Goal: Task Accomplishment & Management: Complete application form

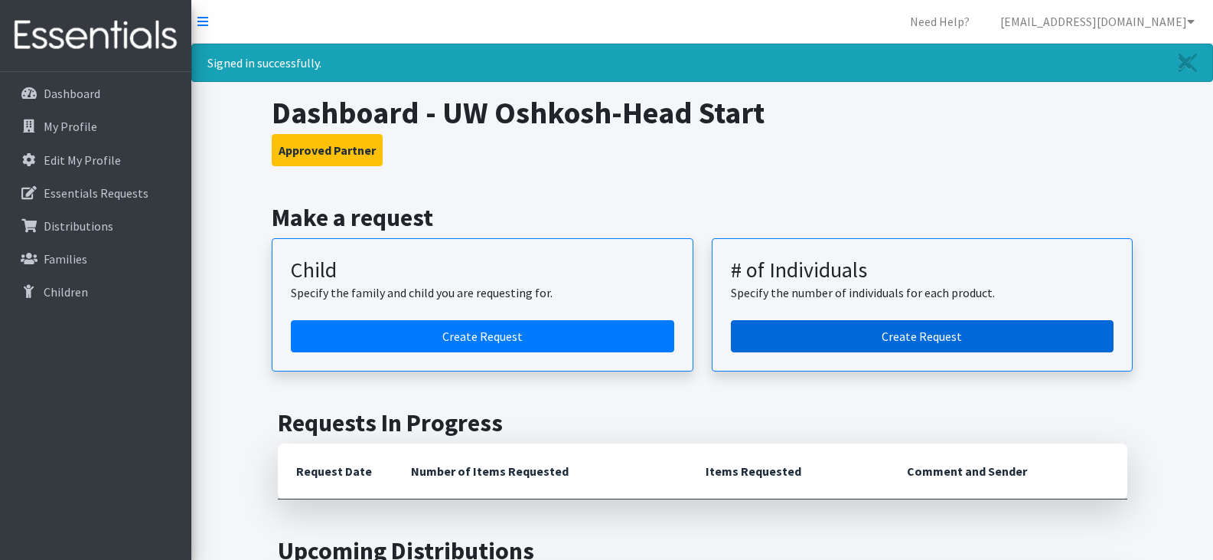
click at [886, 344] on link "Create Request" at bounding box center [922, 336] width 383 height 32
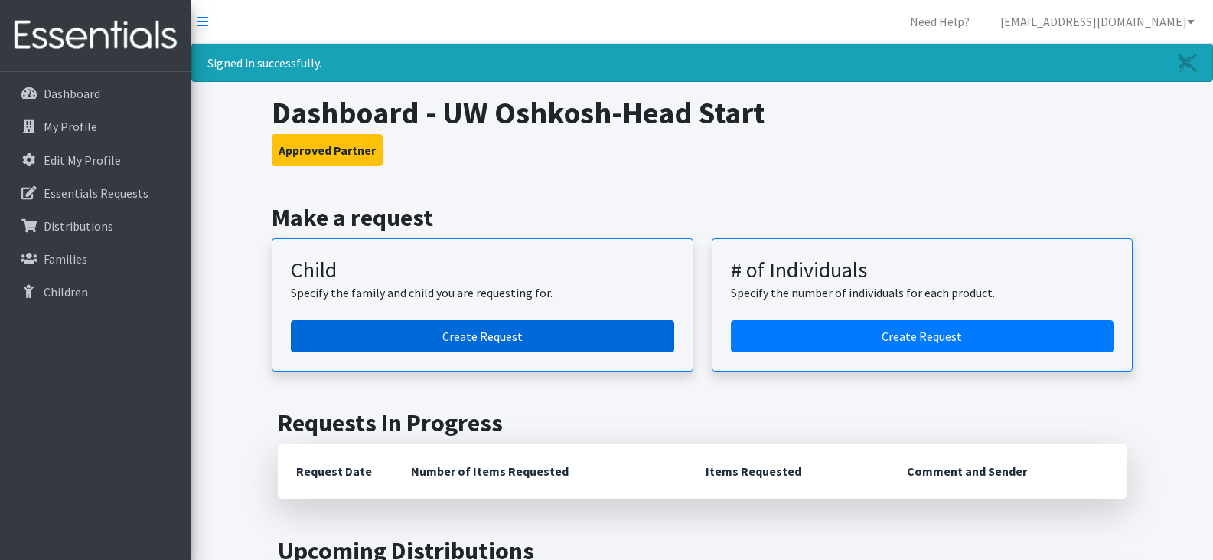
click at [455, 337] on link "Create Request" at bounding box center [482, 336] width 383 height 32
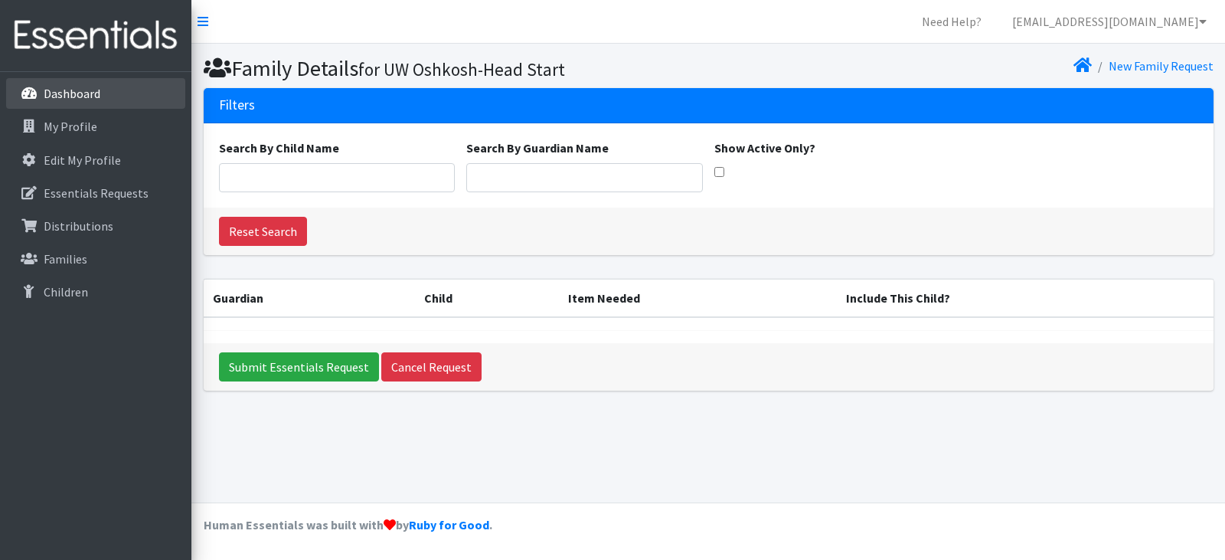
click at [89, 98] on p "Dashboard" at bounding box center [72, 93] width 57 height 15
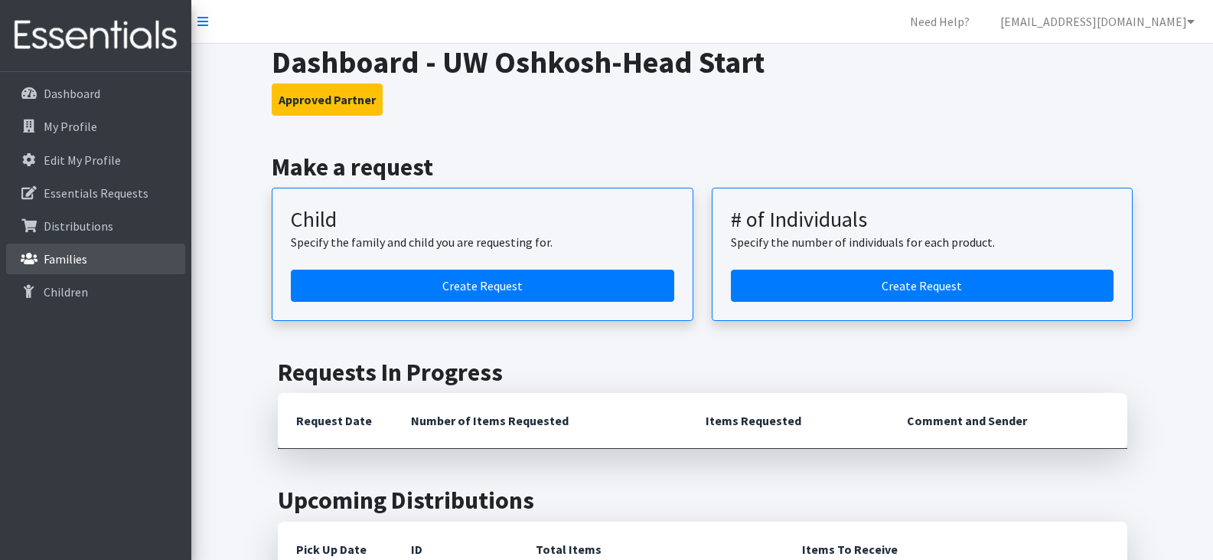
click at [93, 263] on link "Families" at bounding box center [95, 258] width 179 height 31
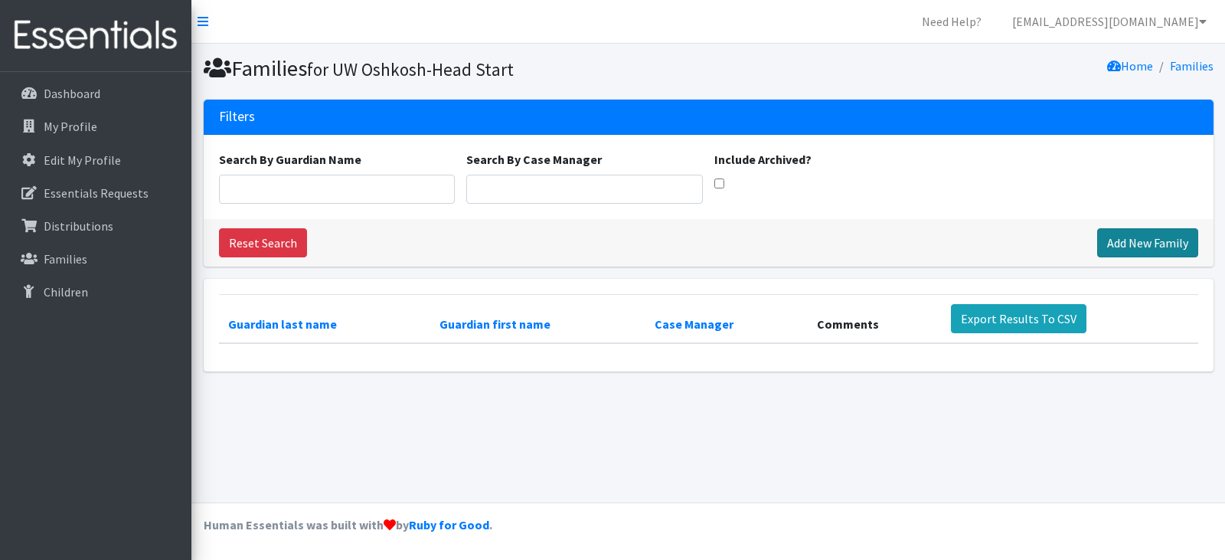
click at [1138, 240] on link "Add New Family" at bounding box center [1147, 242] width 101 height 29
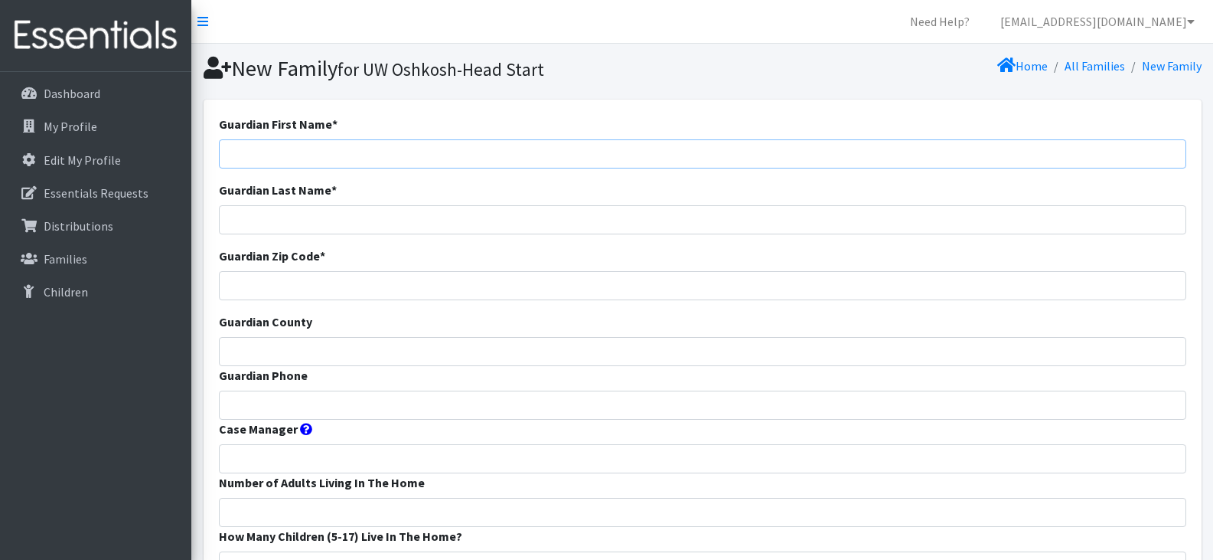
click at [390, 160] on input "Guardian First Name *" at bounding box center [703, 153] width 968 height 29
type input "[PERSON_NAME]"
type input "Hanson"
click at [287, 282] on input "Guardian Zip Code *" at bounding box center [703, 285] width 968 height 29
type input "54956"
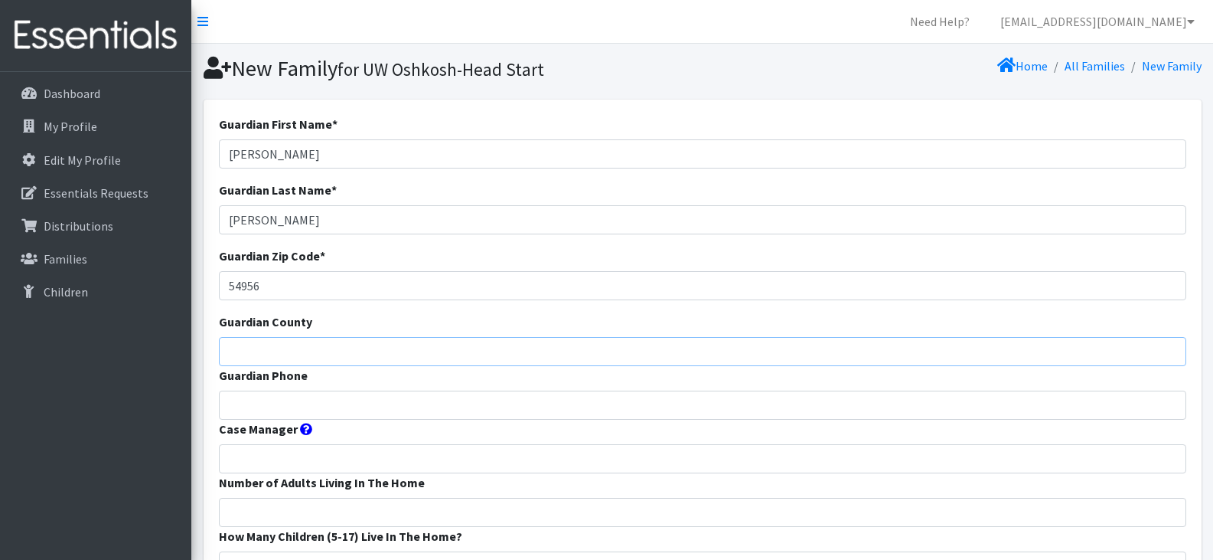
click at [309, 353] on input "Guardian County" at bounding box center [703, 351] width 968 height 29
type input "@"
type input "Winnebago"
click at [305, 406] on input "Guardian Phone" at bounding box center [703, 404] width 968 height 29
type input "715-8461003"
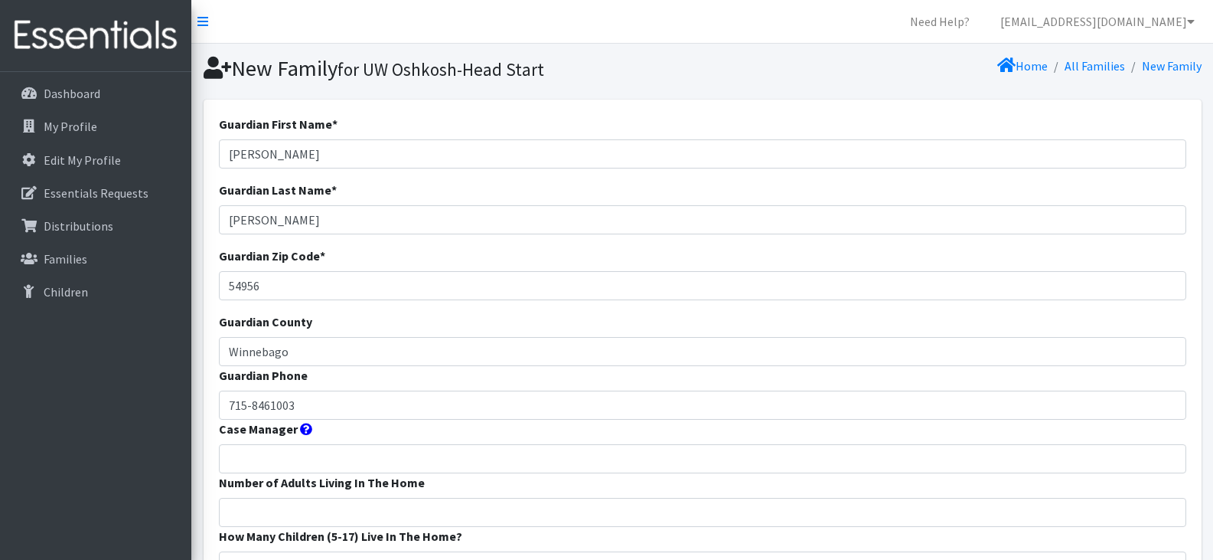
click at [303, 430] on icon at bounding box center [306, 429] width 12 height 12
click at [305, 431] on icon at bounding box center [306, 429] width 12 height 12
click at [300, 426] on icon at bounding box center [306, 429] width 12 height 12
click at [289, 455] on input "Case Manager" at bounding box center [703, 458] width 968 height 29
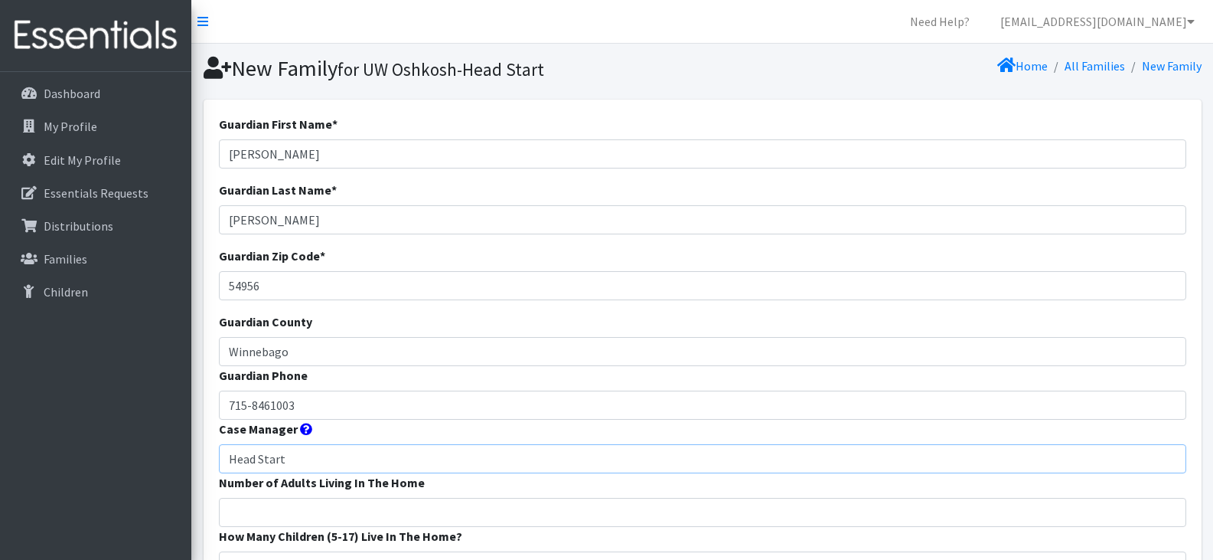
type input "Head Start"
click at [276, 512] on input "Number of Adults Living In The Home" at bounding box center [703, 512] width 968 height 29
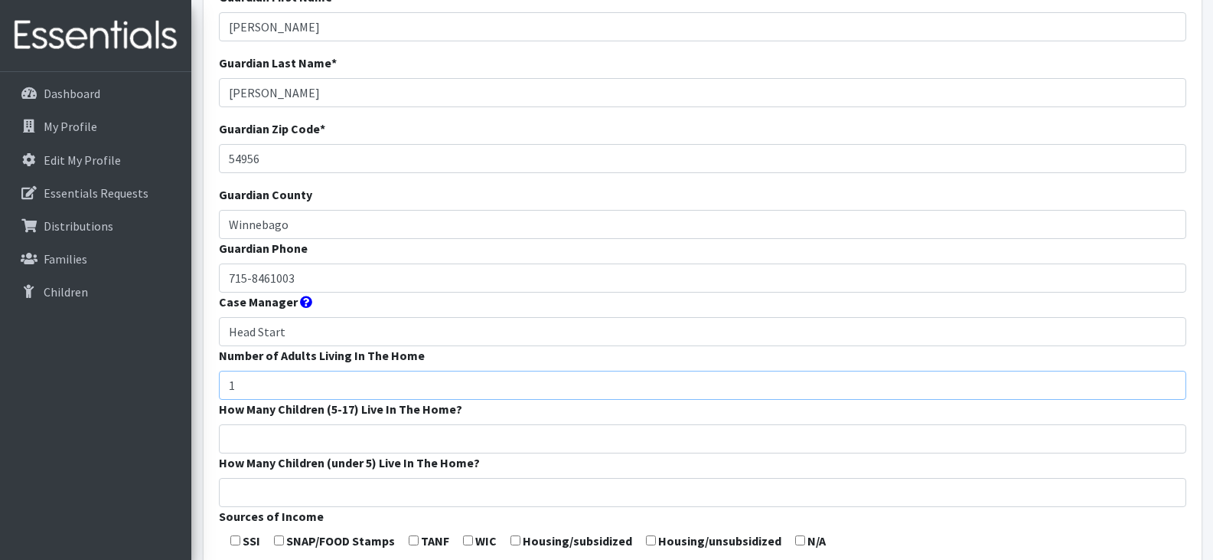
scroll to position [128, 0]
type input "1"
click at [353, 435] on input "How Many Children (5-17) Live In The Home?" at bounding box center [703, 437] width 968 height 29
type input "1"
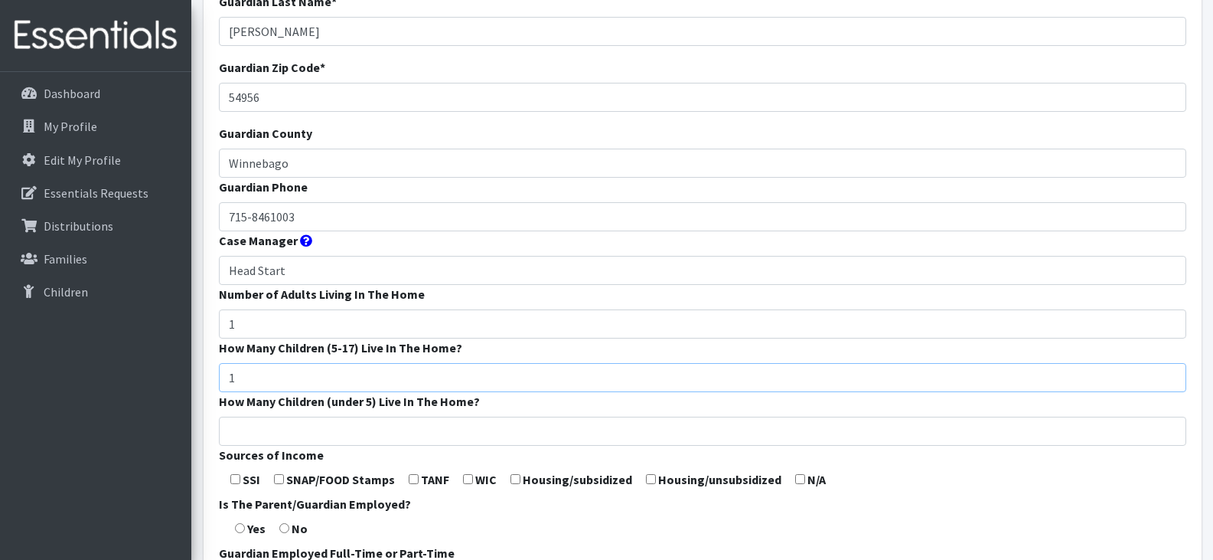
scroll to position [189, 0]
type input "0"
click at [352, 423] on input "How Many Children (under 5) Live In The Home?" at bounding box center [703, 430] width 968 height 29
click at [354, 429] on input "1" at bounding box center [703, 430] width 968 height 29
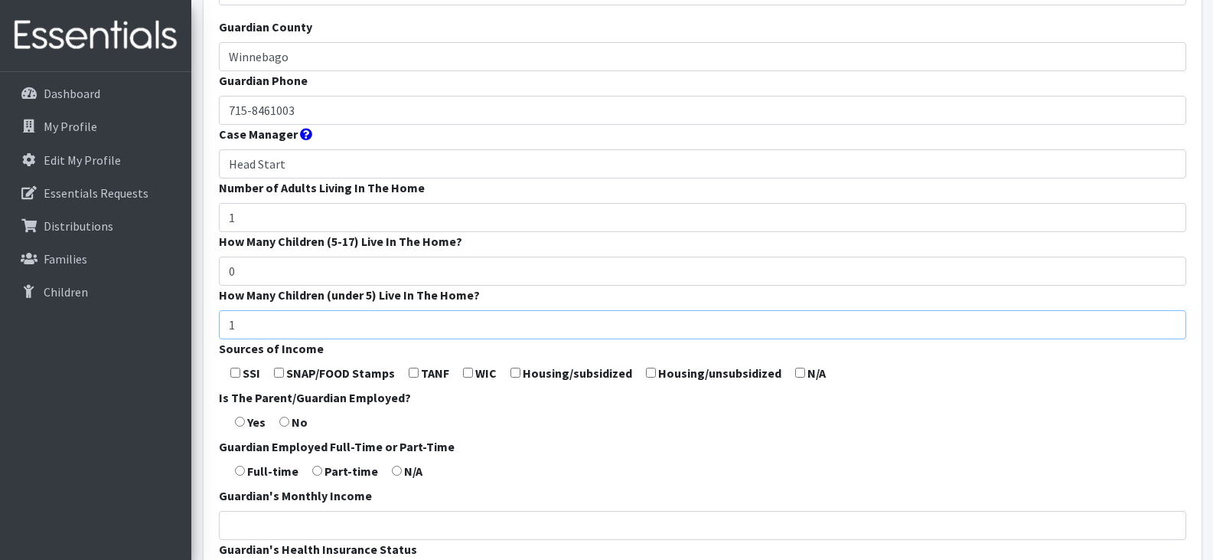
scroll to position [295, 0]
type input "1"
click at [282, 374] on input "checkbox" at bounding box center [279, 372] width 10 height 10
checkbox input "true"
click at [241, 420] on input "radio" at bounding box center [240, 421] width 10 height 10
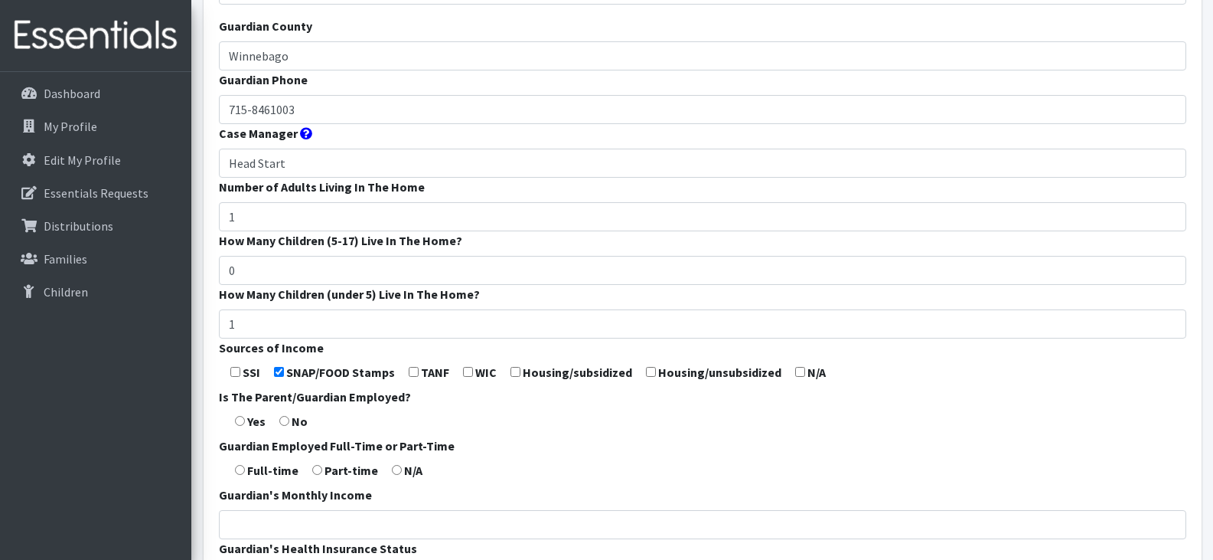
radio input "true"
click at [245, 472] on input "radio" at bounding box center [240, 470] width 10 height 10
radio input "true"
click at [274, 523] on input "Guardian's Monthly Income" at bounding box center [703, 524] width 968 height 29
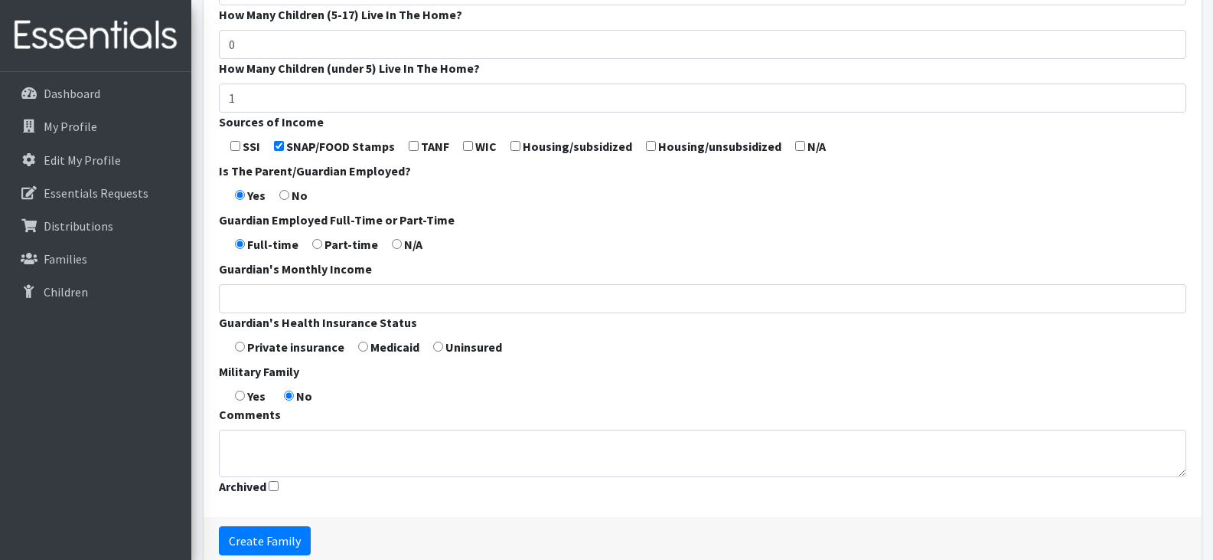
scroll to position [547, 0]
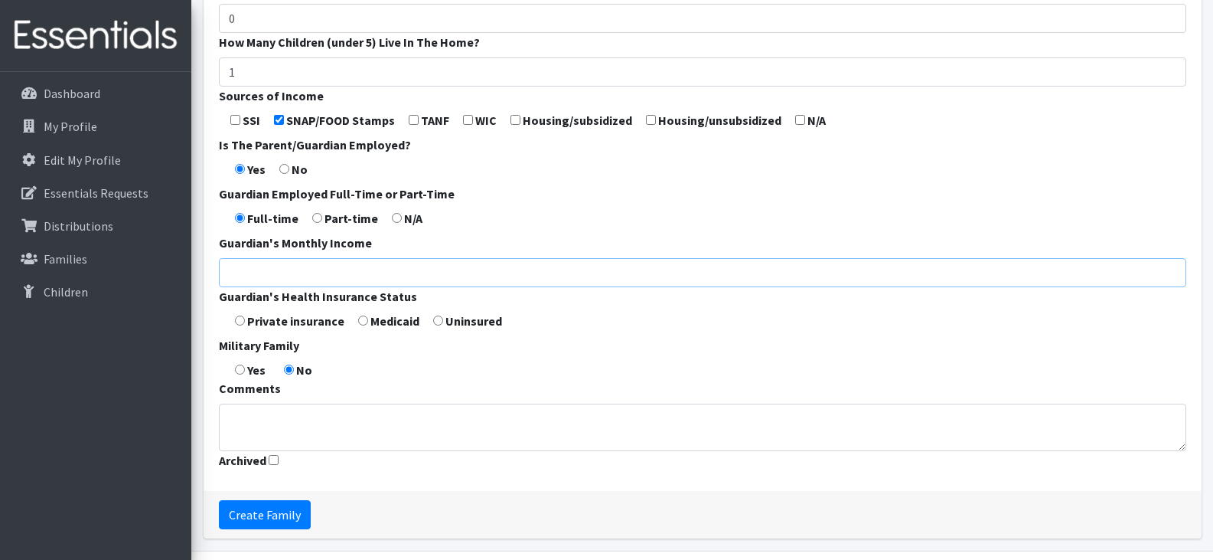
click at [292, 276] on input "Guardian's Monthly Income" at bounding box center [703, 272] width 968 height 29
type input "10,657"
click at [363, 319] on input "radio" at bounding box center [363, 320] width 10 height 10
radio input "true"
click at [309, 473] on form "Guardian First Name * Amy Guardian Last Name * Hanson Guardian Zip Code * 54956…" at bounding box center [703, 22] width 968 height 908
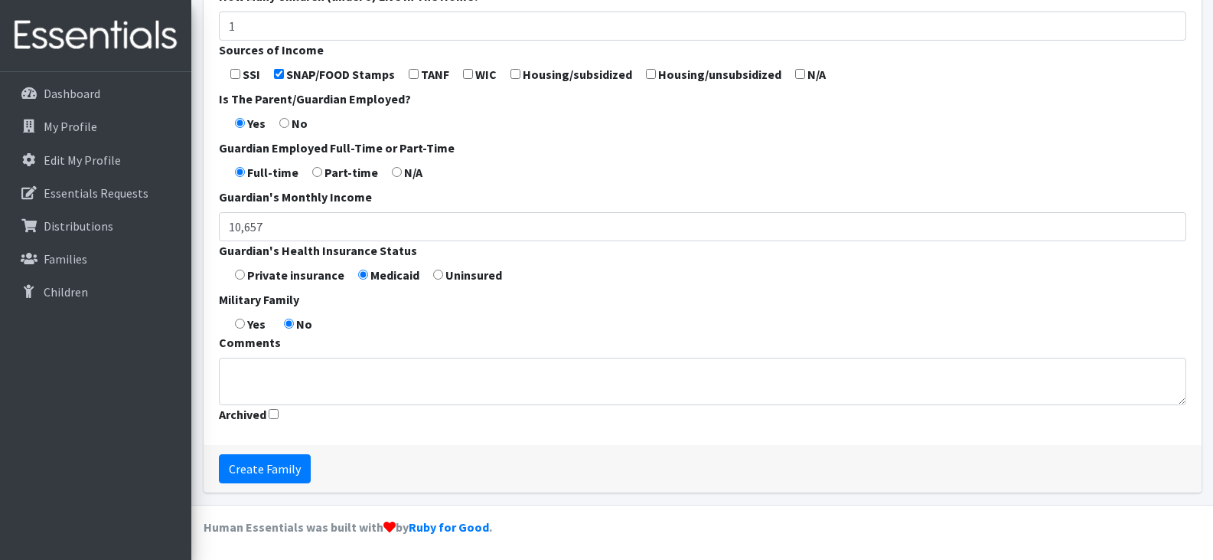
scroll to position [596, 0]
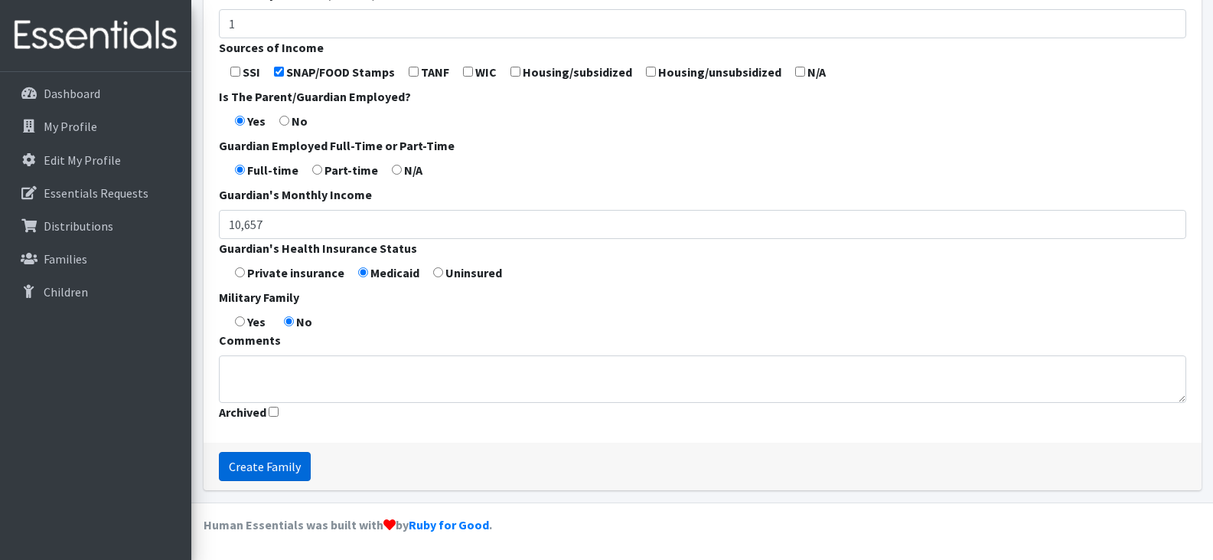
click at [262, 463] on input "Create Family" at bounding box center [265, 466] width 92 height 29
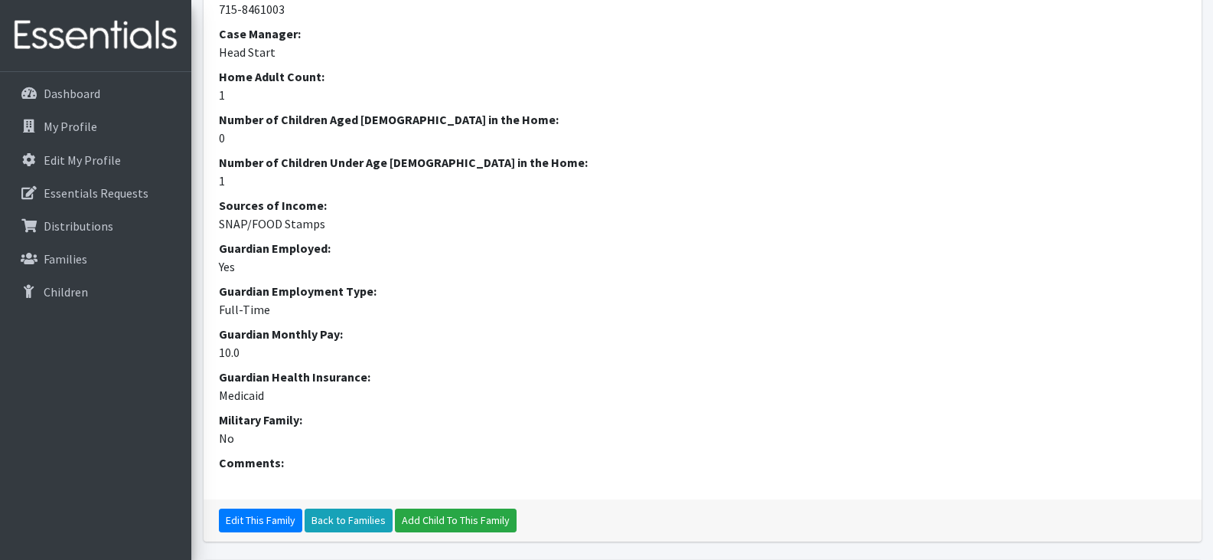
scroll to position [400, 0]
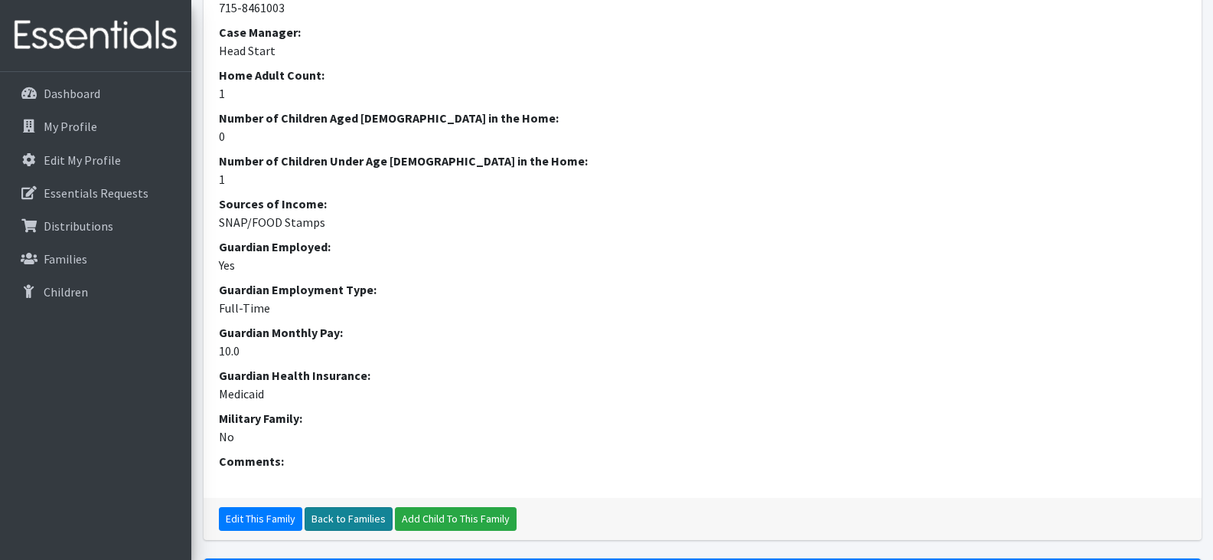
click at [352, 521] on link "Back to Families" at bounding box center [349, 519] width 88 height 24
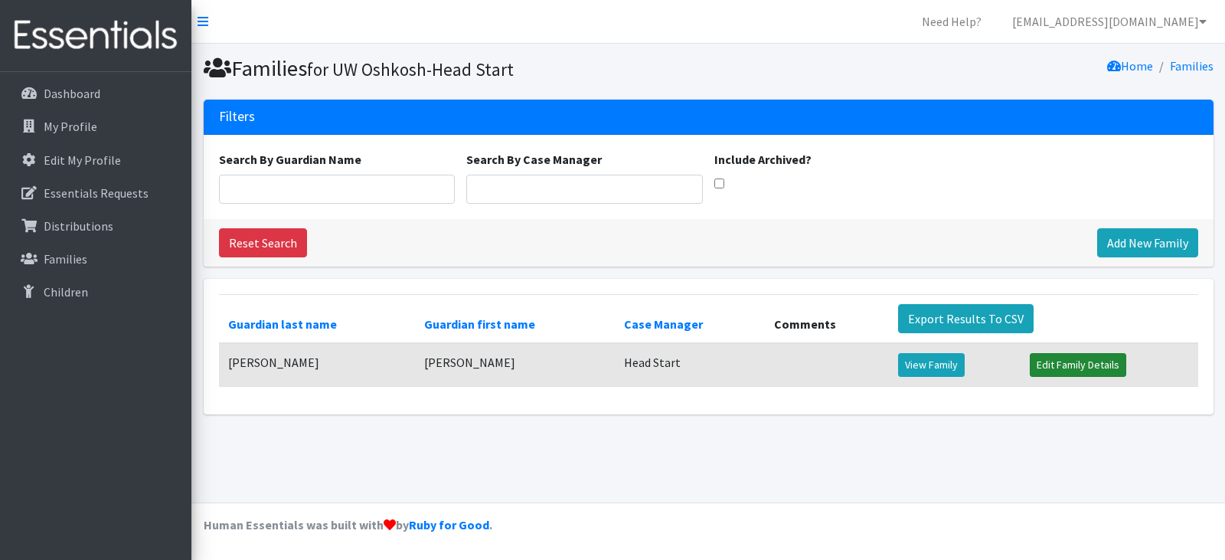
click at [1064, 361] on link "Edit Family Details" at bounding box center [1078, 365] width 96 height 24
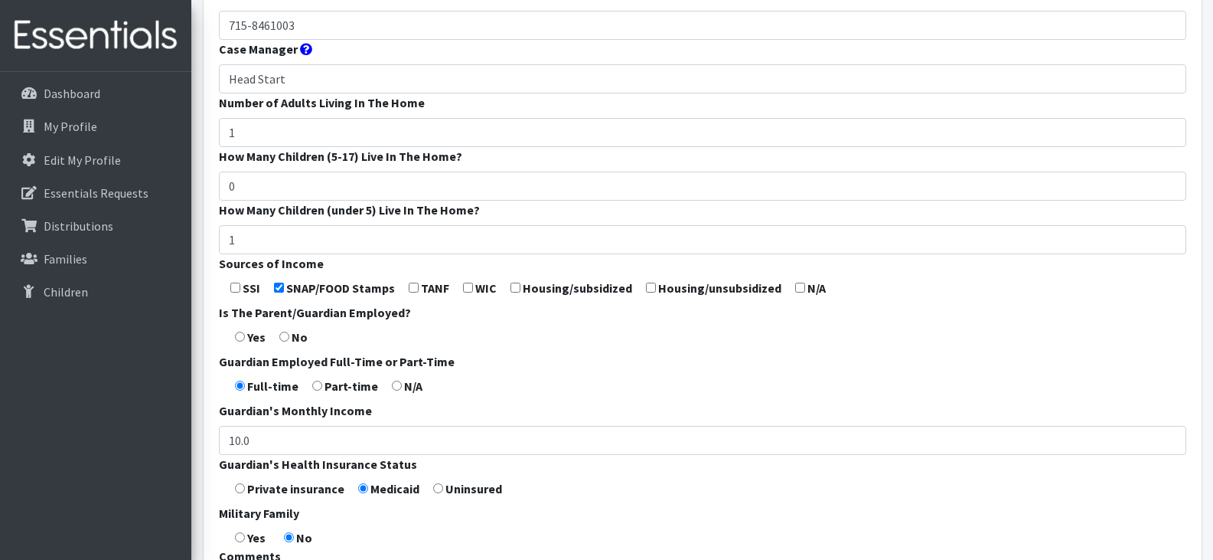
scroll to position [380, 0]
click at [266, 442] on input "10.0" at bounding box center [703, 439] width 968 height 29
type input "1"
type input "1,000"
click at [761, 530] on form "Guardian First Name * Amy Guardian Last Name * Hanson Guardian Zip Code * 54956…" at bounding box center [703, 188] width 968 height 908
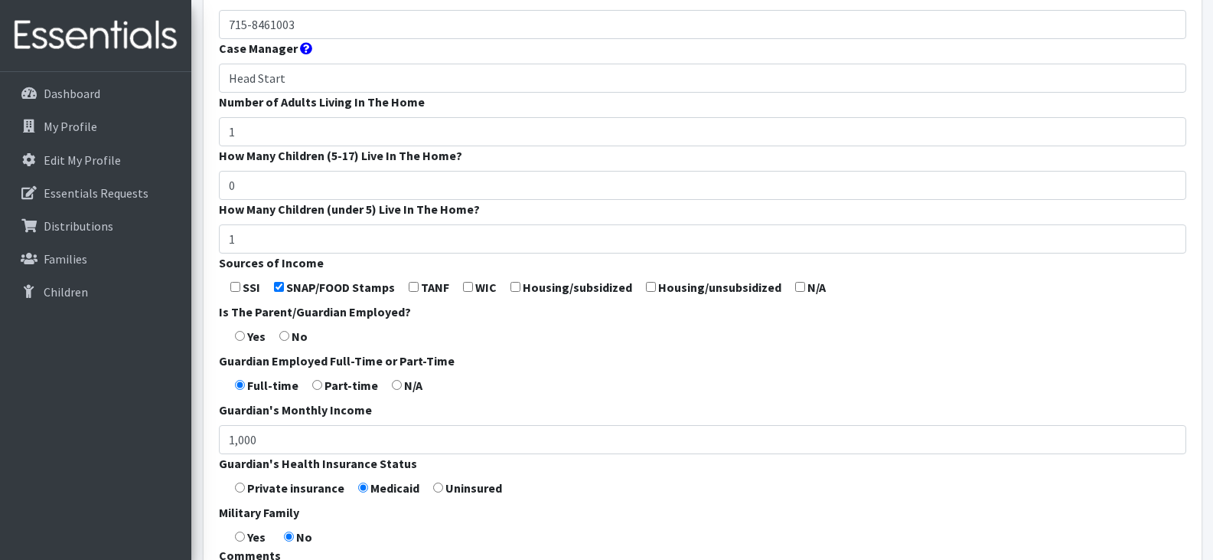
scroll to position [596, 0]
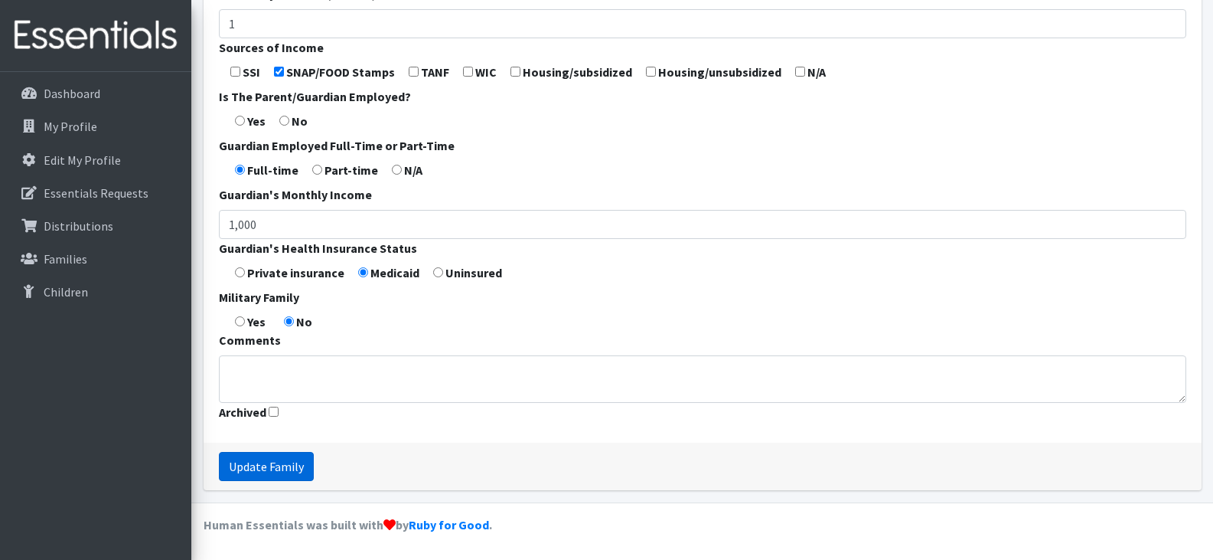
click at [250, 462] on input "Update Family" at bounding box center [266, 466] width 95 height 29
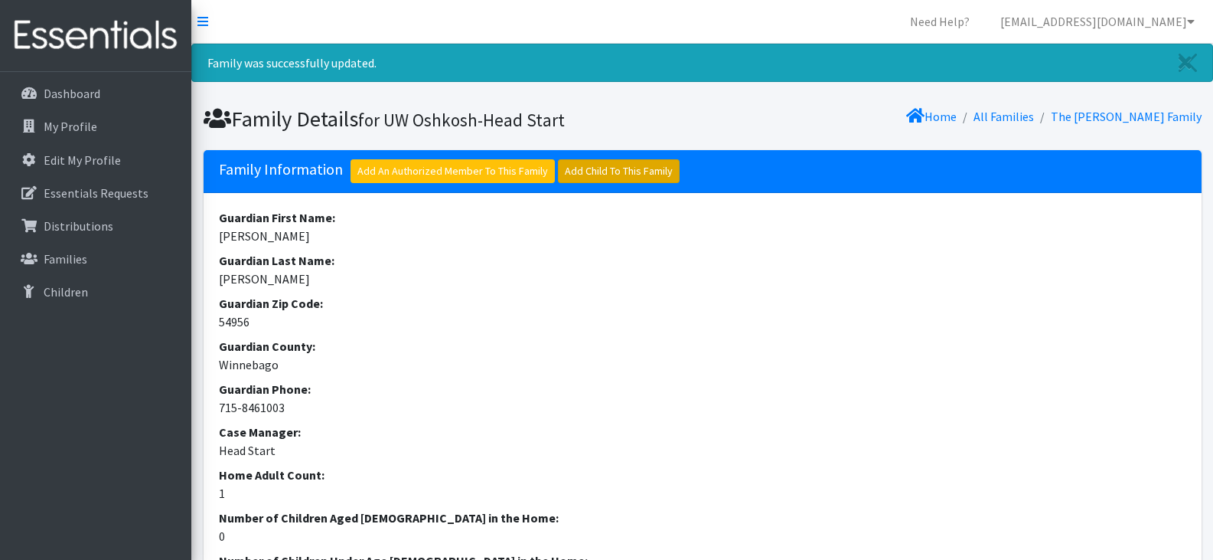
click at [611, 174] on link "Add Child To This Family" at bounding box center [619, 171] width 122 height 24
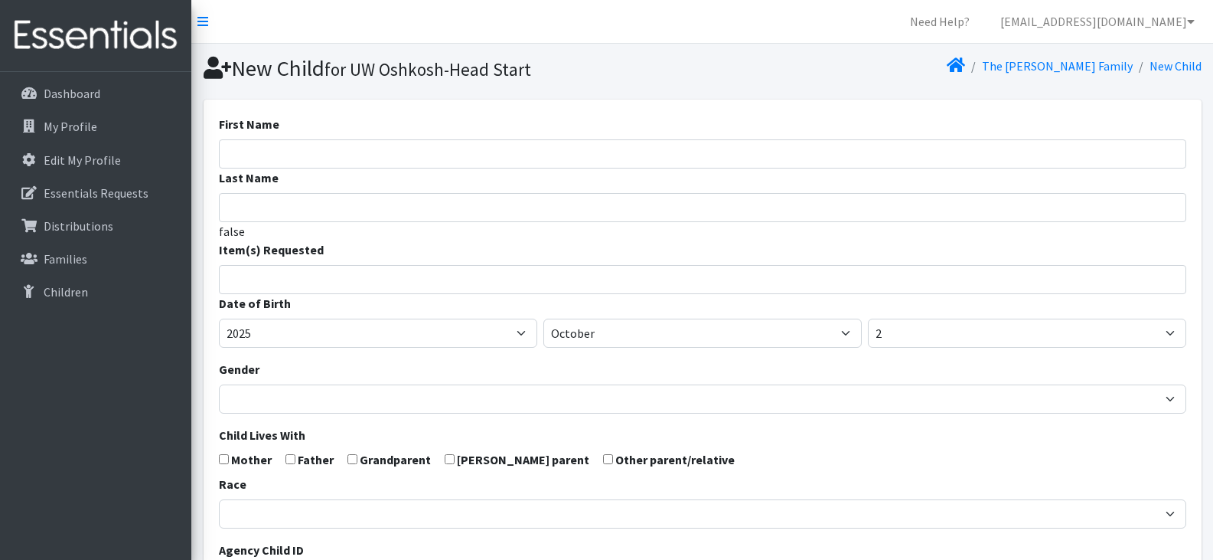
select select
click at [472, 153] on input "First Name" at bounding box center [703, 153] width 968 height 29
type input "Jekobe"
type input "Bonds"
click at [422, 280] on input "search" at bounding box center [714, 277] width 962 height 14
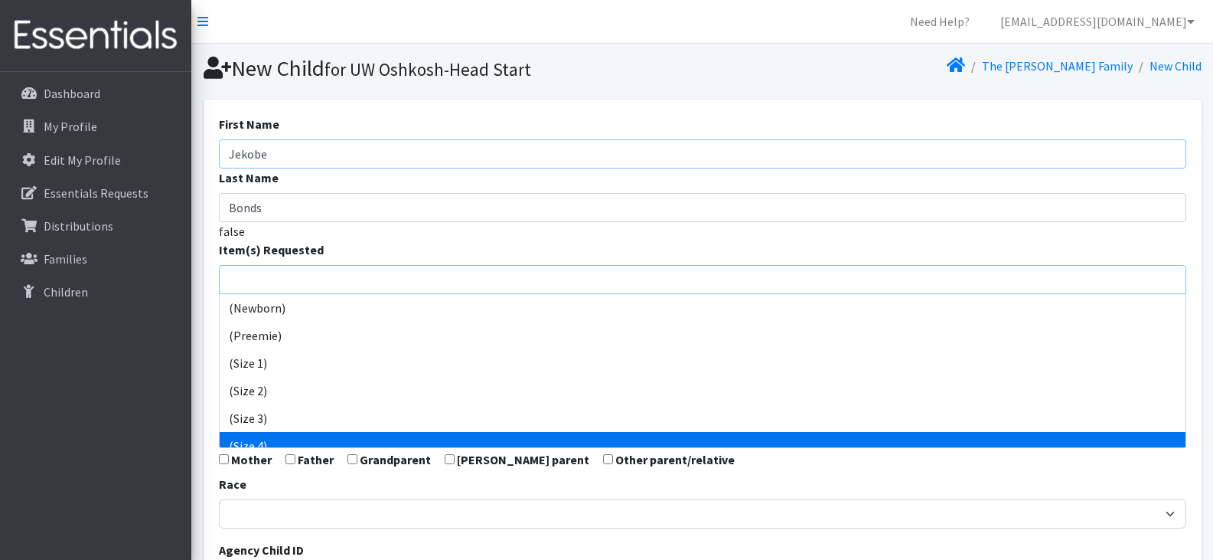
click at [278, 160] on input "Jekobe" at bounding box center [703, 153] width 968 height 29
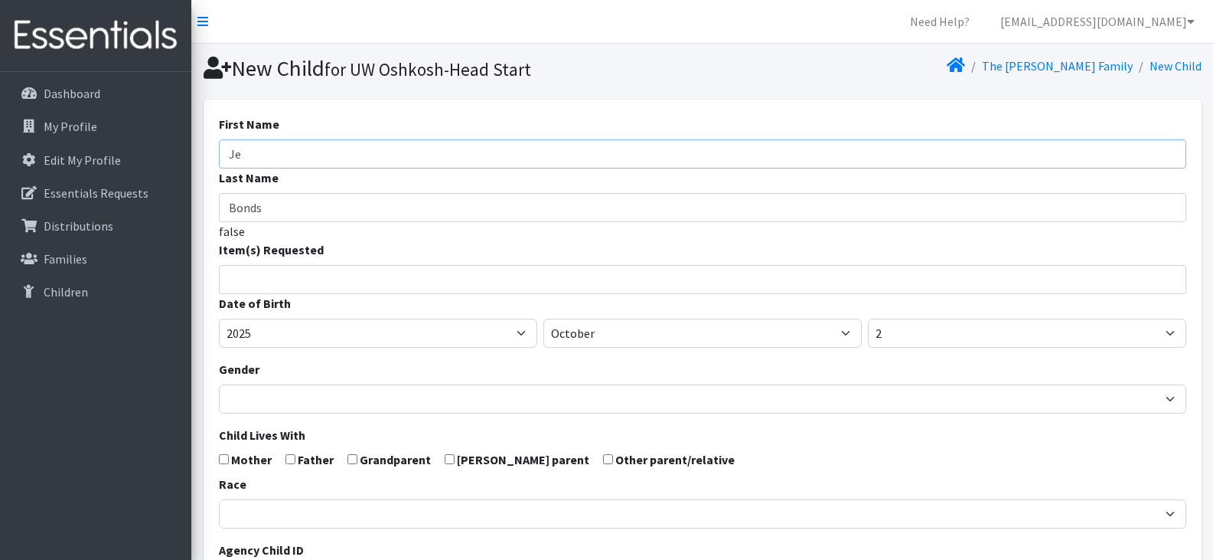
type input "J"
type input "Braxtyn"
click at [273, 207] on input "Bonds" at bounding box center [703, 207] width 968 height 29
type input "B"
type input "Fredrick"
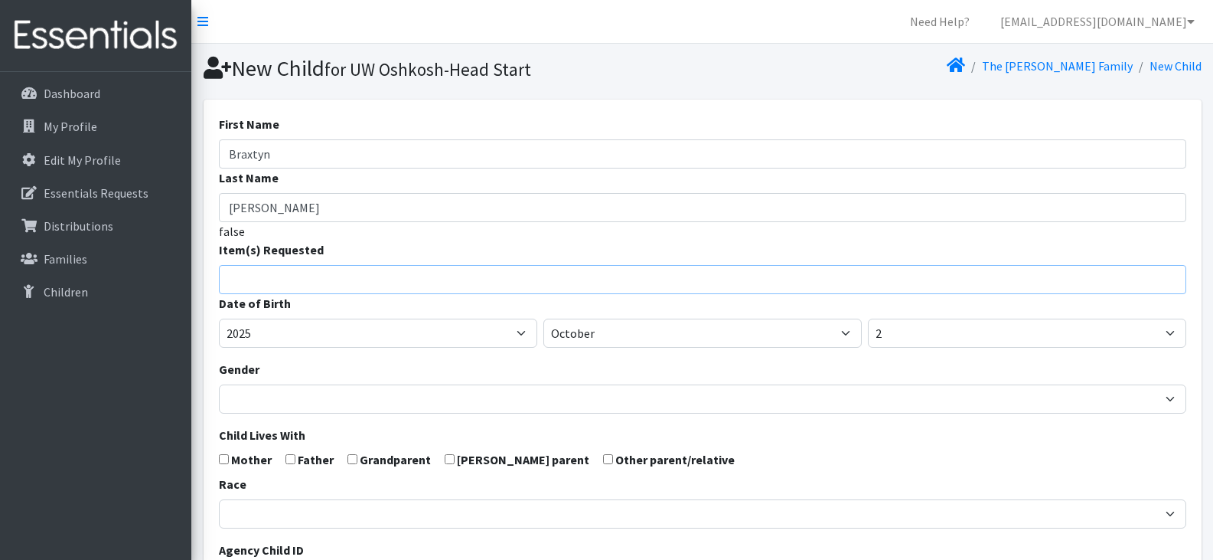
click at [275, 281] on input "search" at bounding box center [714, 277] width 962 height 14
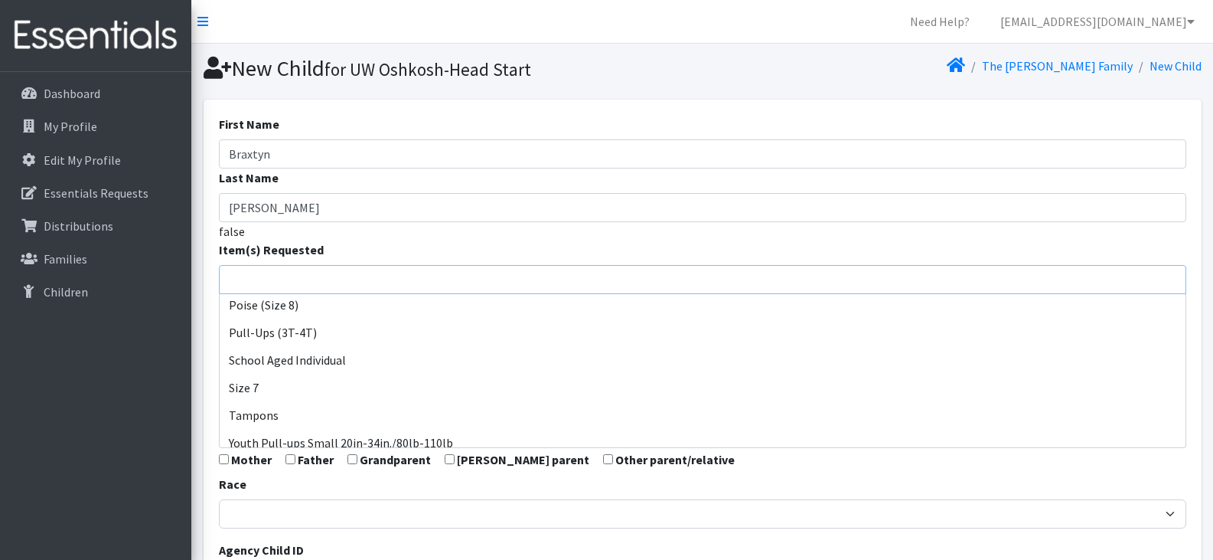
scroll to position [776, 0]
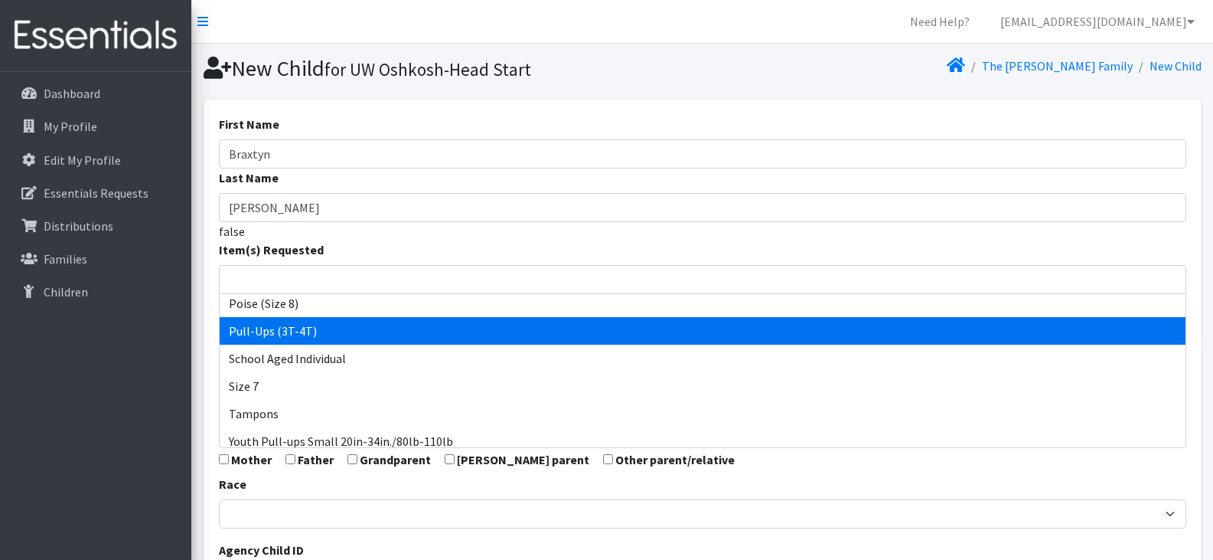
select select "14494"
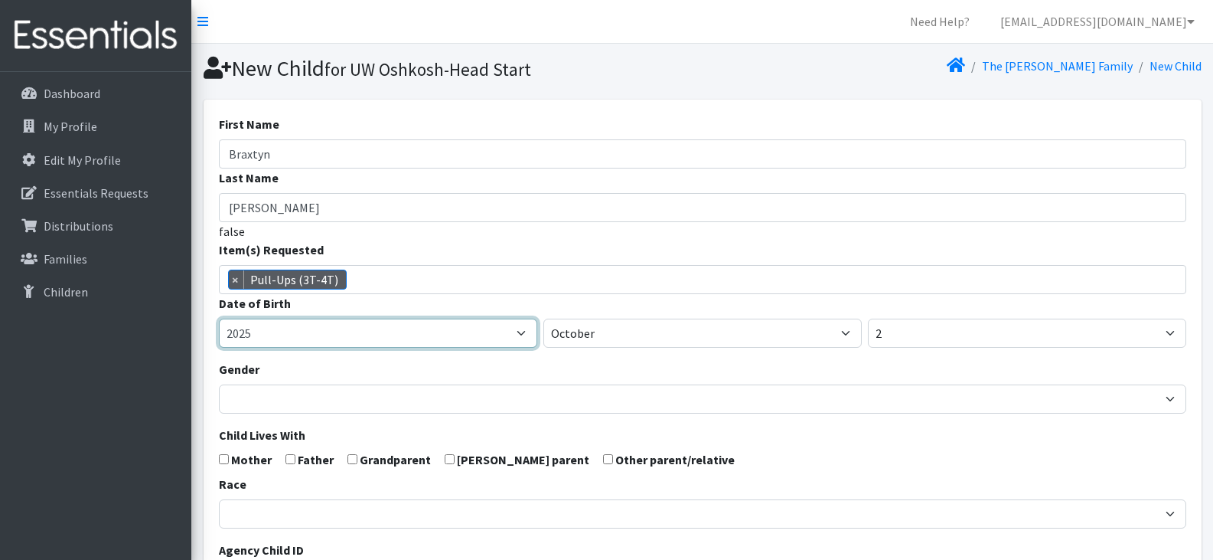
click at [483, 329] on select "2005 2006 2007 2008 2009 2010 2011 2012 2013 2014 2015 2016 2017 2018 2019 2020…" at bounding box center [378, 332] width 318 height 29
select select "2021"
click at [219, 318] on select "2005 2006 2007 2008 2009 2010 2011 2012 2013 2014 2015 2016 2017 2018 2019 2020…" at bounding box center [378, 332] width 318 height 29
click at [387, 325] on select "2005 2006 2007 2008 2009 2010 2011 2012 2013 2014 2015 2016 2017 2018 2019 2020…" at bounding box center [378, 332] width 318 height 29
click at [219, 318] on select "2005 2006 2007 2008 2009 2010 2011 2012 2013 2014 2015 2016 2017 2018 2019 2020…" at bounding box center [378, 332] width 318 height 29
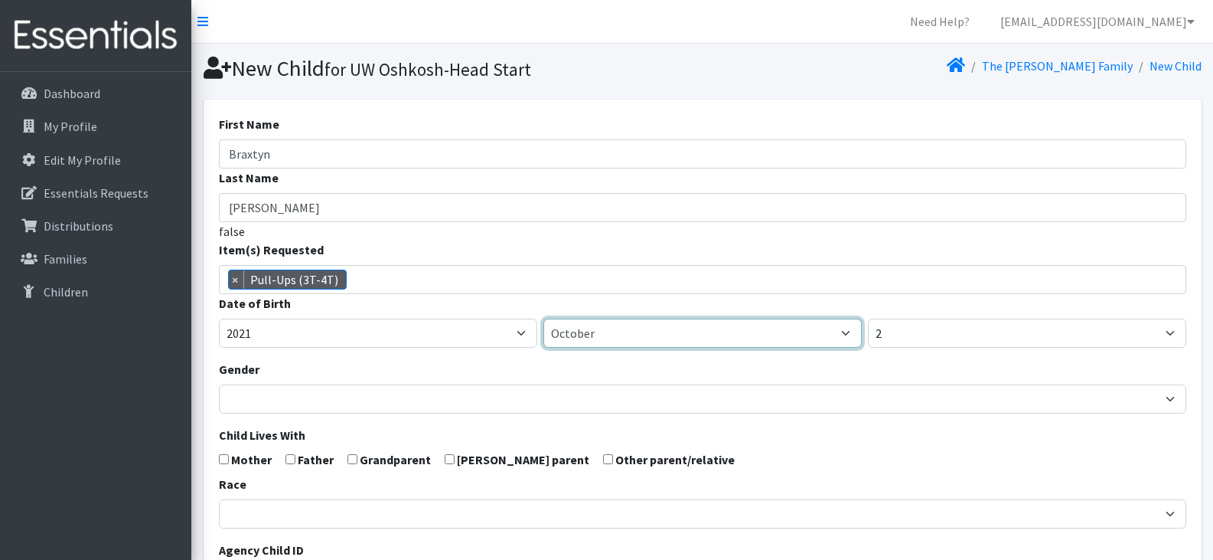
click at [667, 333] on select "January February March April May June July August September October November De…" at bounding box center [702, 332] width 318 height 29
select select "5"
click at [543, 318] on select "January February March April May June July August September October November De…" at bounding box center [702, 332] width 318 height 29
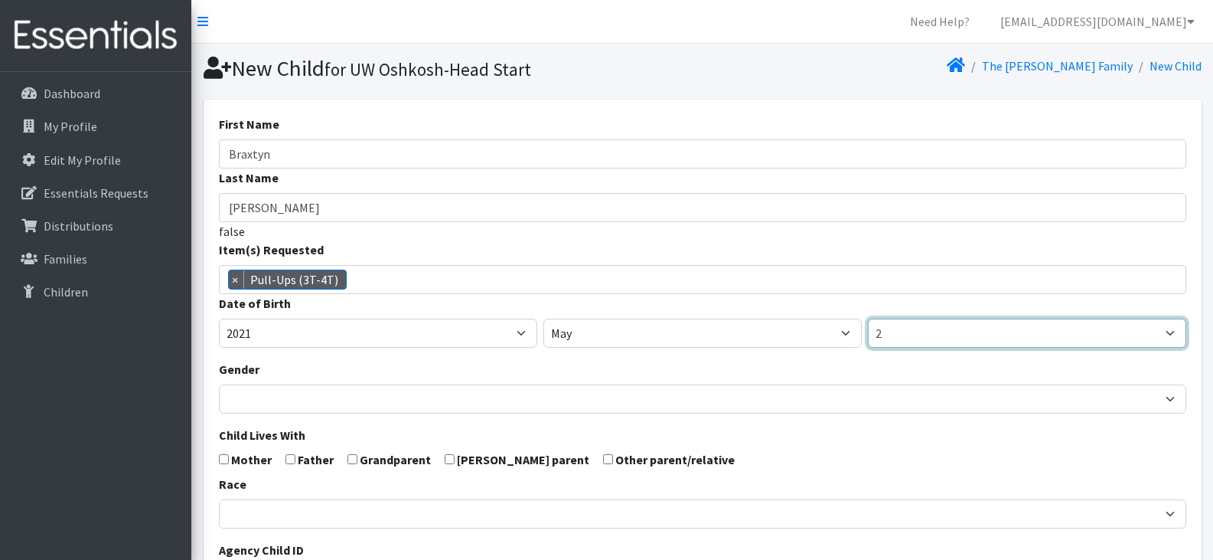
click at [891, 331] on select "1 2 3 4 5 6 7 8 9 10 11 12 13 14 15 16 17 18 19 20 21 22 23 24 25 26 27 28 29 3…" at bounding box center [1027, 332] width 318 height 29
select select "20"
click at [868, 318] on select "1 2 3 4 5 6 7 8 9 10 11 12 13 14 15 16 17 18 19 20 21 22 23 24 25 26 27 28 29 3…" at bounding box center [1027, 332] width 318 height 29
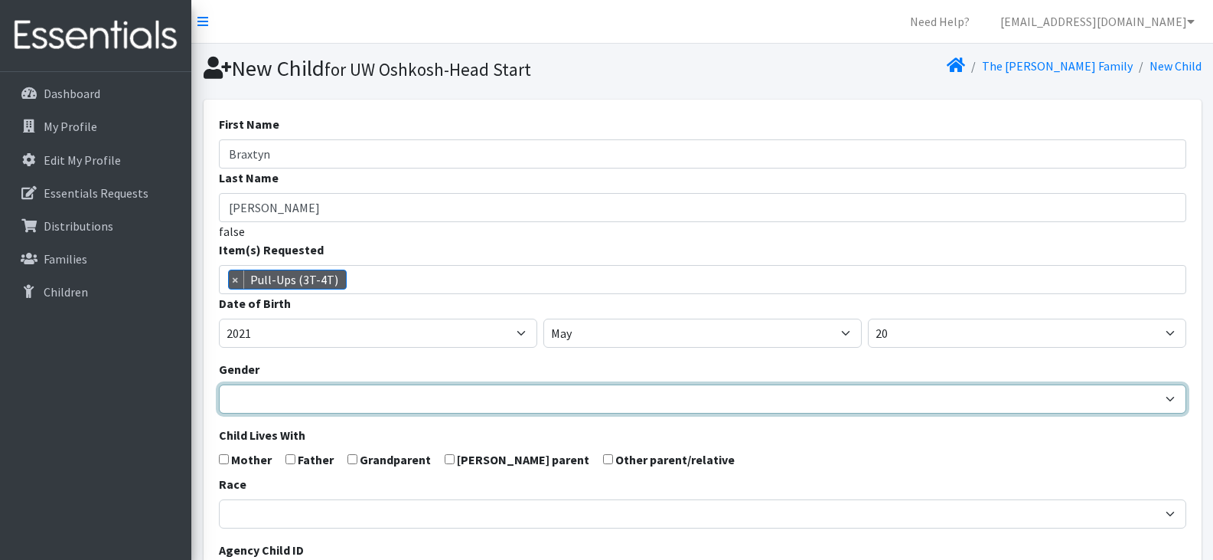
click at [357, 399] on select "[DEMOGRAPHIC_DATA] [DEMOGRAPHIC_DATA]" at bounding box center [703, 398] width 968 height 29
select select "[DEMOGRAPHIC_DATA]"
click at [219, 384] on select "[DEMOGRAPHIC_DATA] [DEMOGRAPHIC_DATA]" at bounding box center [703, 398] width 968 height 29
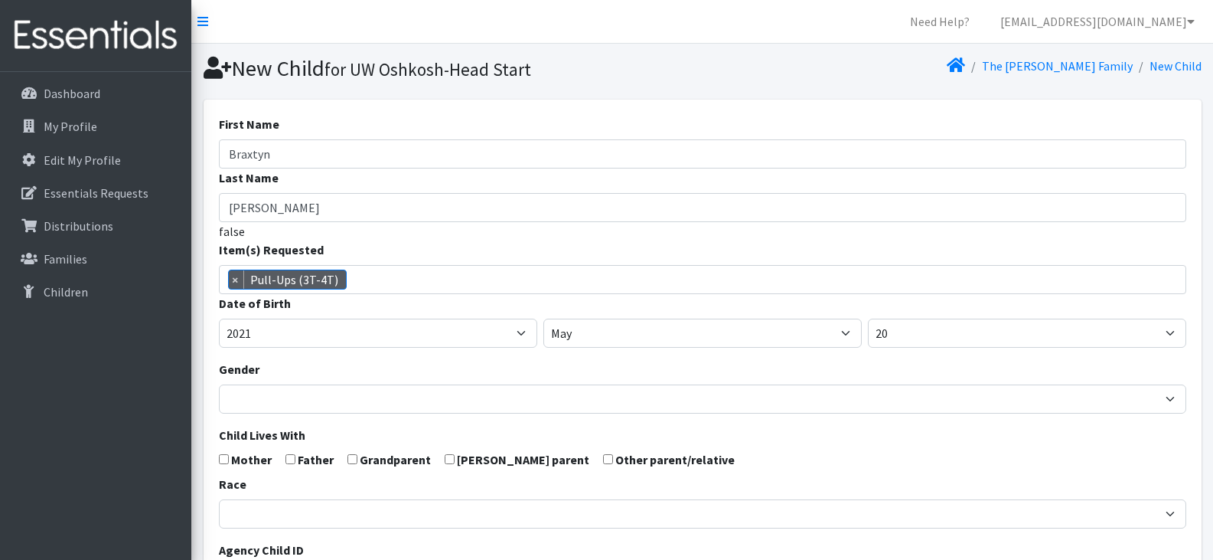
click at [223, 461] on input "checkbox" at bounding box center [224, 459] width 10 height 10
checkbox input "true"
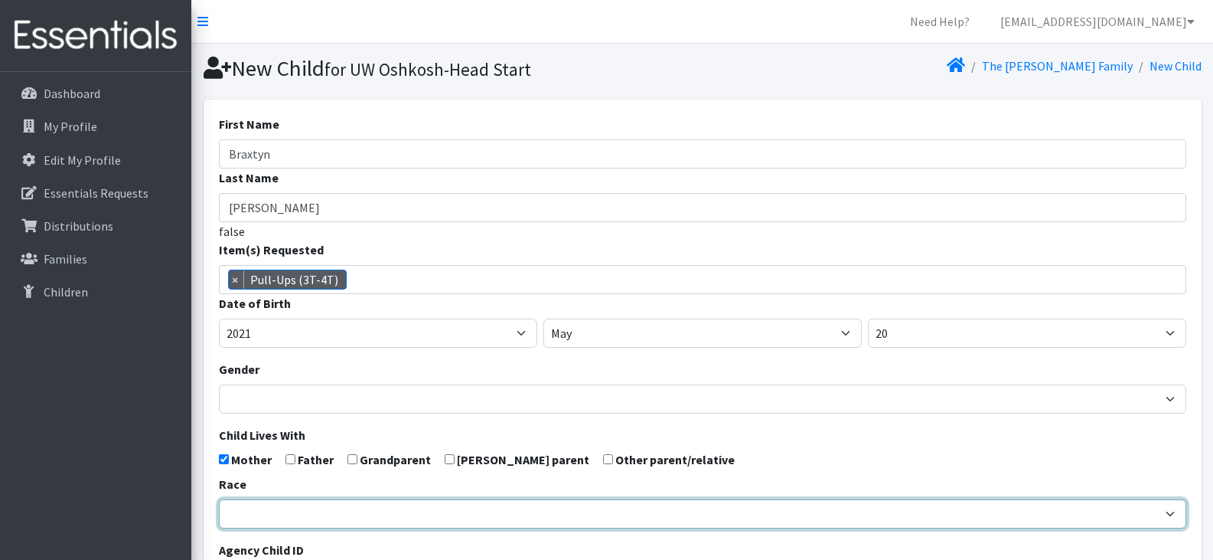
click at [258, 511] on select "[DEMOGRAPHIC_DATA] Caucasian Hispanic [DEMOGRAPHIC_DATA] [DEMOGRAPHIC_DATA] Isl…" at bounding box center [703, 513] width 968 height 29
select select "Caucasian"
click at [219, 499] on select "[DEMOGRAPHIC_DATA] Caucasian Hispanic [DEMOGRAPHIC_DATA] [DEMOGRAPHIC_DATA] Isl…" at bounding box center [703, 513] width 968 height 29
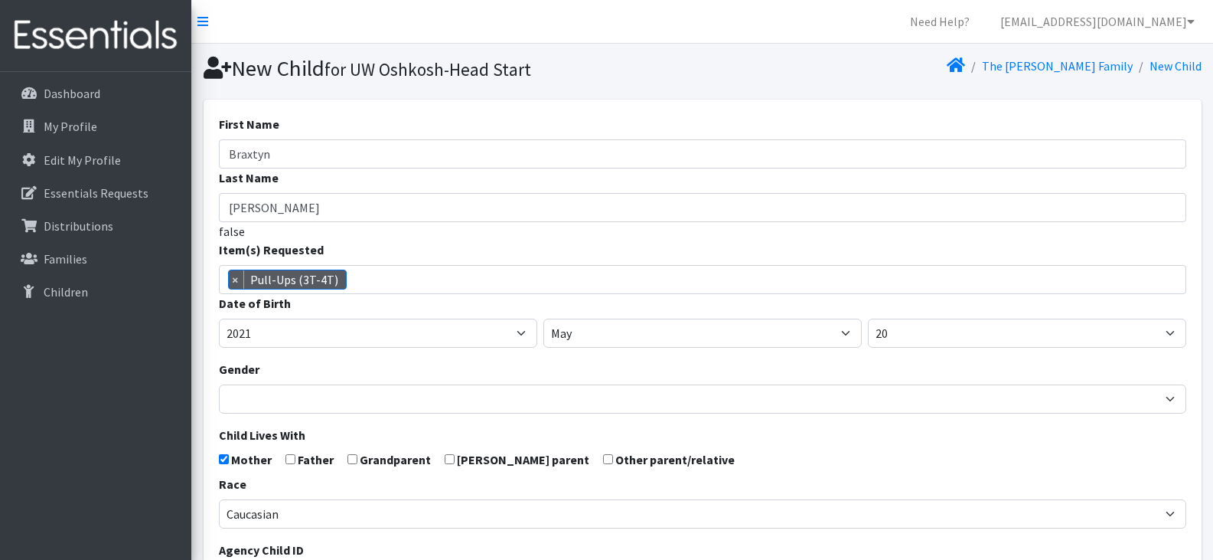
click at [727, 457] on form "First Name Braxtyn Last Name Fredrick false Item(s) Requested (Newborn) (Preemi…" at bounding box center [703, 502] width 968 height 774
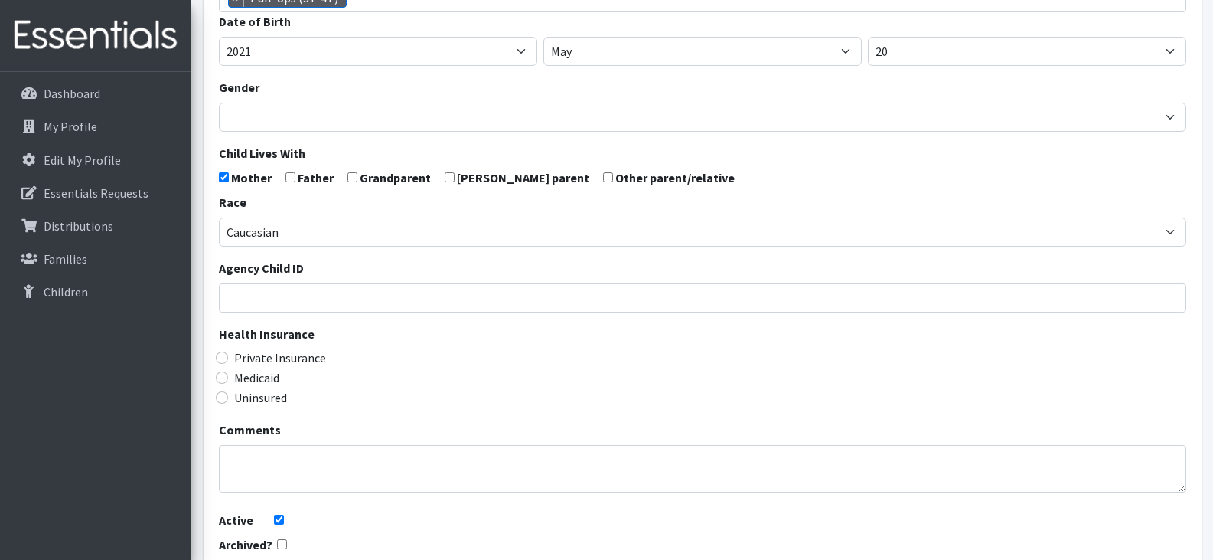
scroll to position [286, 0]
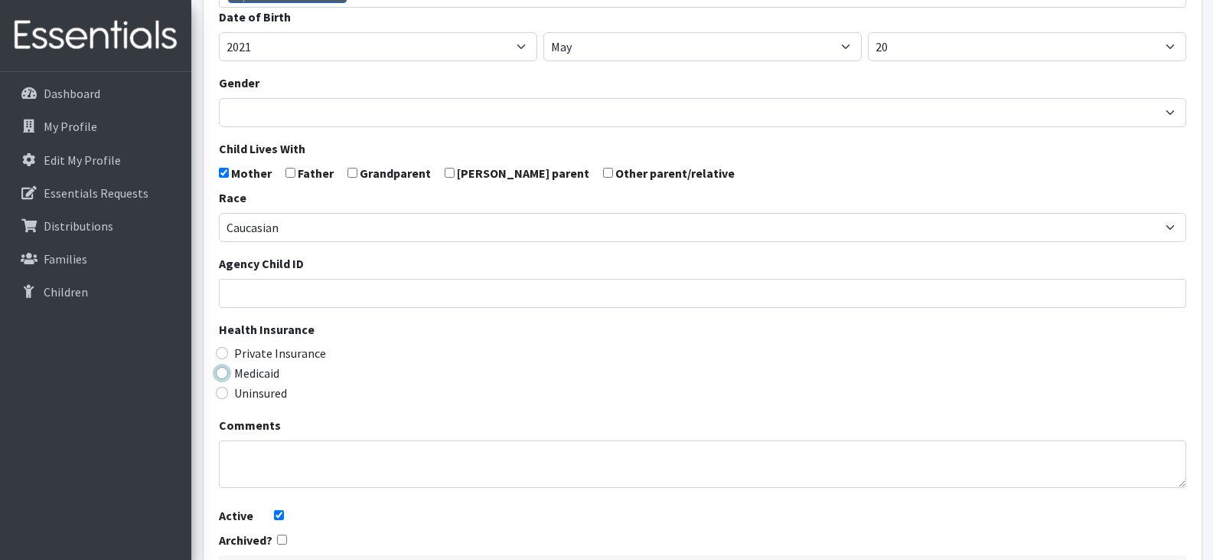
click at [222, 374] on input "Medicaid" at bounding box center [222, 373] width 12 height 12
radio input "true"
click at [483, 384] on div "Uninsured" at bounding box center [703, 392] width 968 height 18
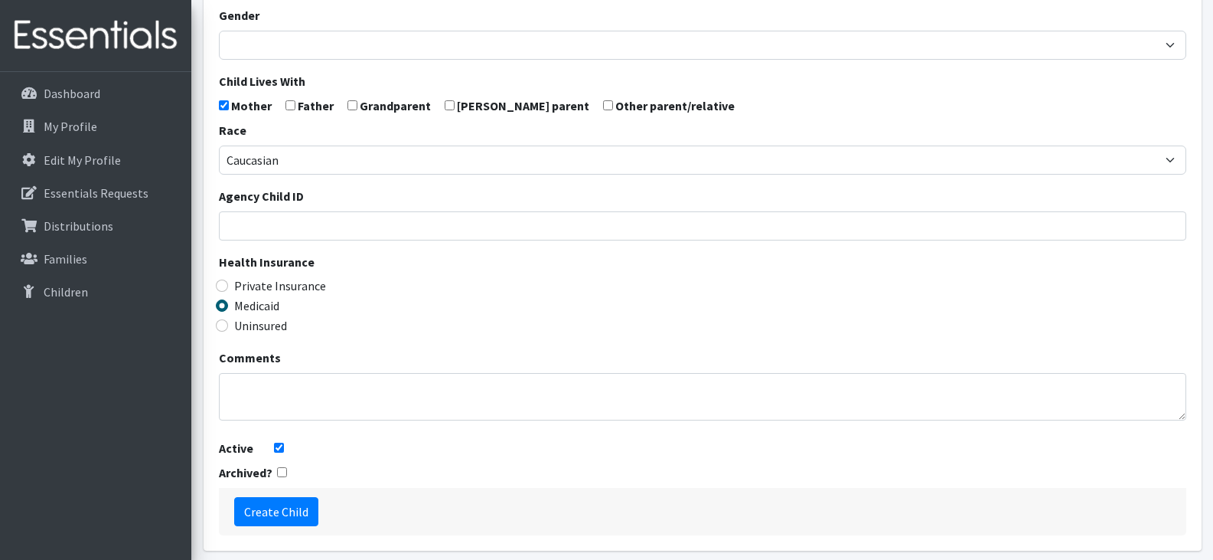
scroll to position [414, 0]
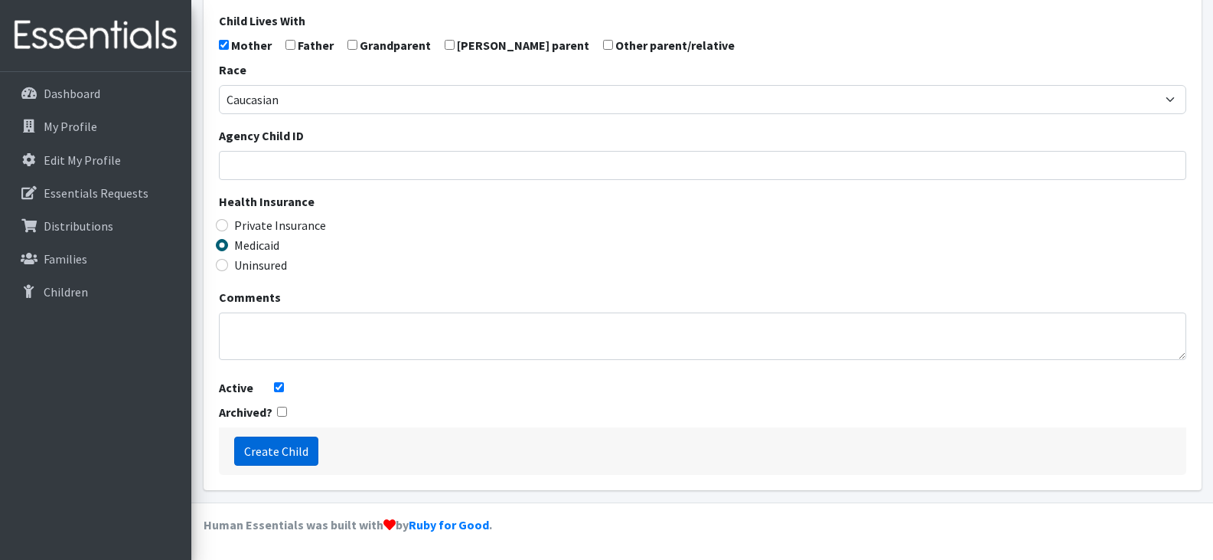
click at [274, 452] on input "Create Child" at bounding box center [276, 450] width 84 height 29
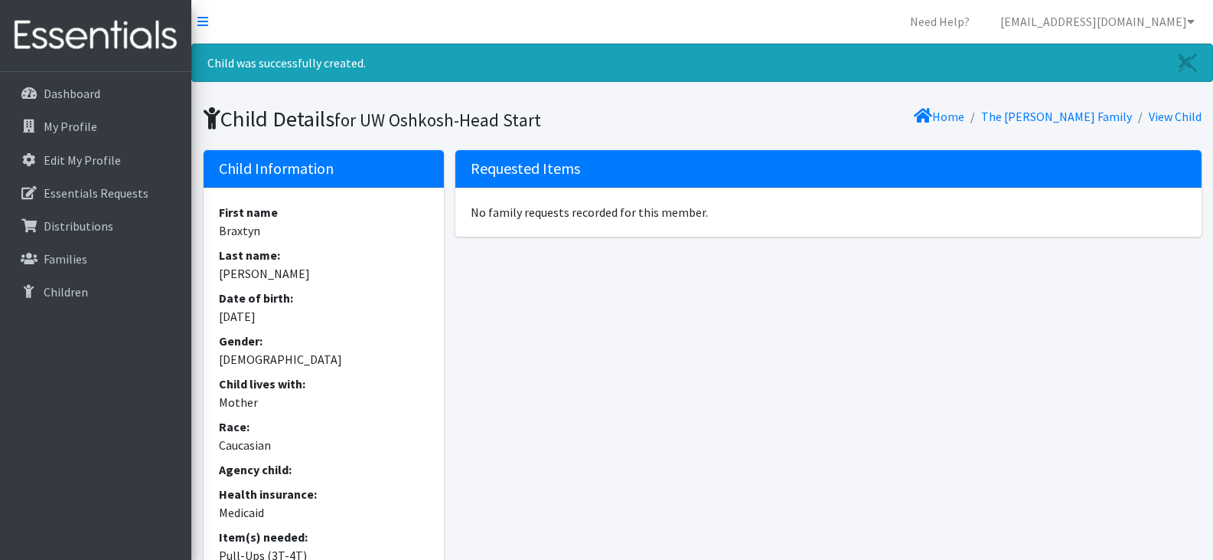
click at [658, 383] on div "Requested Items No family requests recorded for this member." at bounding box center [828, 389] width 757 height 478
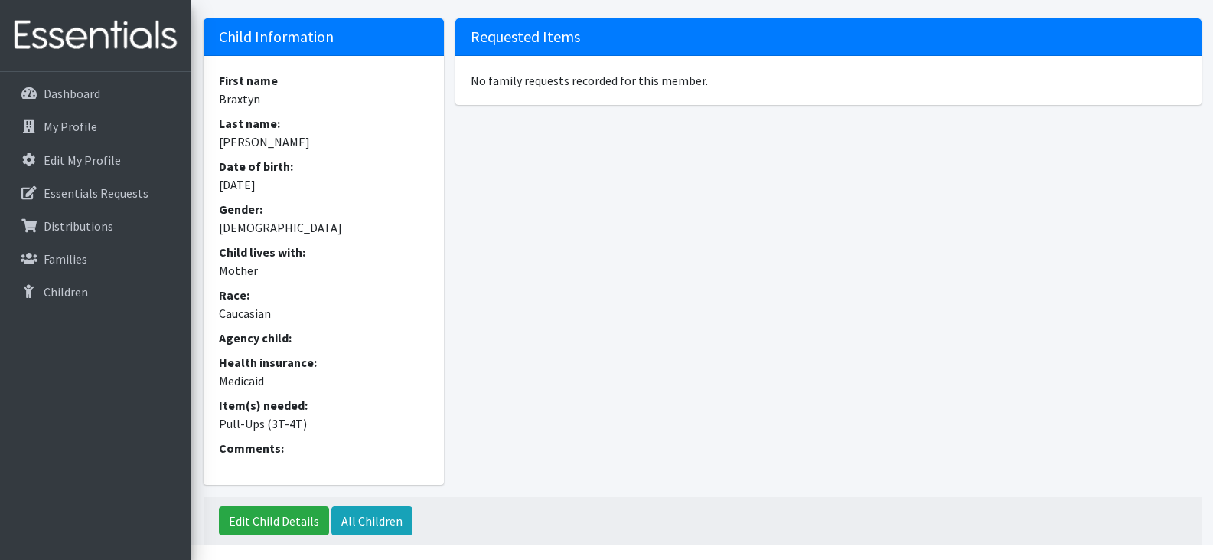
scroll to position [174, 0]
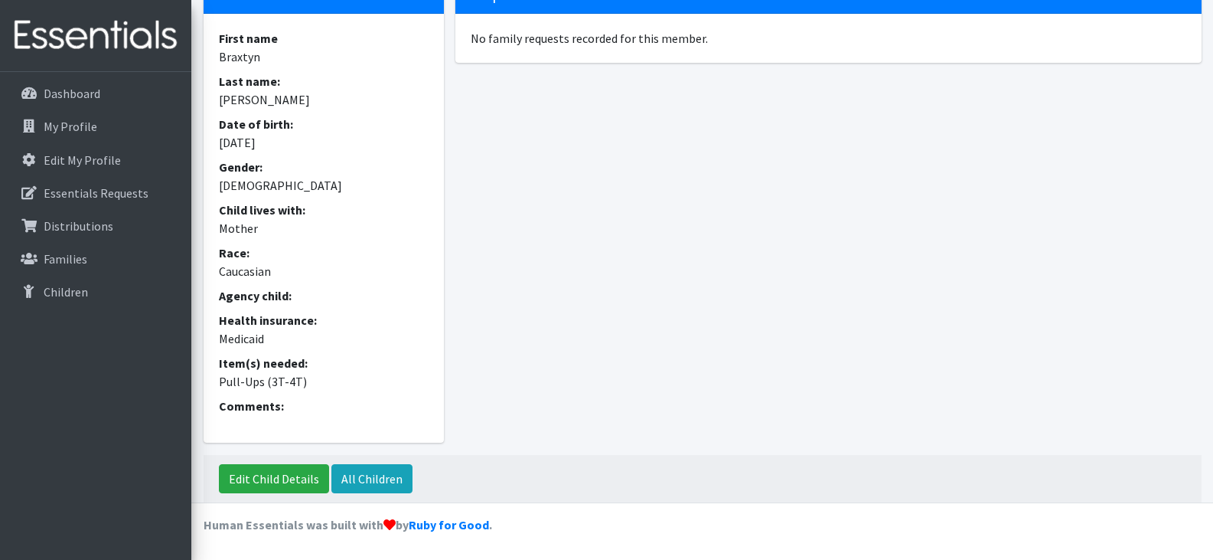
click at [597, 315] on div "Requested Items No family requests recorded for this member." at bounding box center [828, 215] width 757 height 478
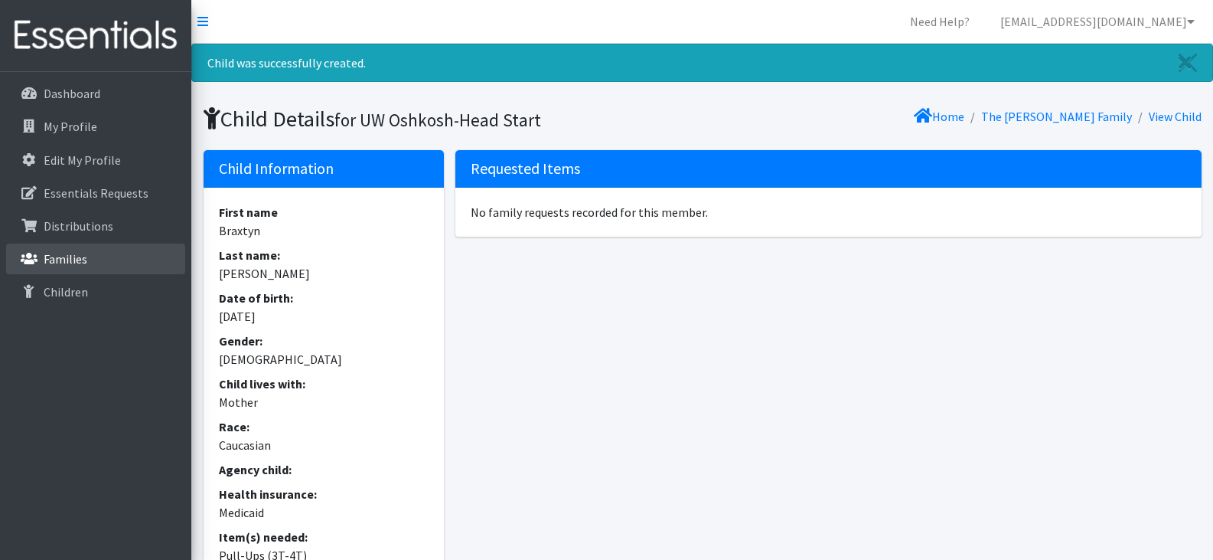
click at [71, 259] on p "Families" at bounding box center [66, 258] width 44 height 15
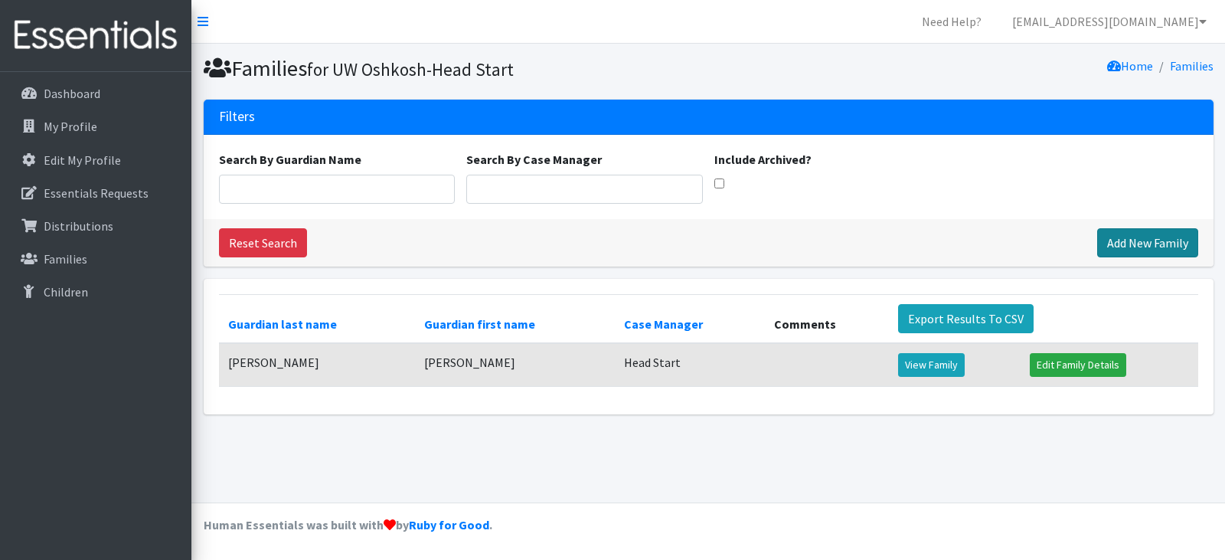
click at [1126, 244] on link "Add New Family" at bounding box center [1147, 242] width 101 height 29
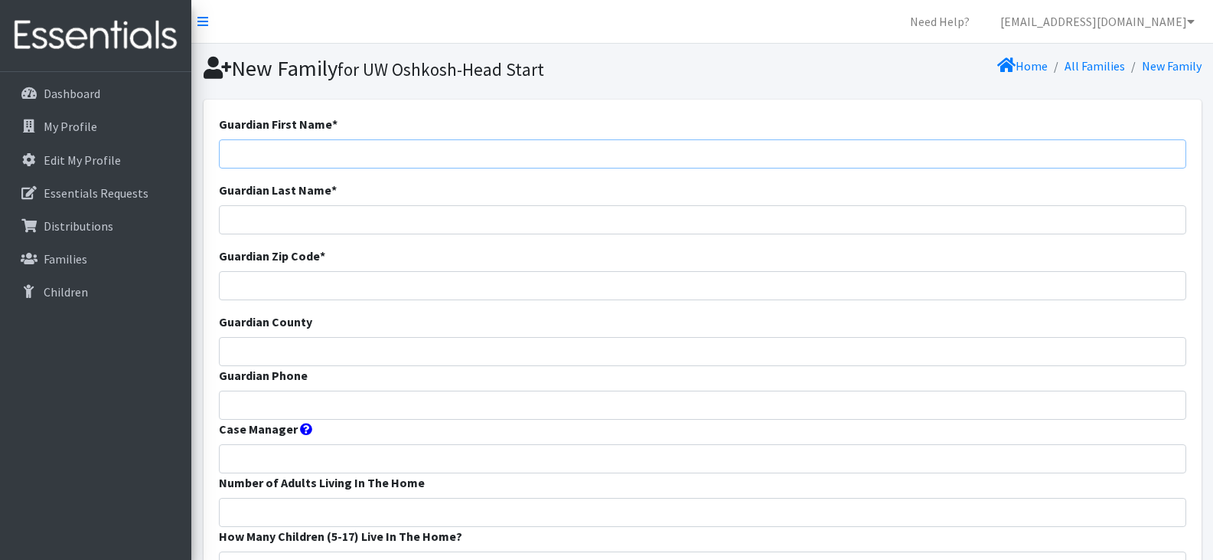
click at [346, 151] on input "Guardian First Name *" at bounding box center [703, 153] width 968 height 29
type input "Zabayo"
click at [336, 215] on input "Guardian Last Name *" at bounding box center [703, 219] width 968 height 29
type input "Kwizera"
click at [348, 283] on input "Guardian Zip Code *" at bounding box center [703, 285] width 968 height 29
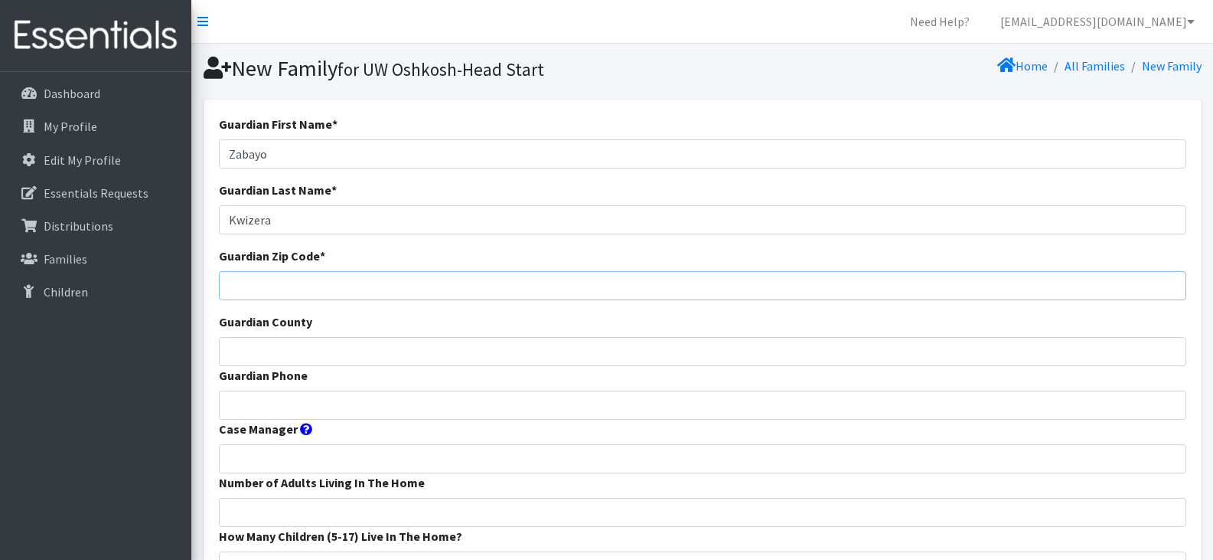
click at [305, 286] on input "Guardian Zip Code *" at bounding box center [703, 285] width 968 height 29
type input "54901"
click at [276, 353] on input "Guardian County" at bounding box center [703, 351] width 968 height 29
type input "Winnebago"
click at [286, 405] on input "Guardian Phone" at bounding box center [703, 404] width 968 height 29
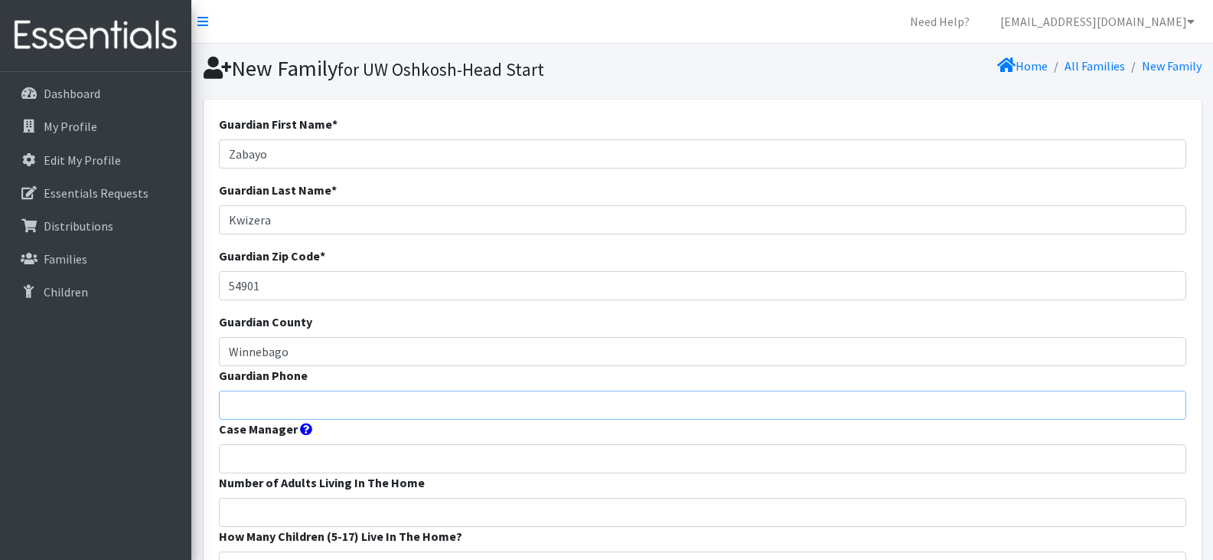
click at [302, 403] on input "Guardian Phone" at bounding box center [703, 404] width 968 height 29
type input "920-385-3938"
click at [286, 458] on input "Case Manager" at bounding box center [703, 458] width 968 height 29
click at [308, 462] on input "Head Start" at bounding box center [703, 458] width 968 height 29
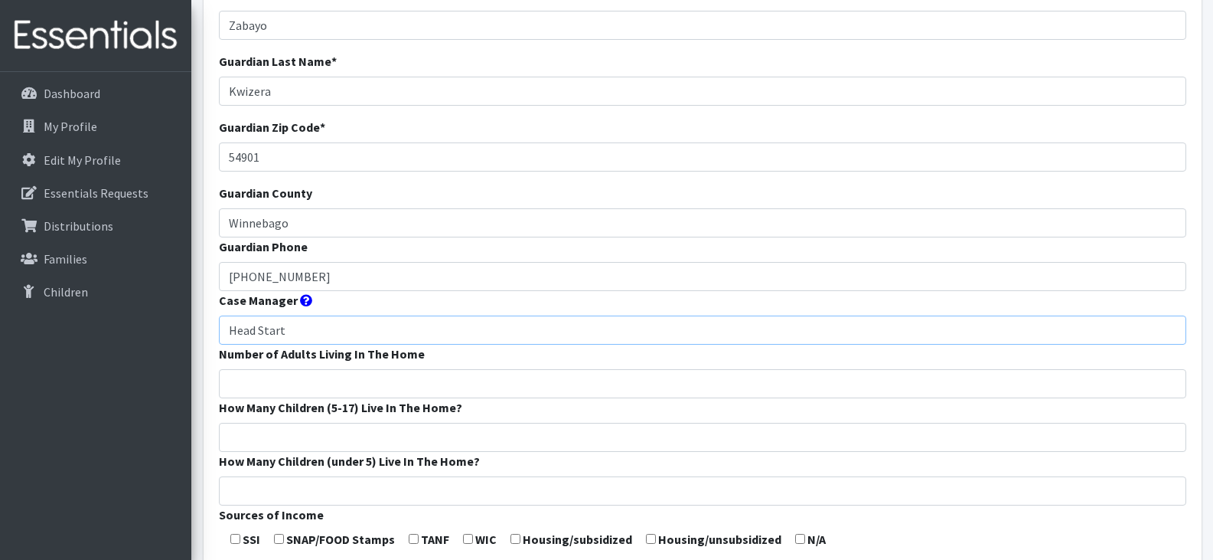
scroll to position [138, 0]
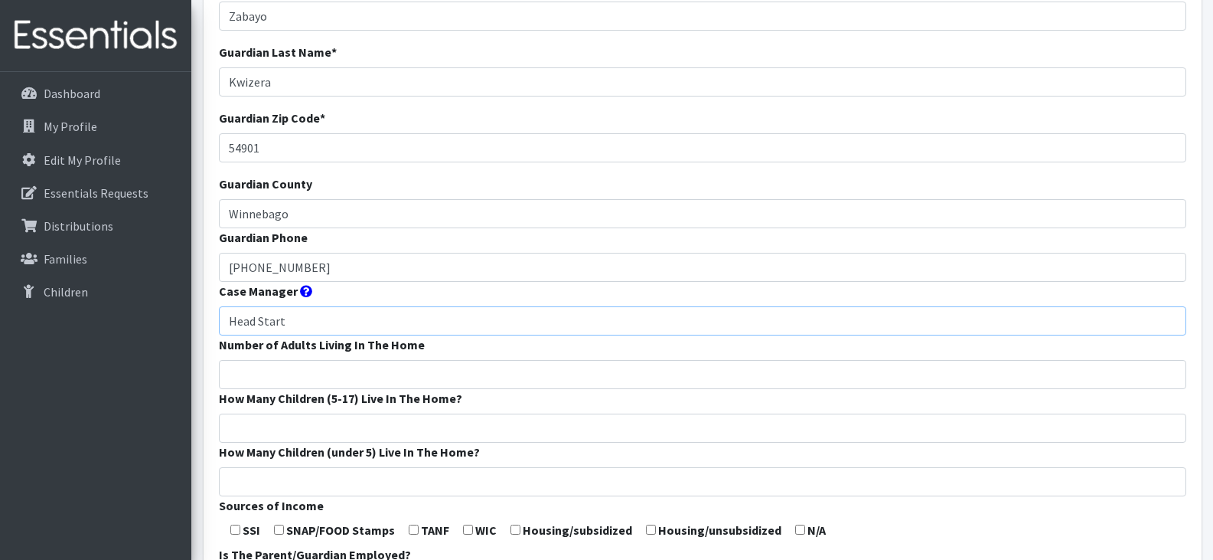
type input "Head Start"
click at [303, 375] on input "Number of Adults Living In The Home" at bounding box center [703, 374] width 968 height 29
type input "2"
click at [307, 419] on input "How Many Children (5-17) Live In The Home?" at bounding box center [703, 427] width 968 height 29
type input "2"
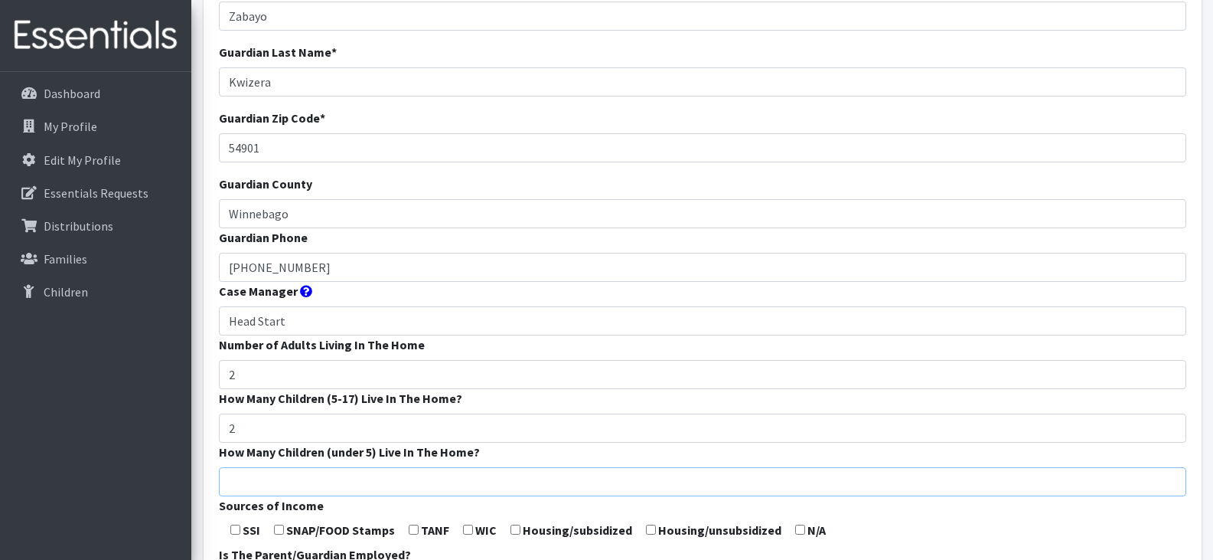
click at [310, 488] on input "How Many Children (under 5) Live In The Home?" at bounding box center [703, 481] width 968 height 29
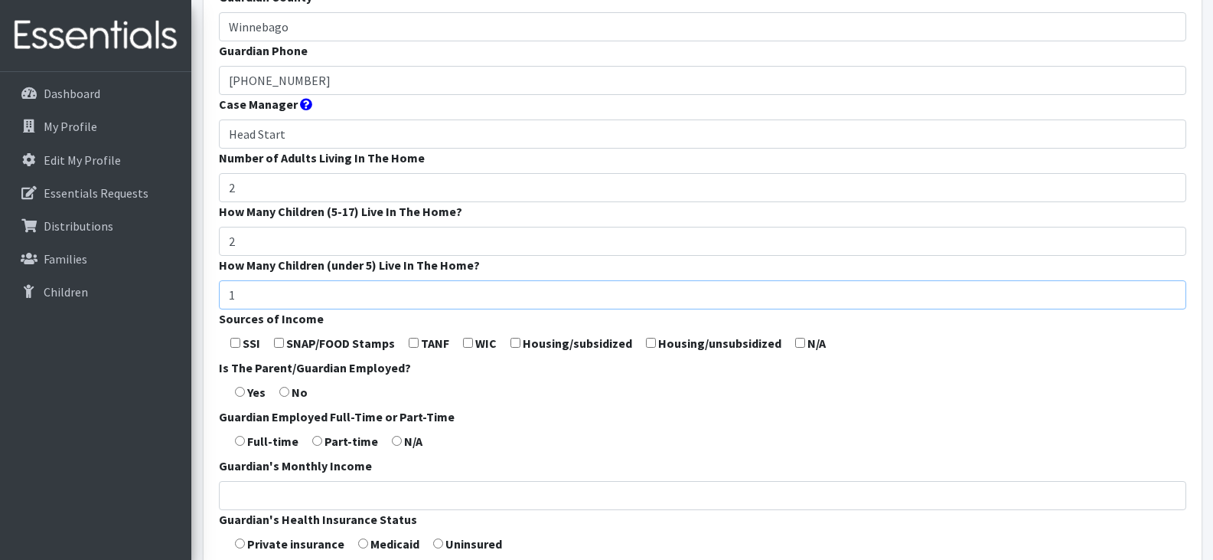
scroll to position [334, 0]
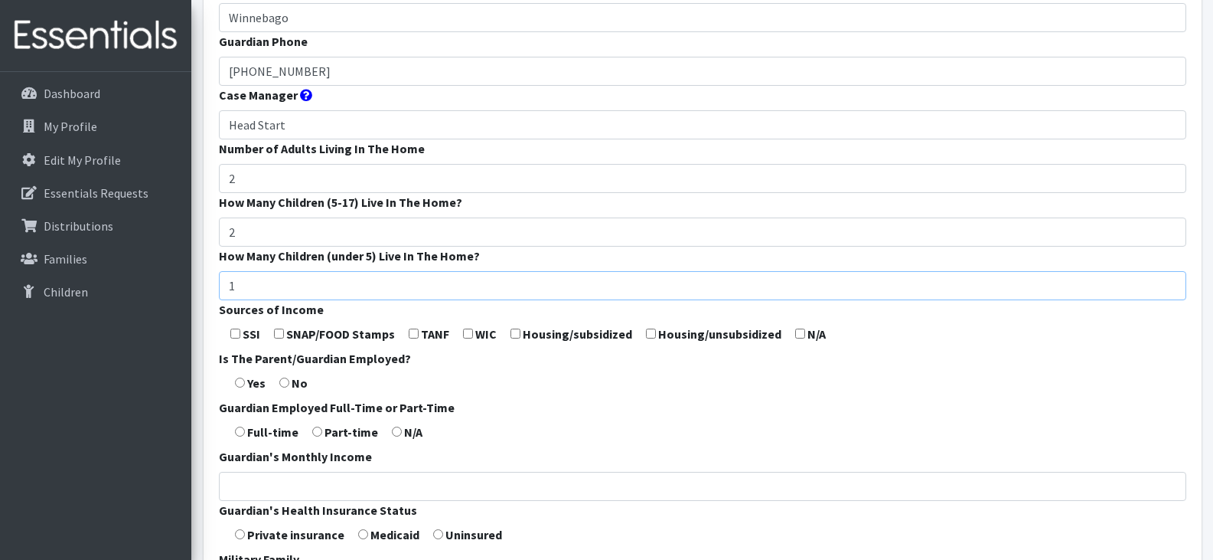
type input "1"
click at [536, 402] on form "Guardian First Name * Zabayo Guardian Last Name * Kwizera Guardian Zip Code * 5…" at bounding box center [703, 235] width 968 height 908
click at [282, 331] on input "checkbox" at bounding box center [279, 333] width 10 height 10
checkbox input "true"
click at [240, 435] on input "radio" at bounding box center [240, 431] width 10 height 10
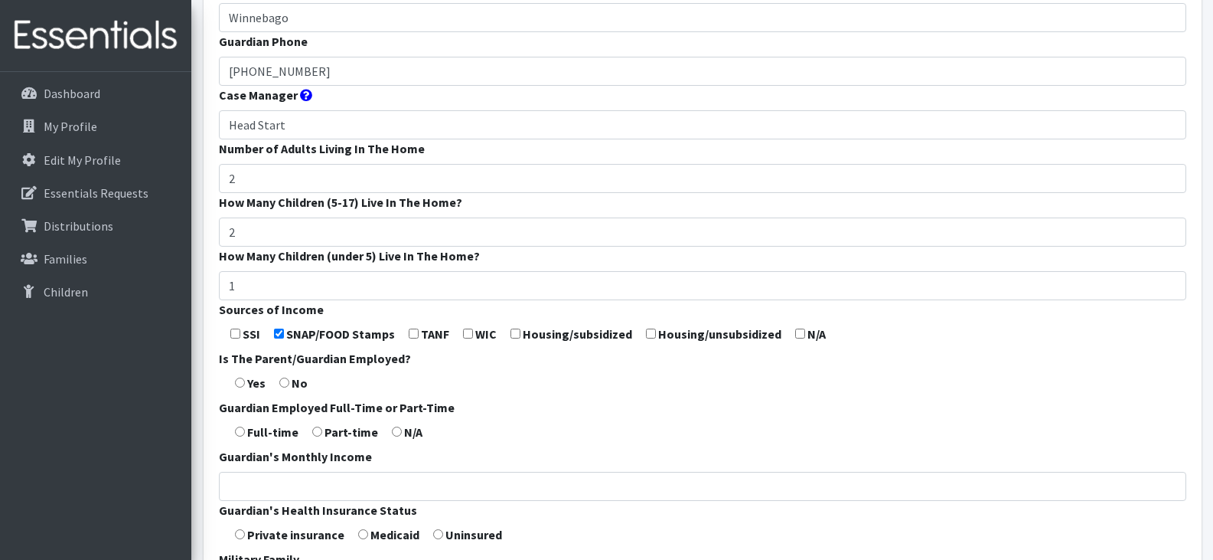
radio input "true"
click at [560, 429] on form "Guardian First Name * Zabayo Guardian Last Name * Kwizera Guardian Zip Code * 5…" at bounding box center [703, 235] width 968 height 908
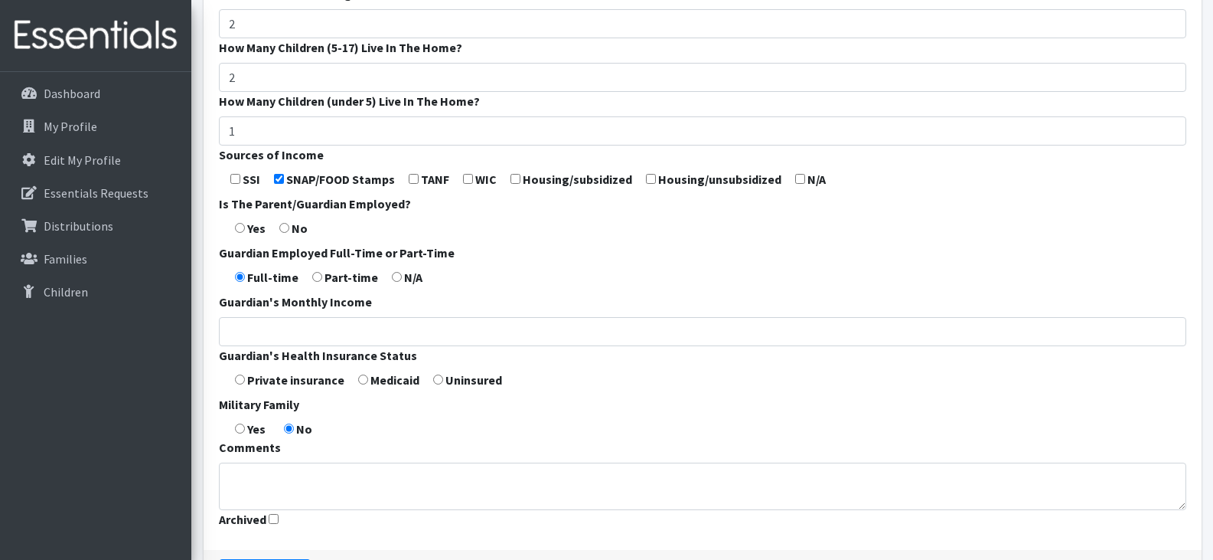
scroll to position [493, 0]
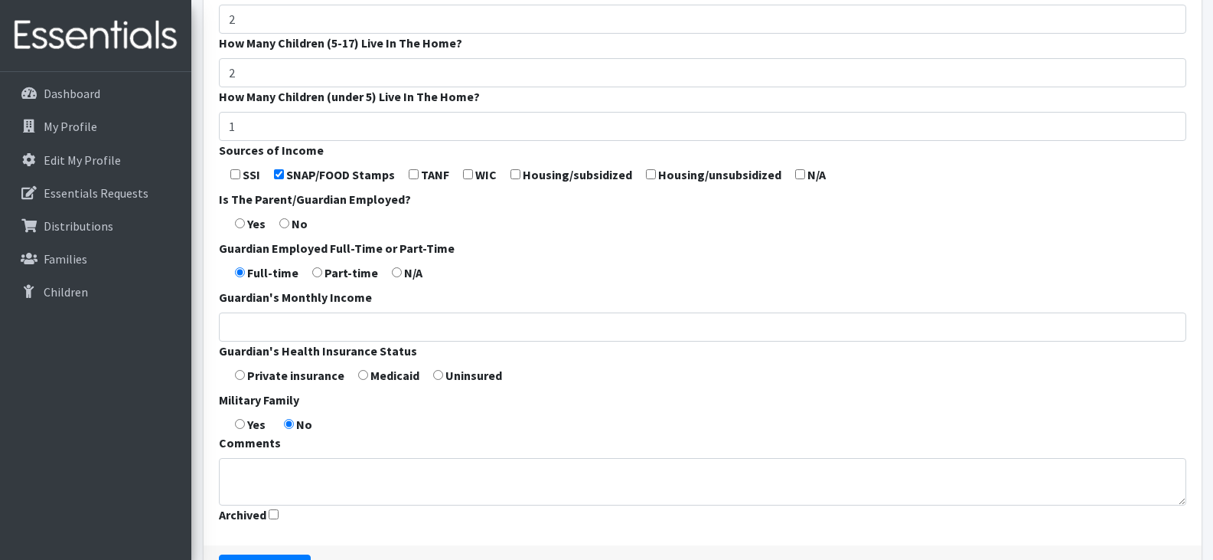
click at [361, 377] on input "radio" at bounding box center [363, 375] width 10 height 10
radio input "true"
click at [509, 420] on form "Guardian First Name * Zabayo Guardian Last Name * Kwizera Guardian Zip Code * 5…" at bounding box center [703, 76] width 968 height 908
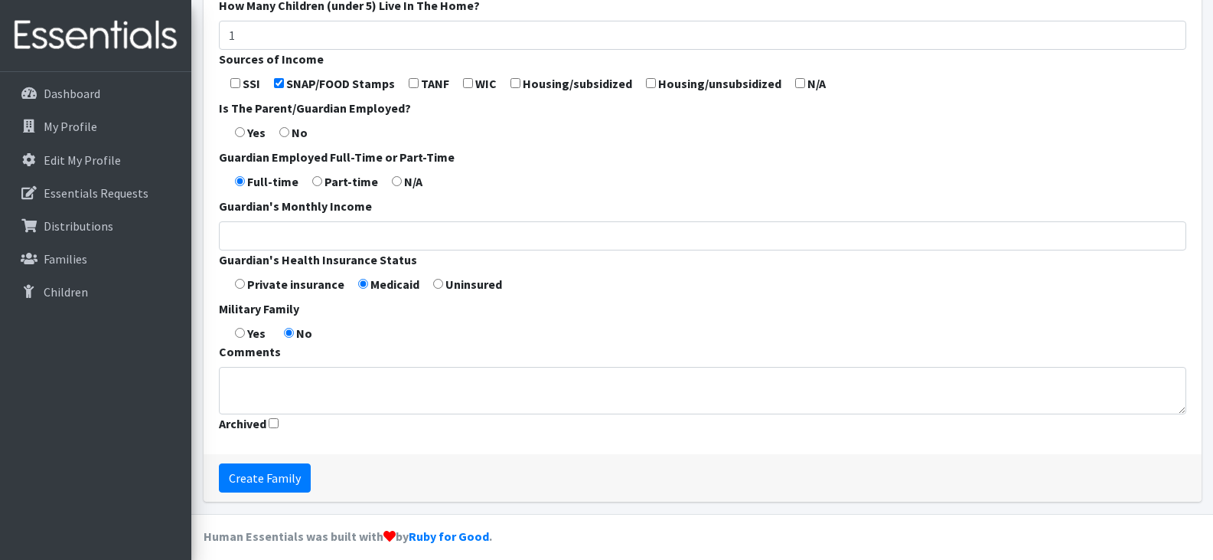
scroll to position [585, 0]
click at [256, 475] on input "Create Family" at bounding box center [265, 476] width 92 height 29
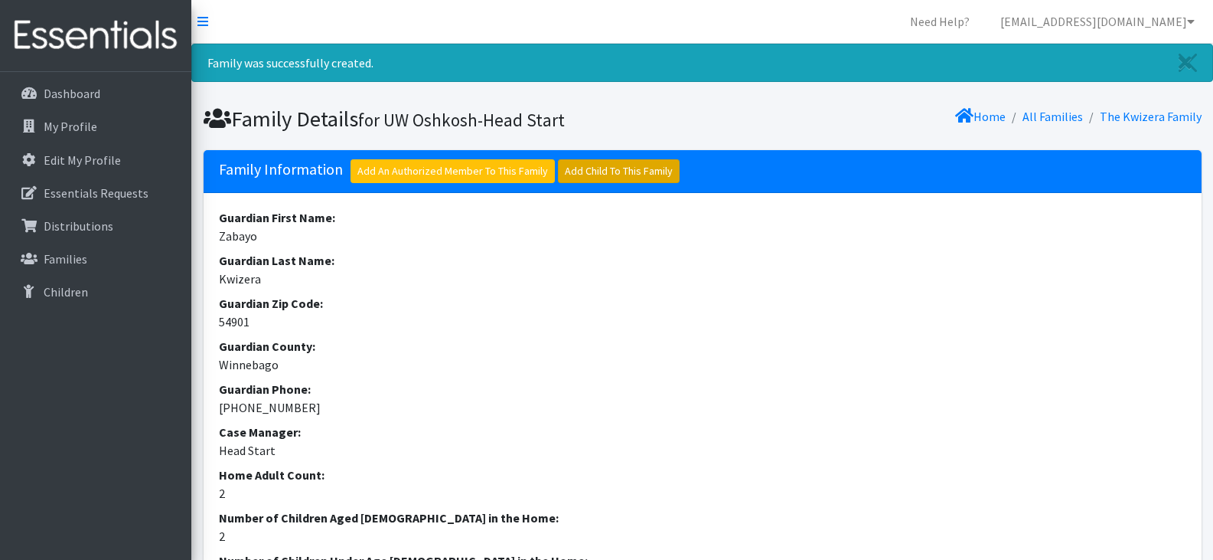
click at [618, 170] on link "Add Child To This Family" at bounding box center [619, 171] width 122 height 24
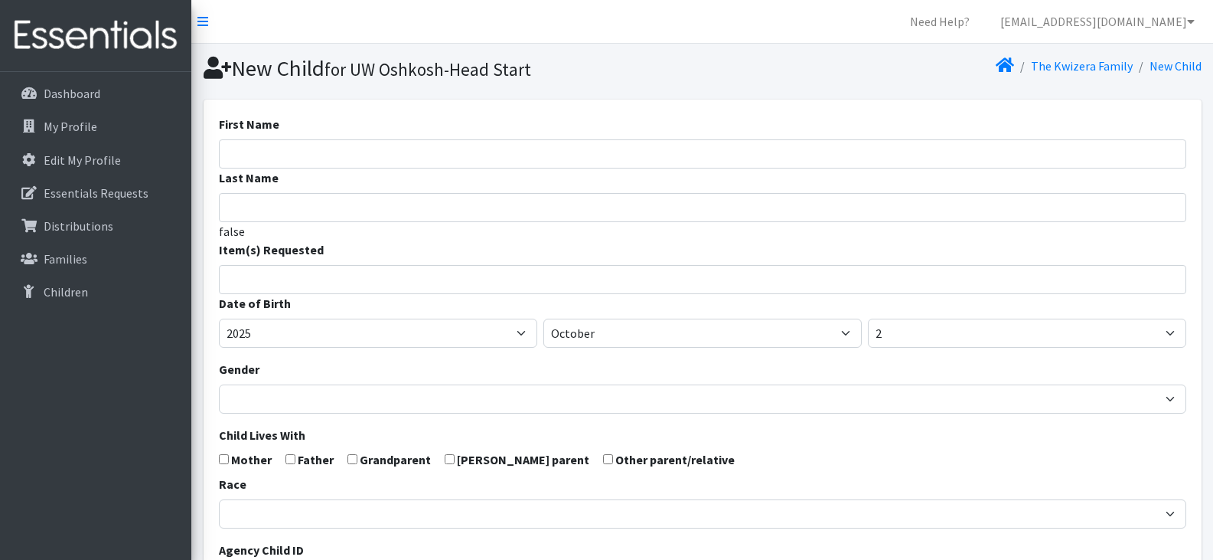
select select
click at [474, 147] on input "First Name" at bounding box center [703, 153] width 968 height 29
type input "[PERSON_NAME]"
type input "Kwizera"
click at [534, 276] on input "search" at bounding box center [714, 277] width 962 height 14
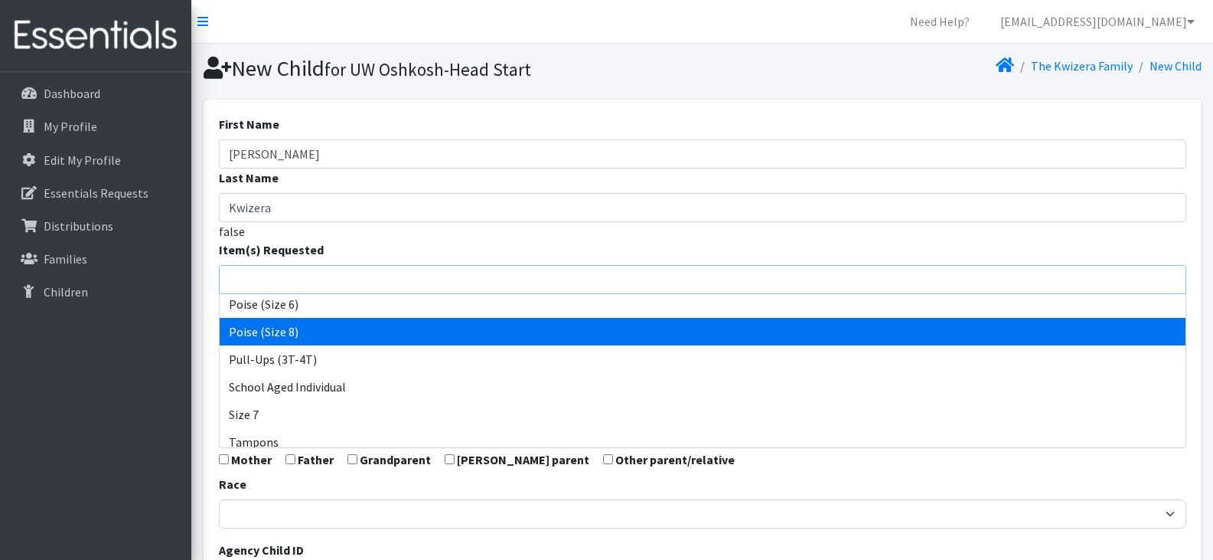
scroll to position [749, 0]
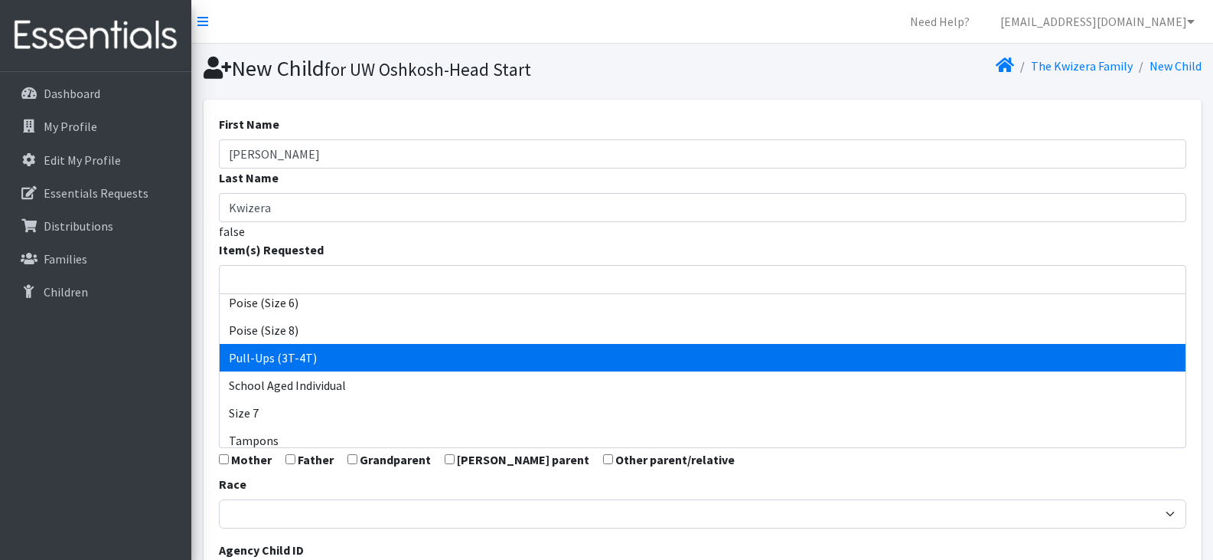
select select "14494"
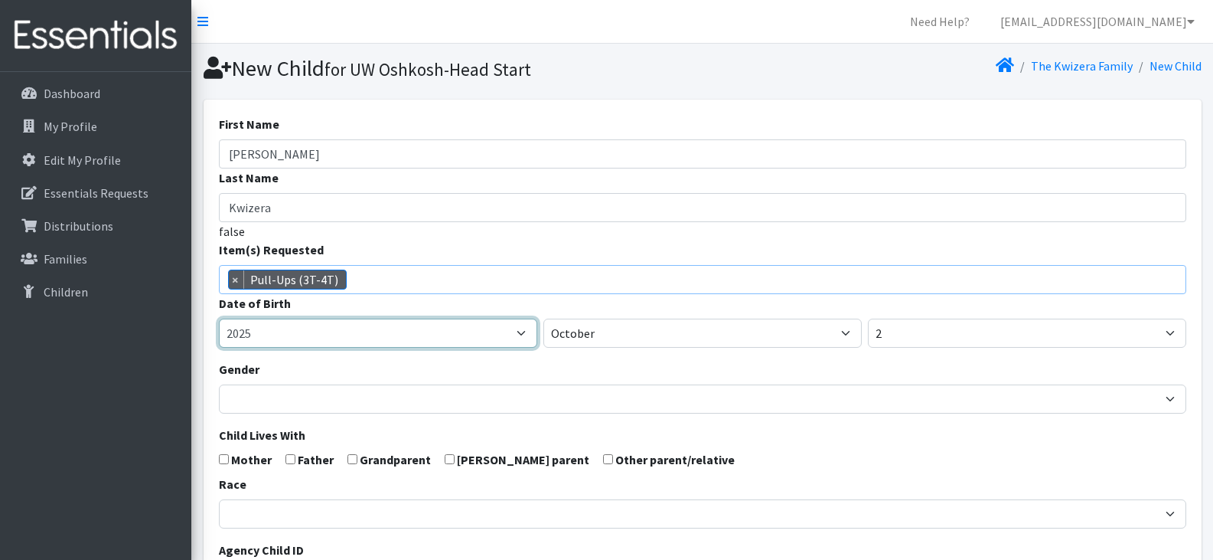
click at [430, 338] on select "2005 2006 2007 2008 2009 2010 2011 2012 2013 2014 2015 2016 2017 2018 2019 2020…" at bounding box center [378, 332] width 318 height 29
select select "2023"
click at [219, 318] on select "2005 2006 2007 2008 2009 2010 2011 2012 2013 2014 2015 2016 2017 2018 2019 2020…" at bounding box center [378, 332] width 318 height 29
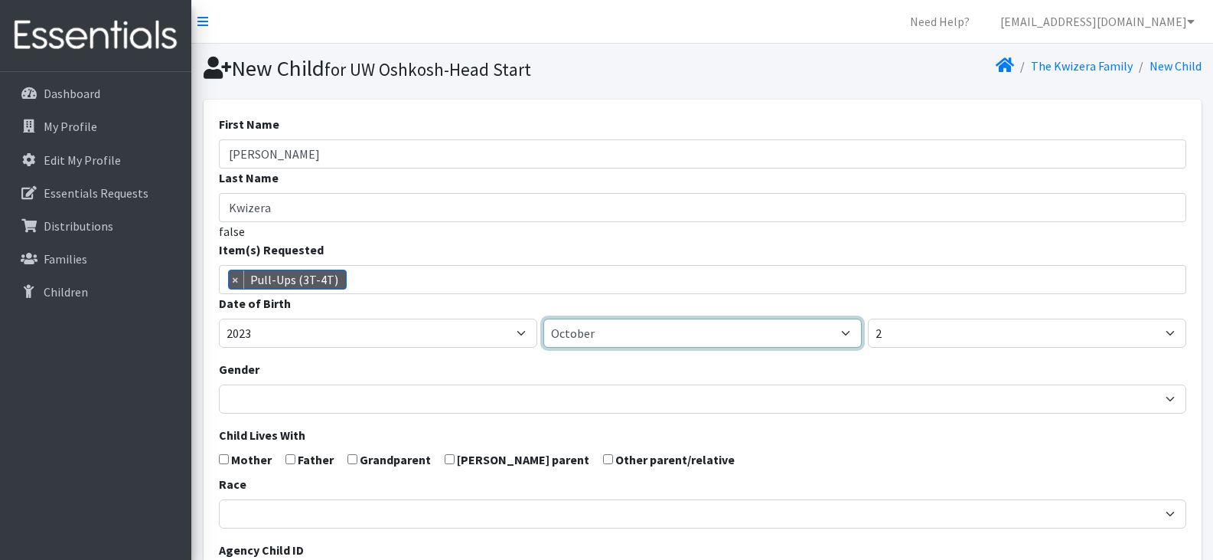
click at [620, 338] on select "January February March April May June July August September October November De…" at bounding box center [702, 332] width 318 height 29
select select "9"
click at [543, 318] on select "January February March April May June July August September October November De…" at bounding box center [702, 332] width 318 height 29
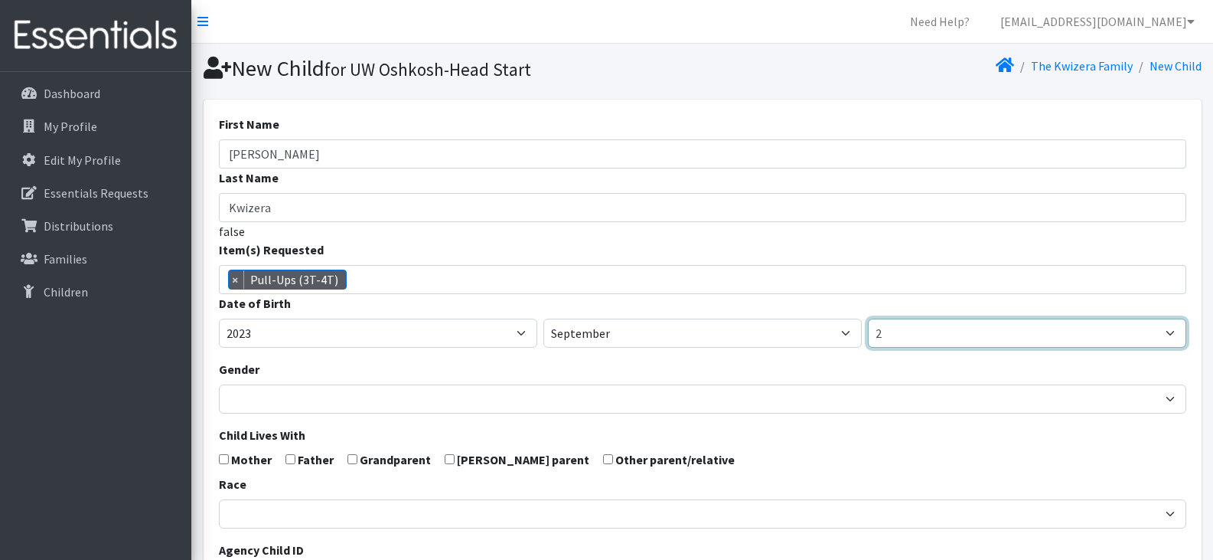
click at [922, 338] on select "1 2 3 4 5 6 7 8 9 10 11 12 13 14 15 16 17 18 19 20 21 22 23 24 25 26 27 28 29 3…" at bounding box center [1027, 332] width 318 height 29
select select "24"
click at [868, 318] on select "1 2 3 4 5 6 7 8 9 10 11 12 13 14 15 16 17 18 19 20 21 22 23 24 25 26 27 28 29 3…" at bounding box center [1027, 332] width 318 height 29
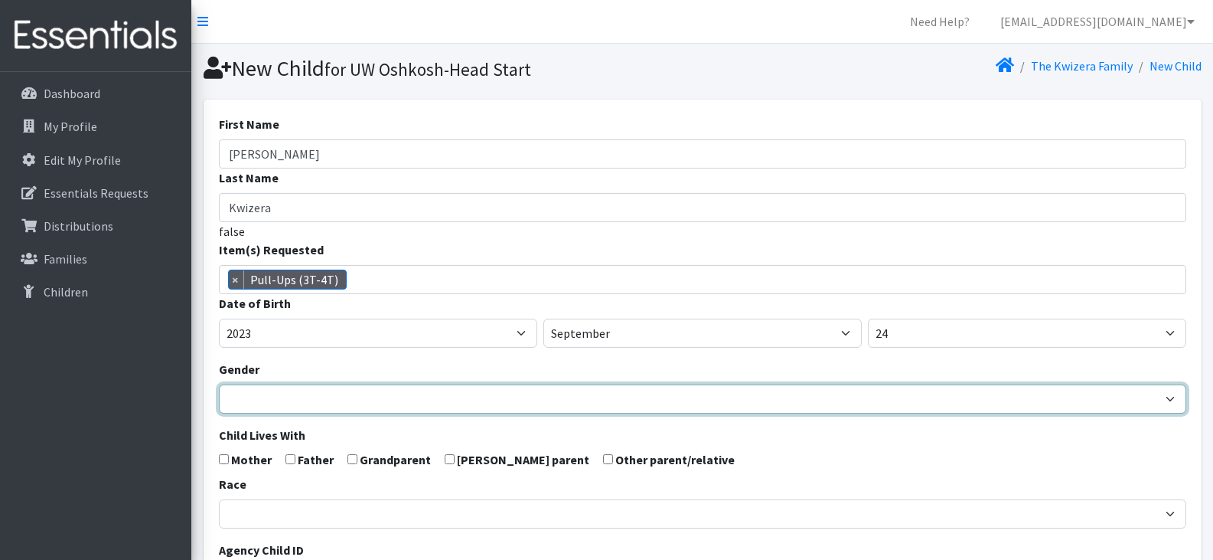
click at [415, 404] on select "[DEMOGRAPHIC_DATA] [DEMOGRAPHIC_DATA]" at bounding box center [703, 398] width 968 height 29
select select "[DEMOGRAPHIC_DATA]"
click at [219, 384] on select "[DEMOGRAPHIC_DATA] [DEMOGRAPHIC_DATA]" at bounding box center [703, 398] width 968 height 29
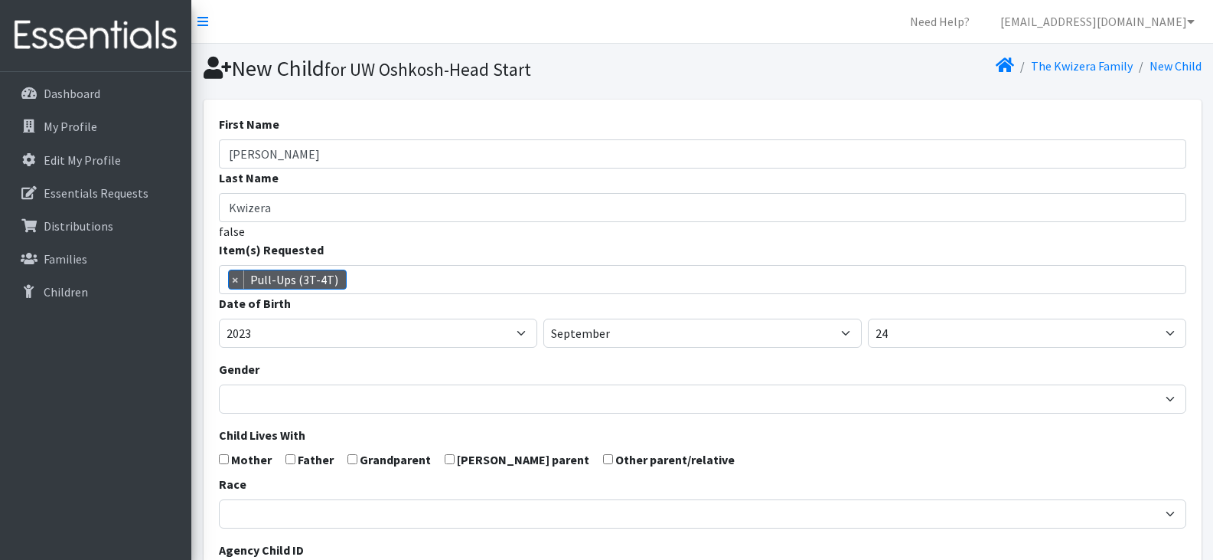
click at [287, 463] on input "checkbox" at bounding box center [291, 459] width 10 height 10
checkbox input "true"
click at [223, 459] on input "checkbox" at bounding box center [224, 459] width 10 height 10
checkbox input "true"
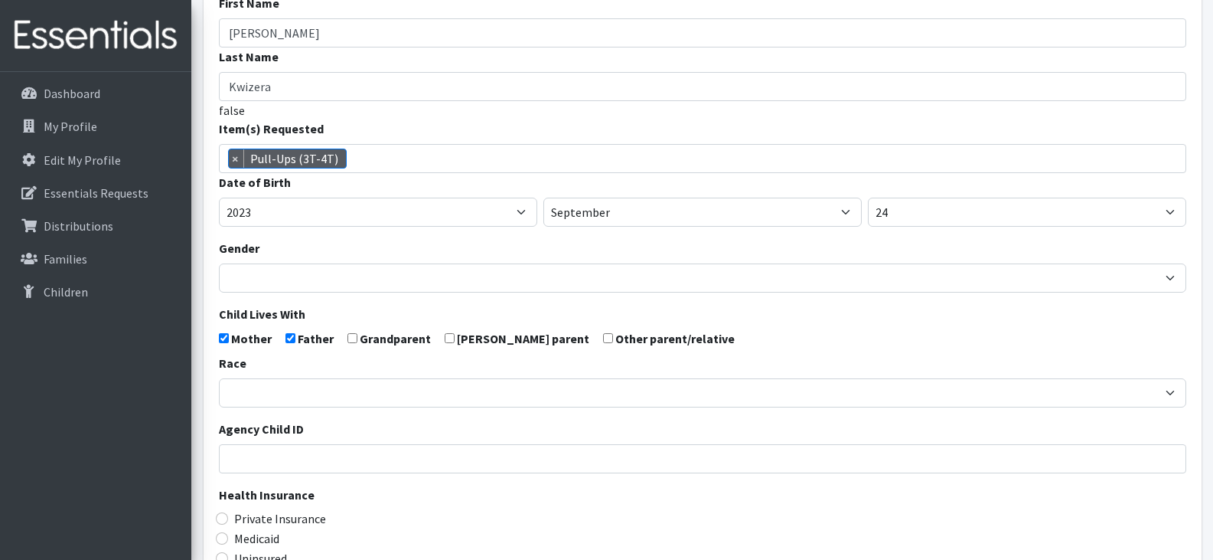
scroll to position [122, 0]
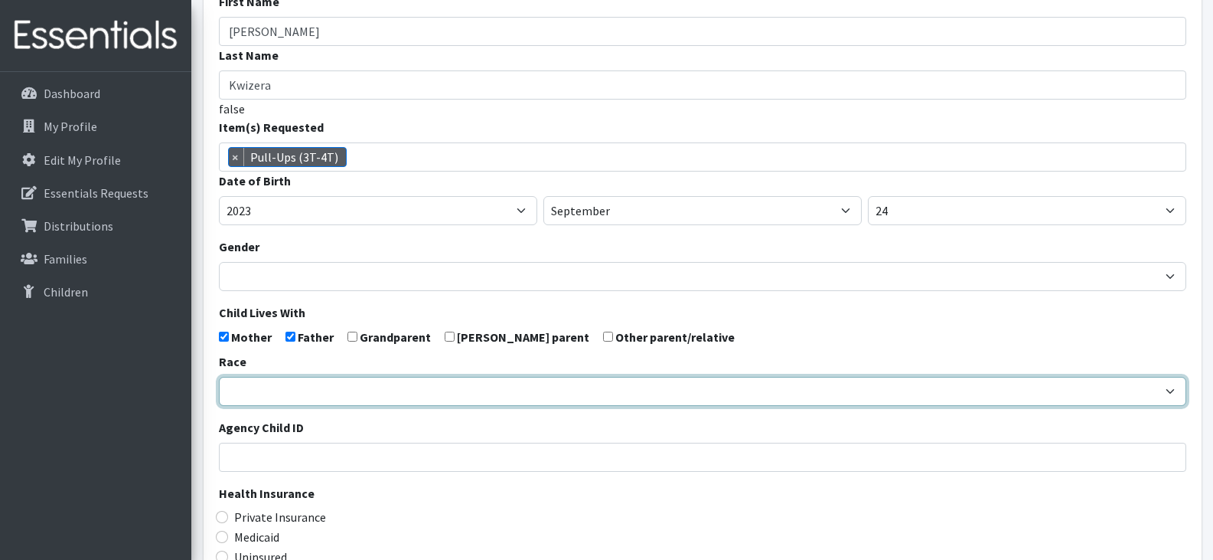
click at [286, 388] on select "[DEMOGRAPHIC_DATA] Caucasian Hispanic [DEMOGRAPHIC_DATA] [DEMOGRAPHIC_DATA] Isl…" at bounding box center [703, 391] width 968 height 29
click at [410, 395] on select "[DEMOGRAPHIC_DATA] Caucasian Hispanic [DEMOGRAPHIC_DATA] [DEMOGRAPHIC_DATA] Isl…" at bounding box center [703, 391] width 968 height 29
select select "[DEMOGRAPHIC_DATA]"
click at [219, 377] on select "[DEMOGRAPHIC_DATA] Caucasian Hispanic [DEMOGRAPHIC_DATA] [DEMOGRAPHIC_DATA] Isl…" at bounding box center [703, 391] width 968 height 29
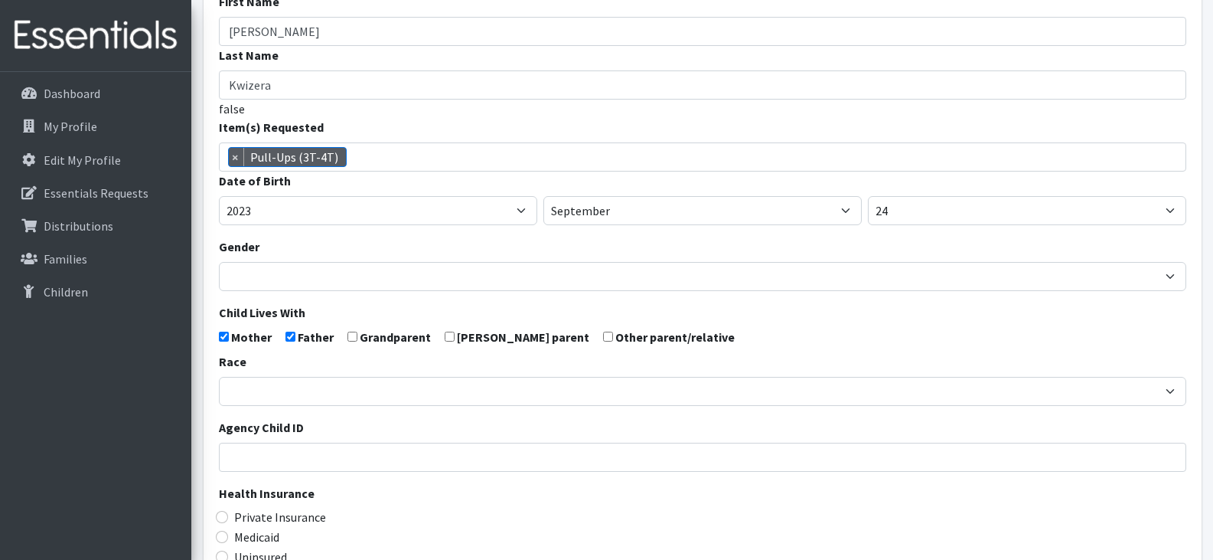
click at [377, 518] on div "Private Insurance" at bounding box center [703, 516] width 968 height 18
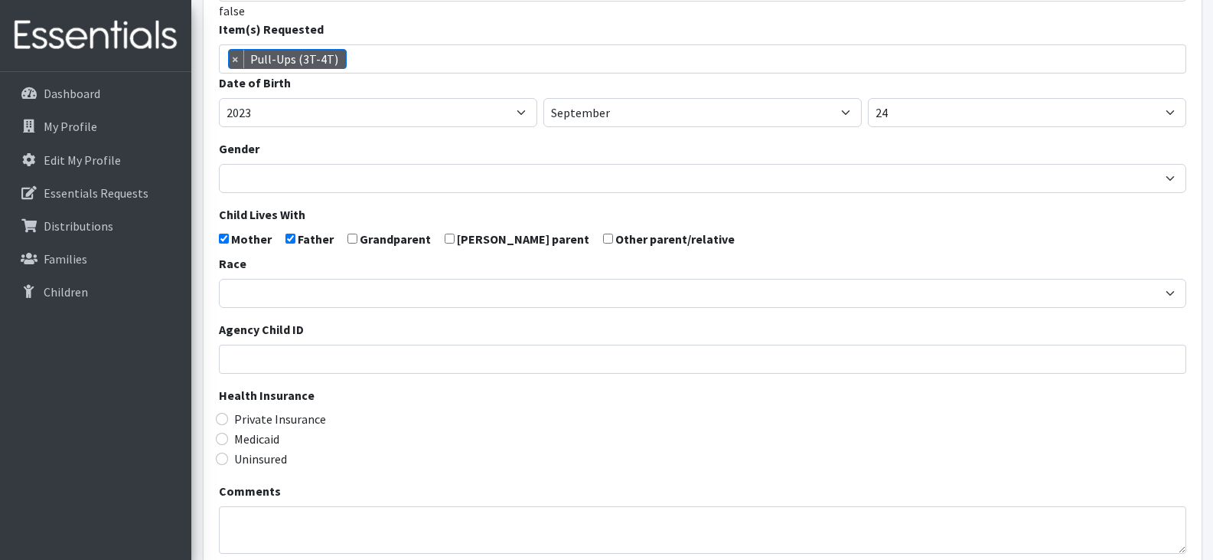
scroll to position [223, 0]
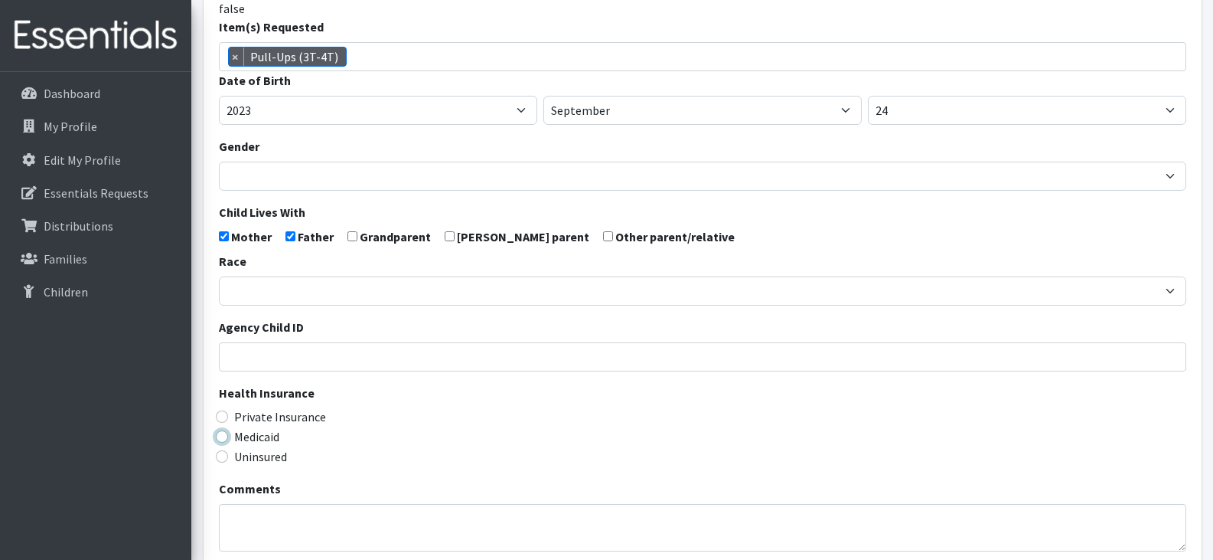
click at [224, 435] on input "Medicaid" at bounding box center [222, 436] width 12 height 12
radio input "true"
click at [390, 445] on div "Medicaid" at bounding box center [703, 436] width 968 height 18
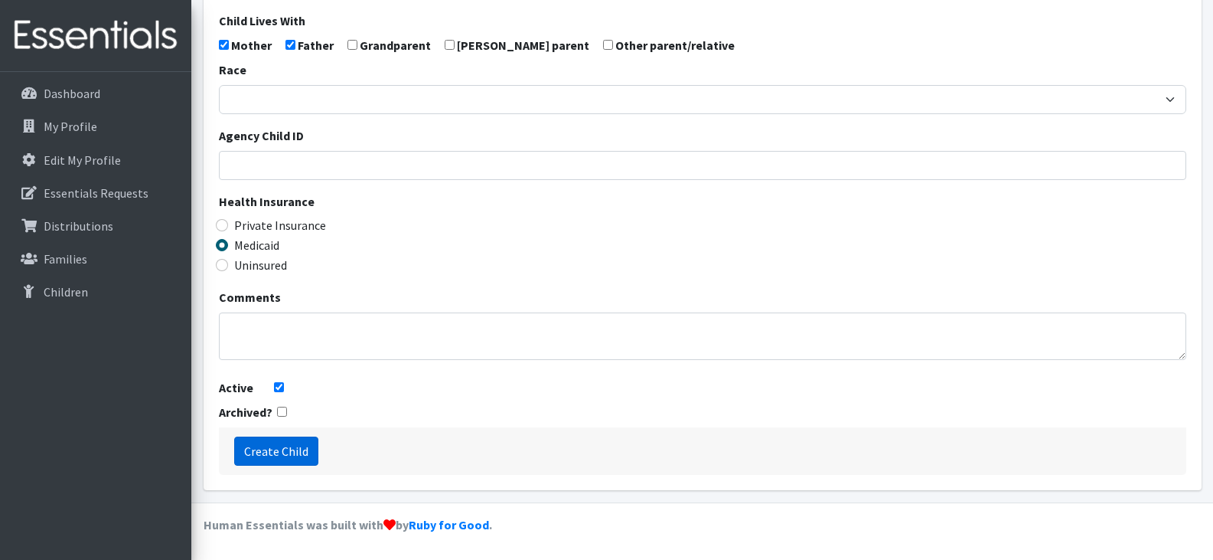
click at [279, 452] on input "Create Child" at bounding box center [276, 450] width 84 height 29
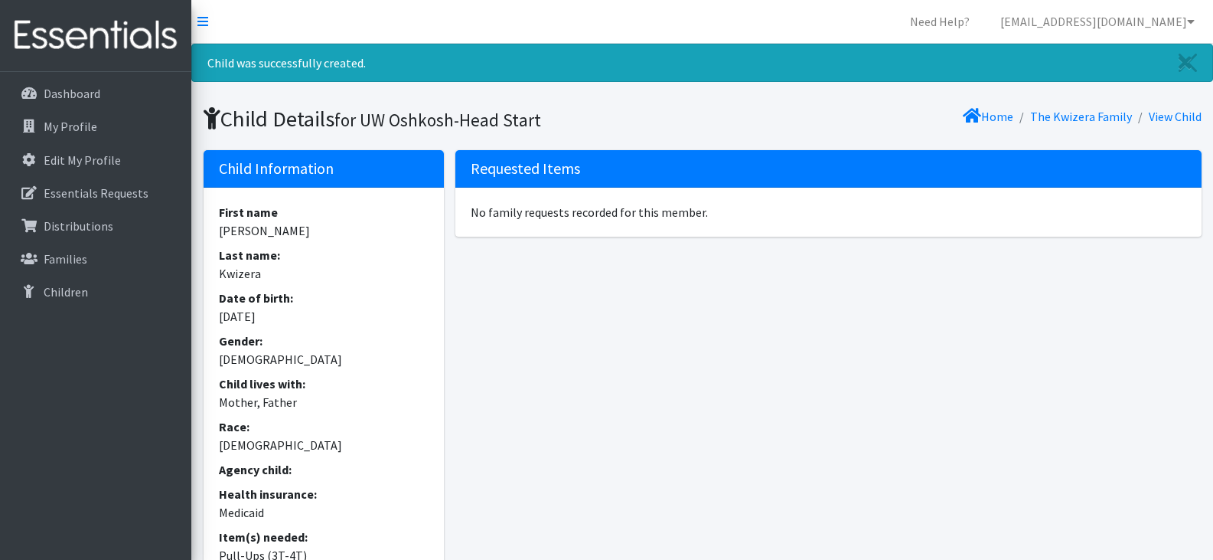
click at [561, 298] on div "Requested Items No family requests recorded for this member." at bounding box center [828, 389] width 757 height 478
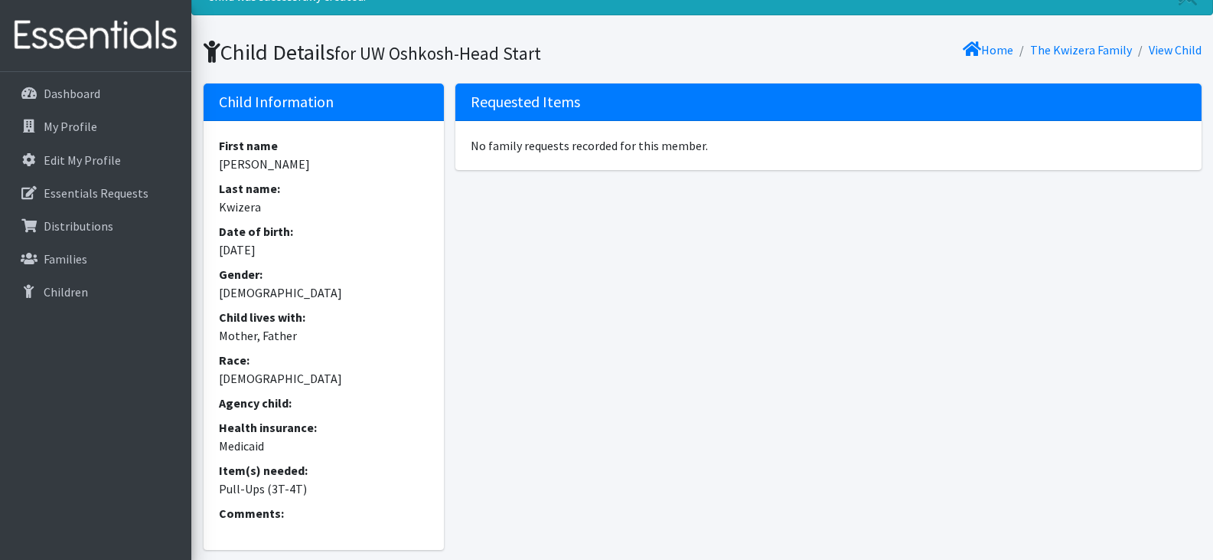
scroll to position [174, 0]
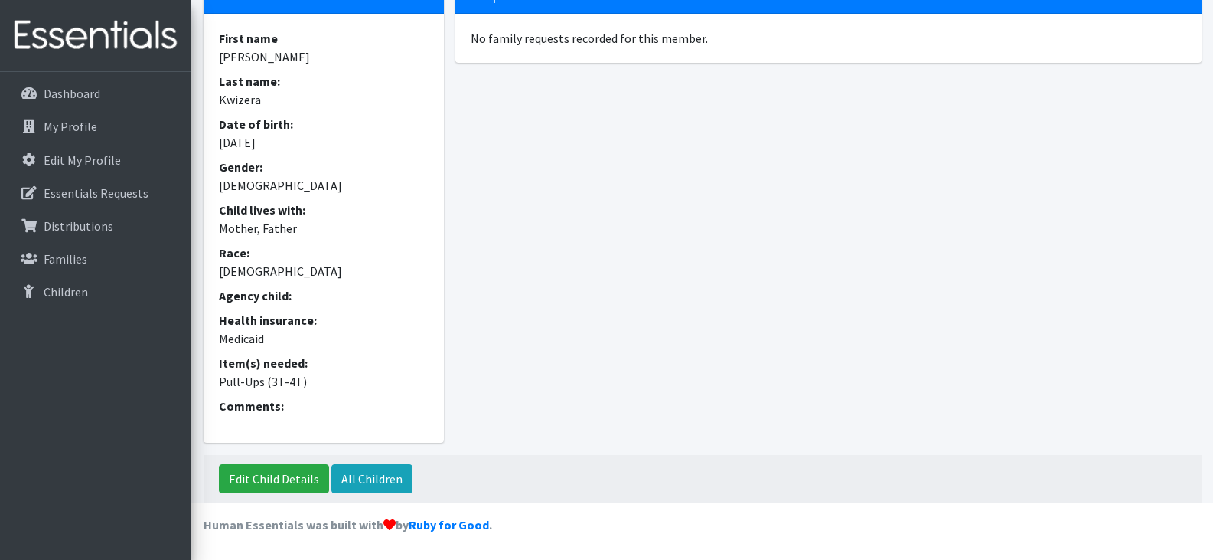
click at [713, 325] on div "Requested Items No family requests recorded for this member." at bounding box center [828, 215] width 757 height 478
click at [360, 476] on link "All Children" at bounding box center [371, 478] width 81 height 29
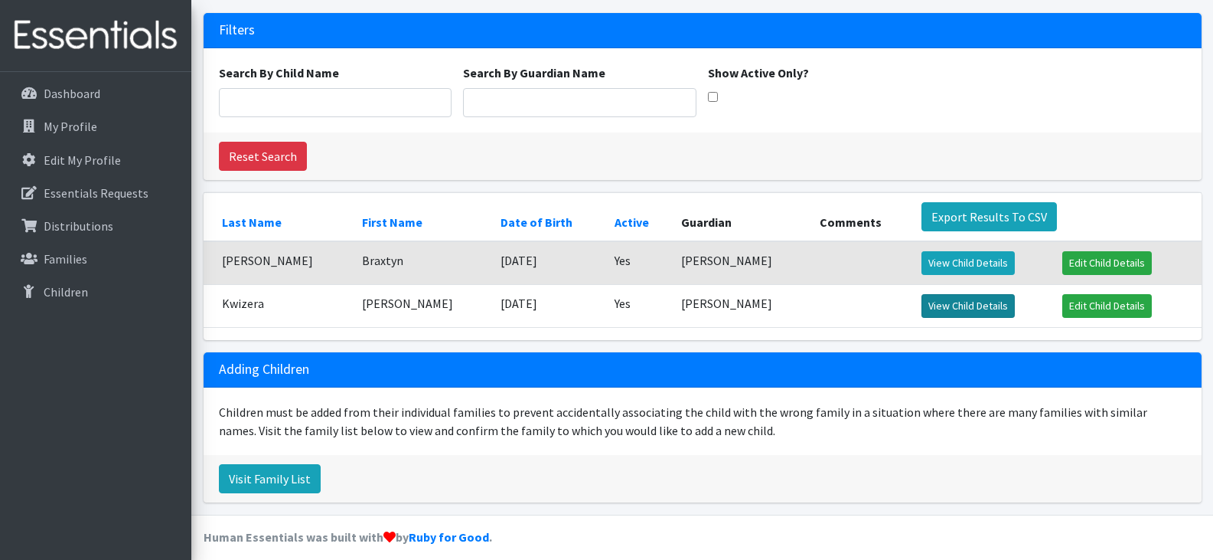
scroll to position [99, 0]
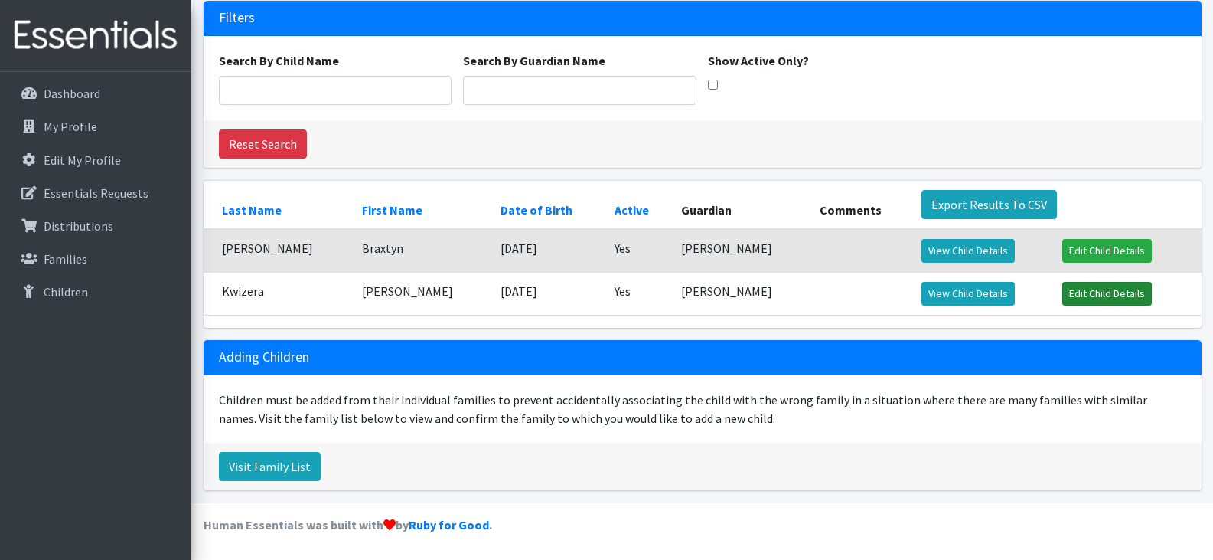
click at [1069, 289] on link "Edit Child Details" at bounding box center [1107, 294] width 90 height 24
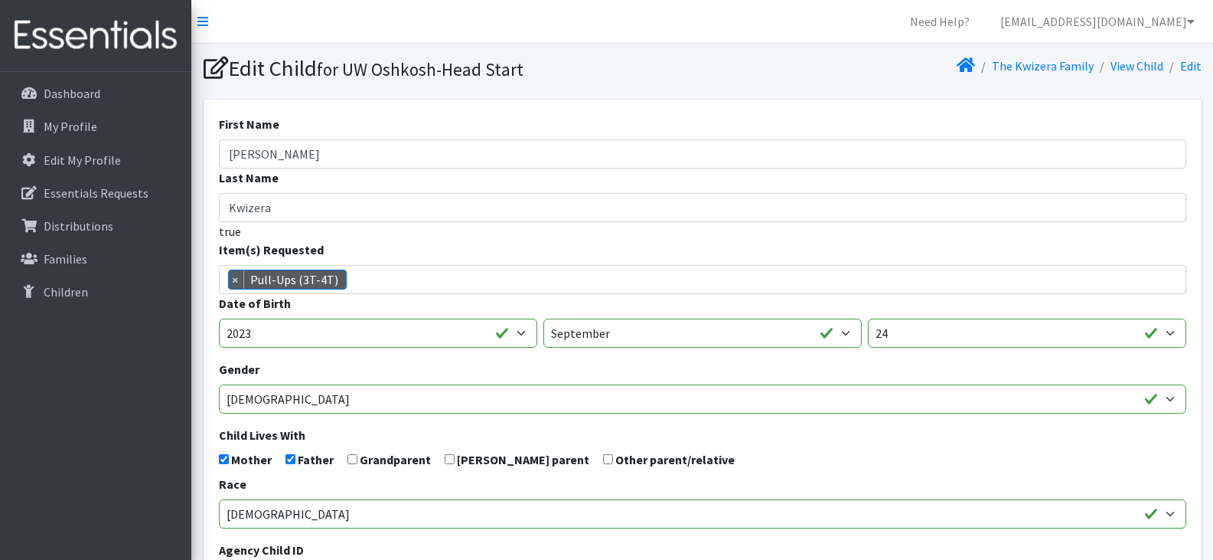
scroll to position [413, 0]
click at [1044, 242] on div "Item(s) Requested (Newborn) (Preemie) (Size 1) (Size 2) (Size 3) (Size 4) (Size…" at bounding box center [703, 267] width 968 height 54
click at [984, 419] on form "First Name Joel Last Name Kwizera true Item(s) Requested (Newborn) (Preemie) (S…" at bounding box center [703, 502] width 968 height 774
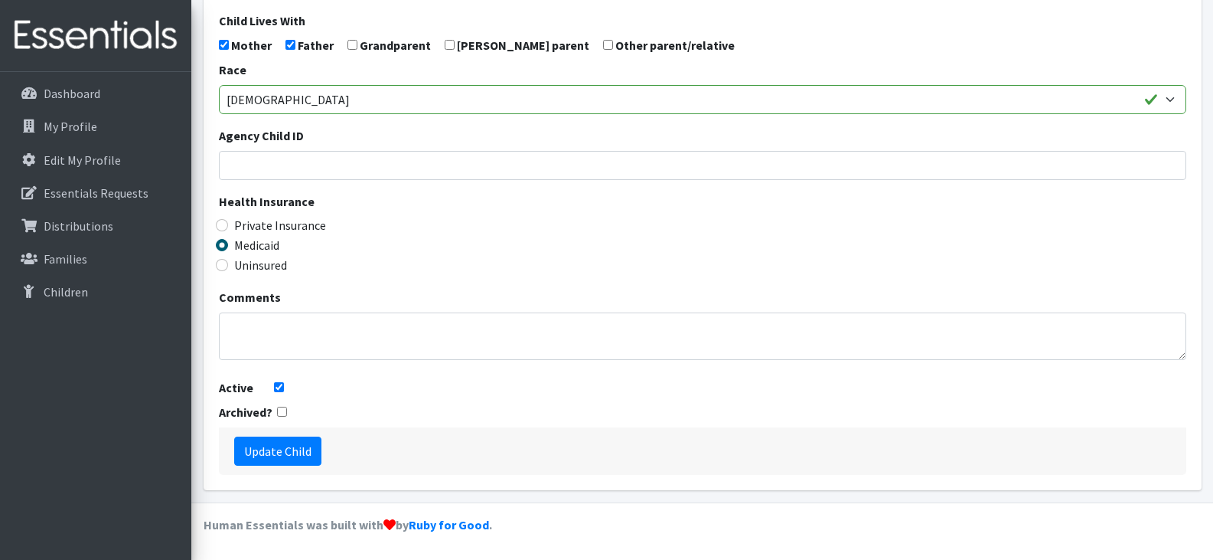
scroll to position [0, 0]
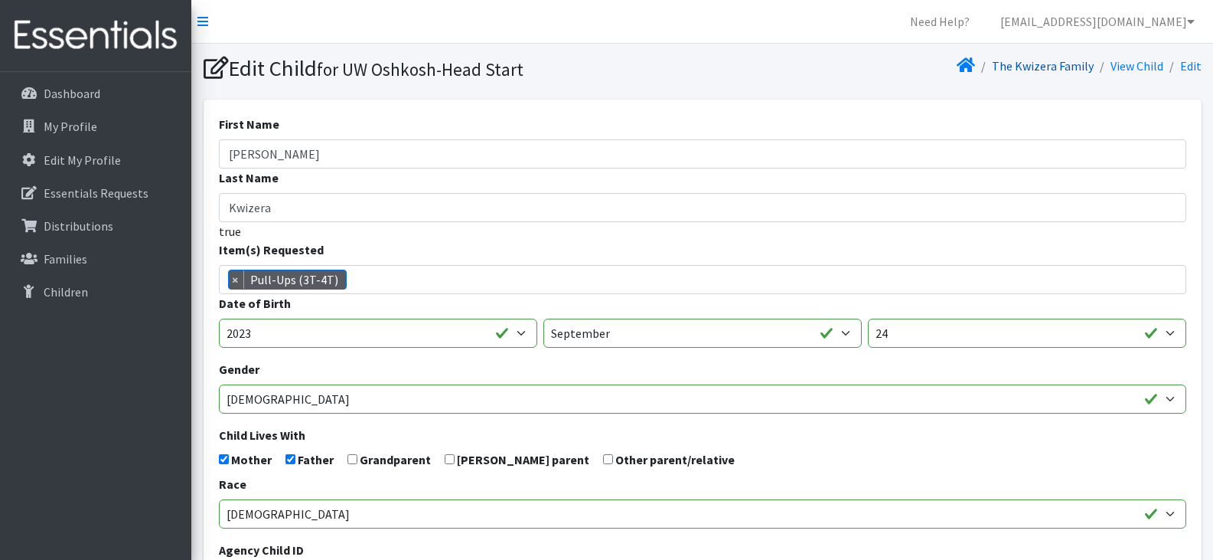
click at [1041, 66] on link "The Kwizera Family" at bounding box center [1043, 65] width 102 height 15
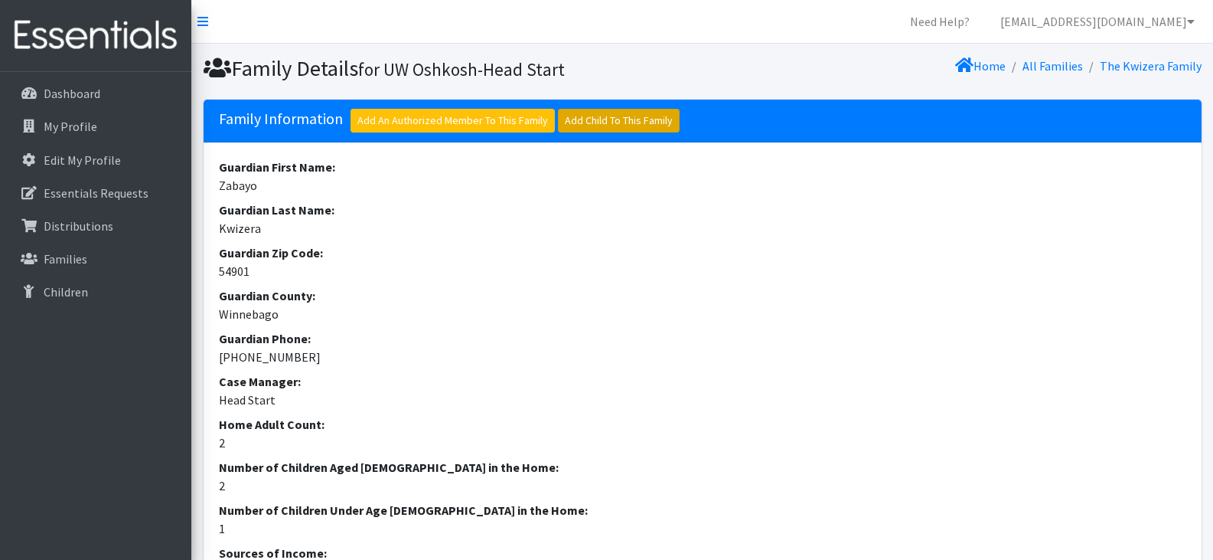
click at [603, 118] on link "Add Child To This Family" at bounding box center [619, 121] width 122 height 24
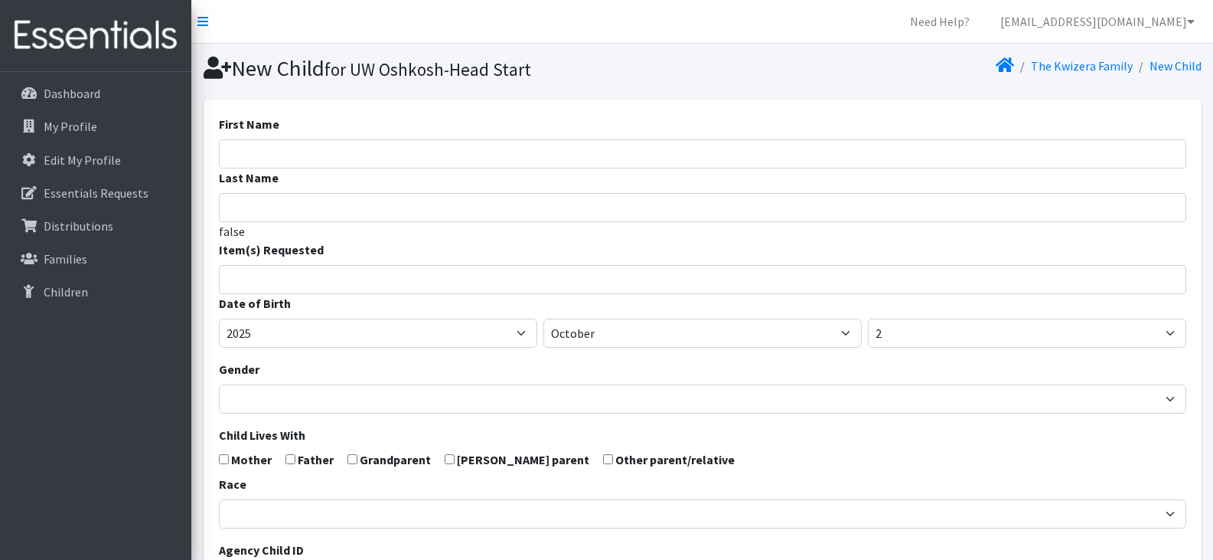
select select
click at [484, 151] on input "First Name" at bounding box center [703, 153] width 968 height 29
type input "[PERSON_NAME]"
type input "Kwizera"
click at [350, 281] on input "search" at bounding box center [714, 277] width 962 height 14
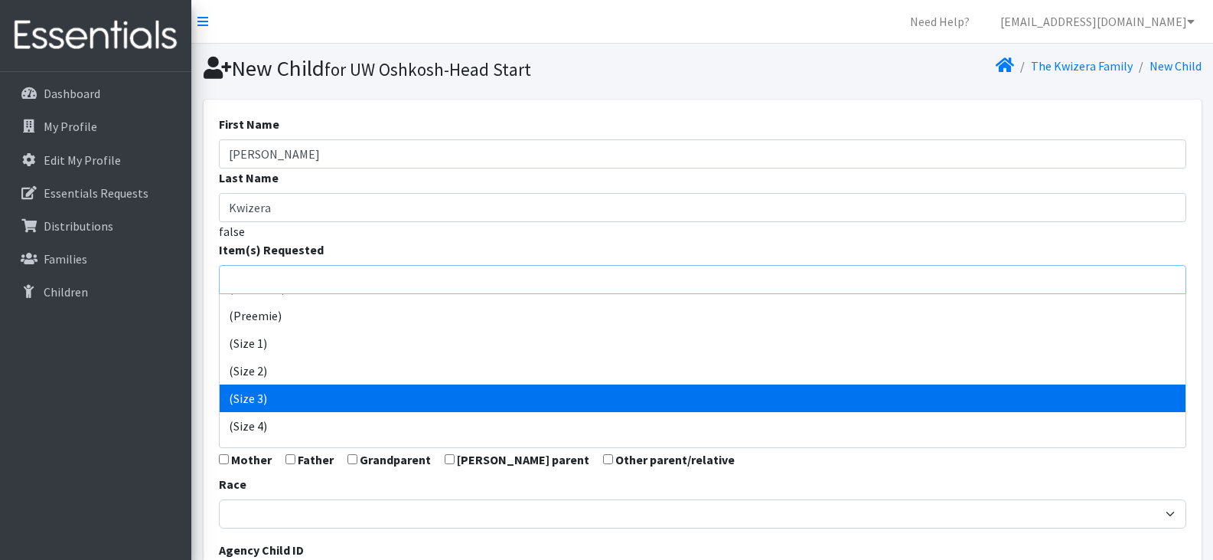
scroll to position [21, 0]
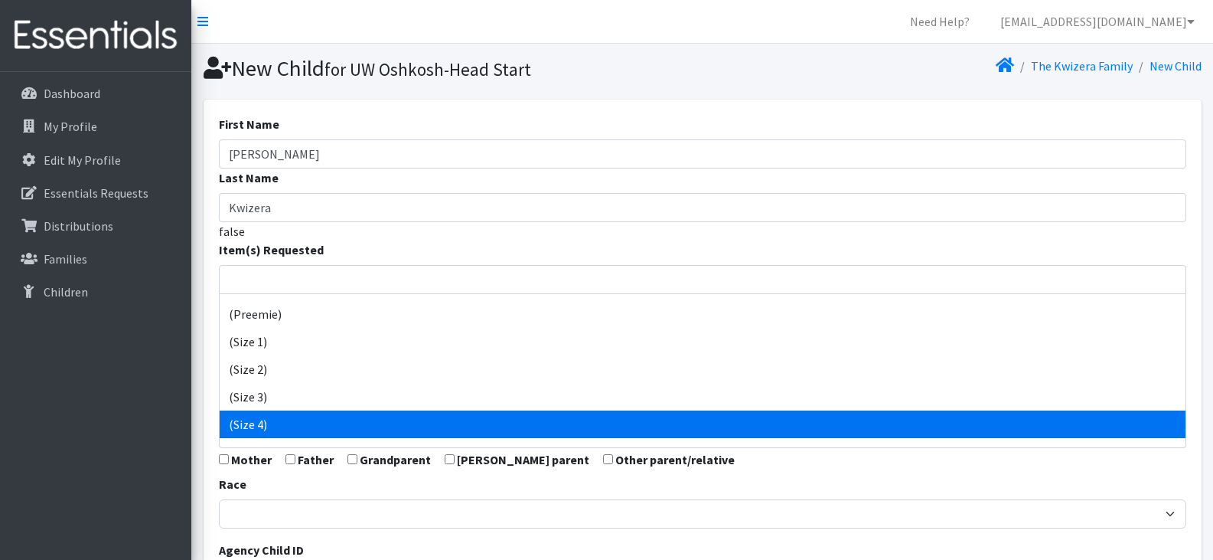
select select "14512"
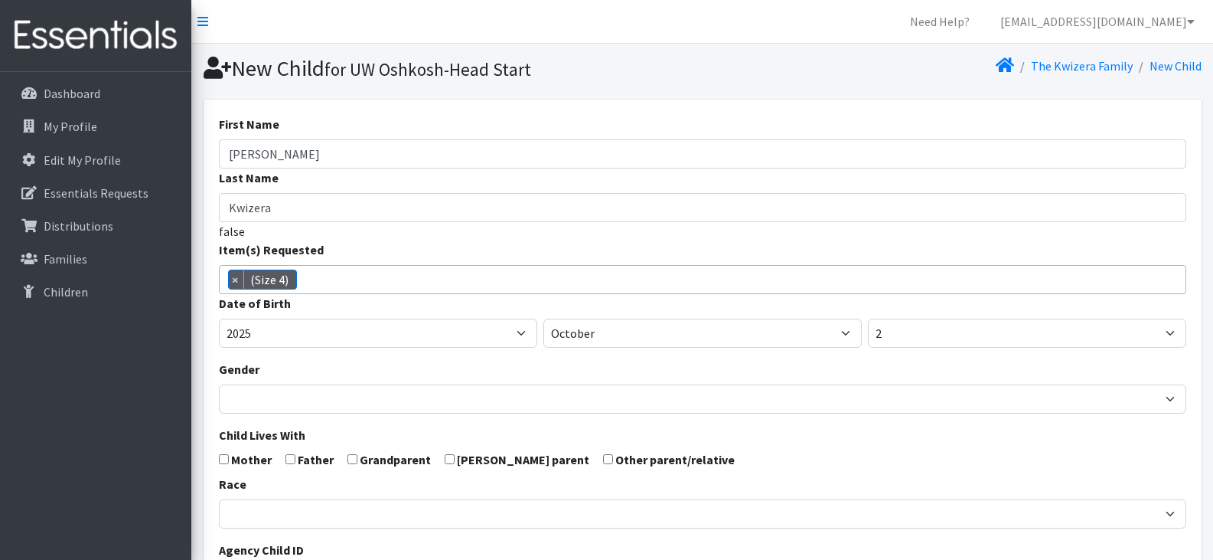
scroll to position [80, 0]
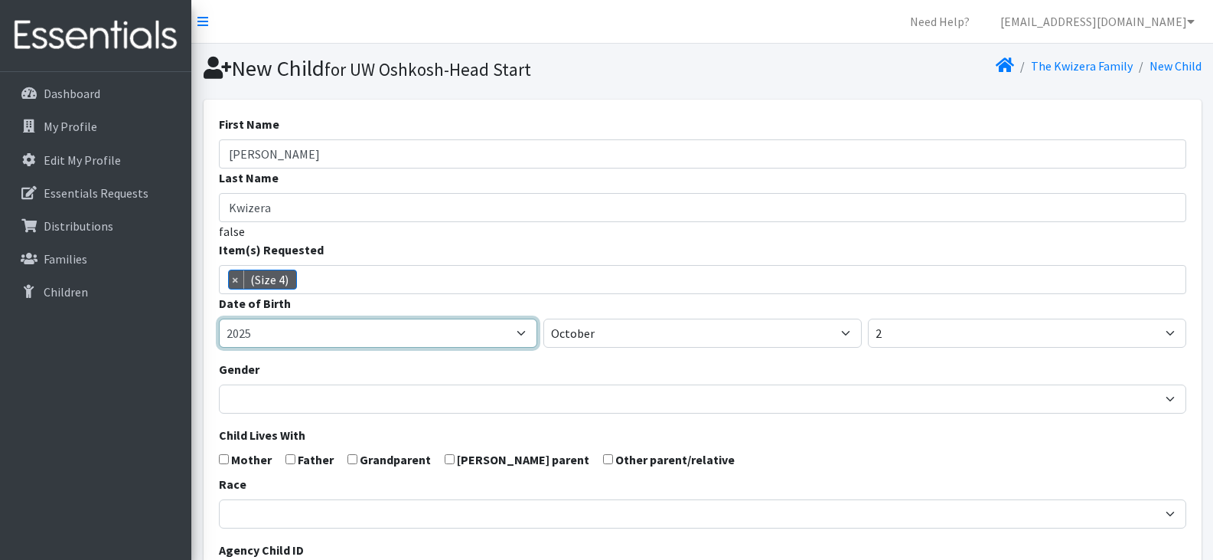
click at [321, 331] on select "2005 2006 2007 2008 2009 2010 2011 2012 2013 2014 2015 2016 2017 2018 2019 2020…" at bounding box center [378, 332] width 318 height 29
click at [219, 318] on select "2005 2006 2007 2008 2009 2010 2011 2012 2013 2014 2015 2016 2017 2018 2019 2020…" at bounding box center [378, 332] width 318 height 29
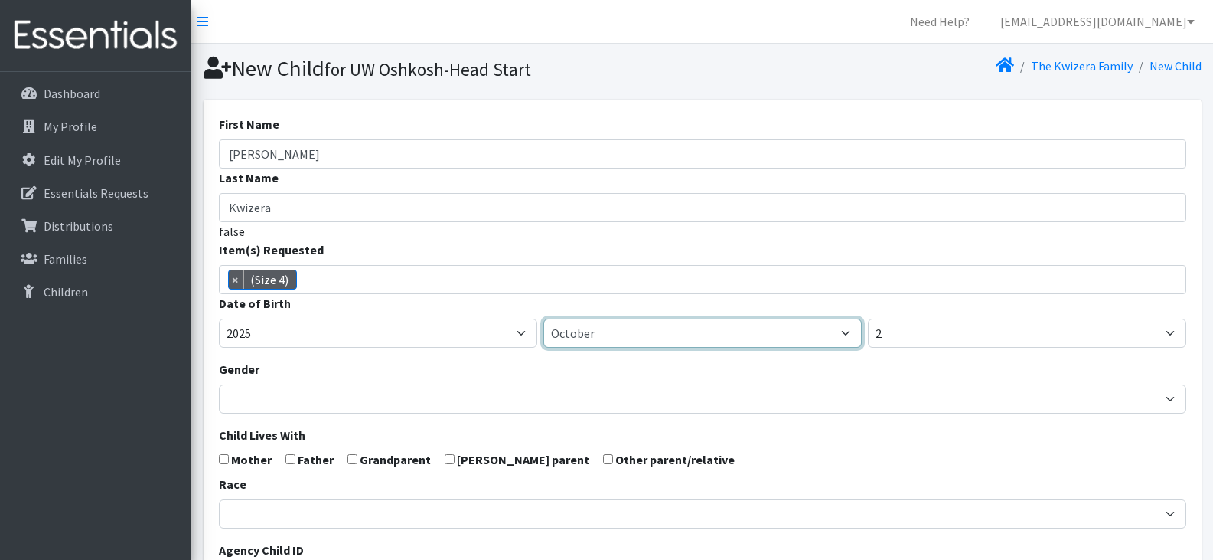
click at [640, 331] on select "January February March April May June July August September October November De…" at bounding box center [702, 332] width 318 height 29
select select "3"
click at [543, 318] on select "January February March April May June July August September October November De…" at bounding box center [702, 332] width 318 height 29
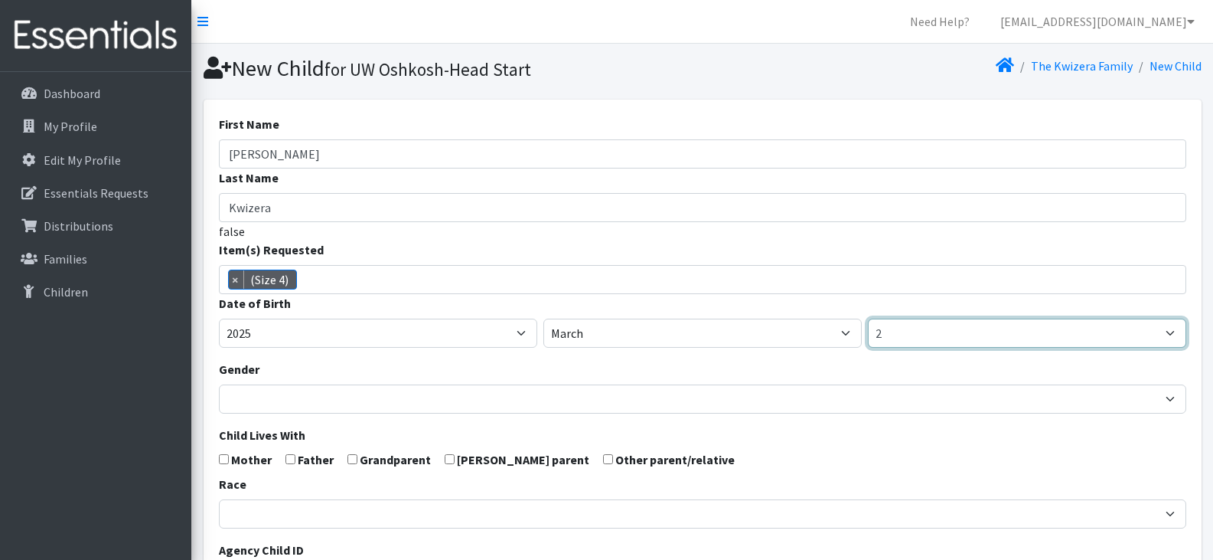
click at [908, 343] on select "1 2 3 4 5 6 7 8 9 10 11 12 13 14 15 16 17 18 19 20 21 22 23 24 25 26 27 28 29 3…" at bounding box center [1027, 332] width 318 height 29
select select "1"
click at [868, 318] on select "1 2 3 4 5 6 7 8 9 10 11 12 13 14 15 16 17 18 19 20 21 22 23 24 25 26 27 28 29 3…" at bounding box center [1027, 332] width 318 height 29
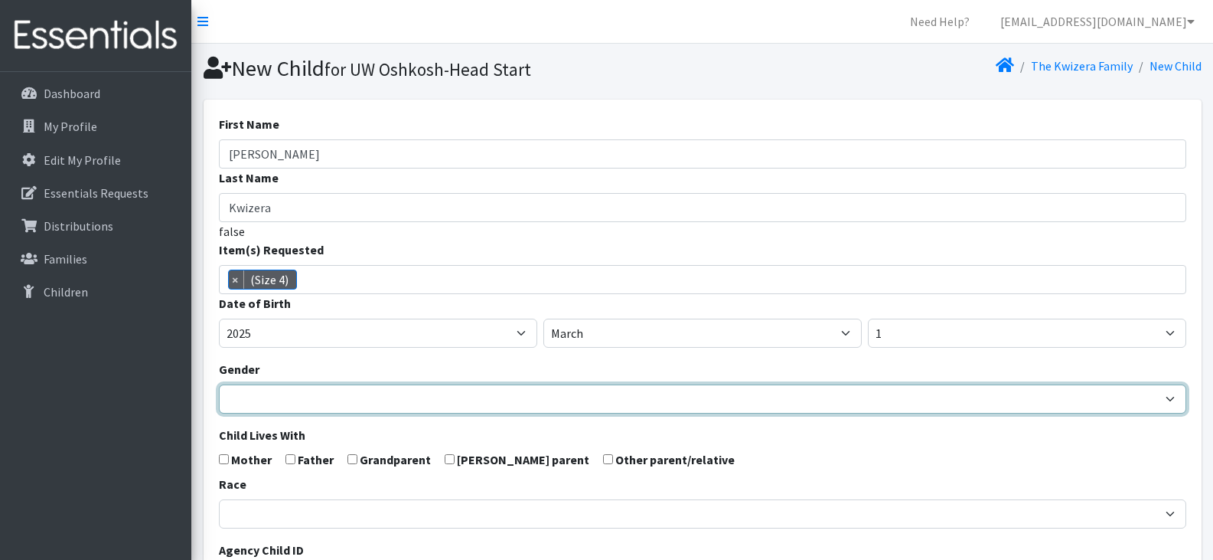
click at [276, 396] on select "Male Female" at bounding box center [703, 398] width 968 height 29
select select "Male"
click at [219, 384] on select "Male Female" at bounding box center [703, 398] width 968 height 29
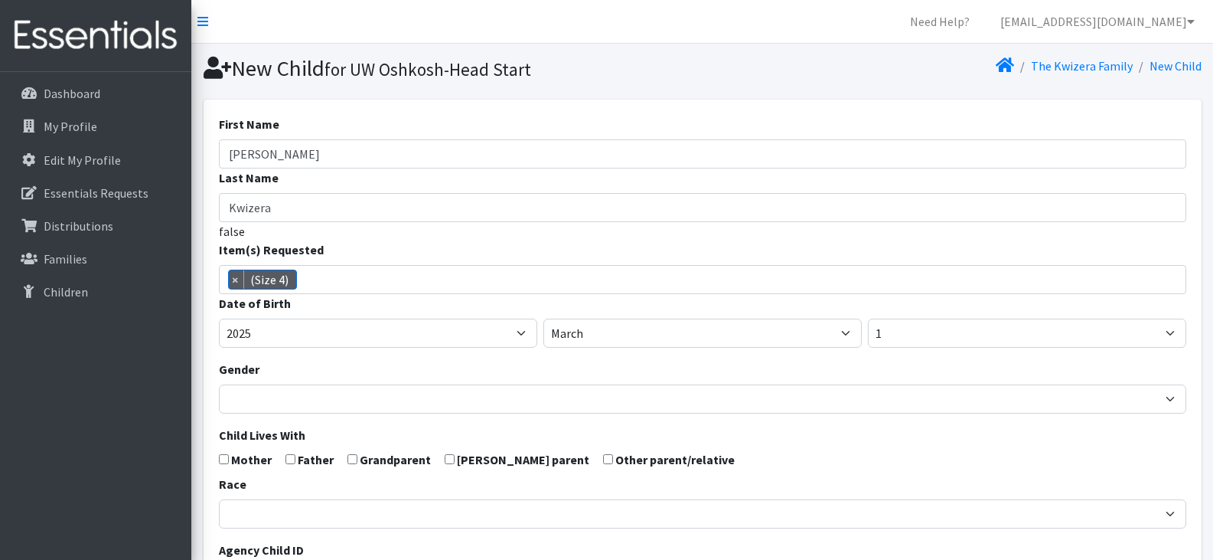
click at [217, 460] on div "First Name Jonothan Last Name Kwizera false Item(s) Requested (Newborn) (Preemi…" at bounding box center [703, 502] width 998 height 804
click at [223, 456] on input "checkbox" at bounding box center [224, 459] width 10 height 10
checkbox input "true"
click at [288, 458] on input "checkbox" at bounding box center [291, 459] width 10 height 10
checkbox input "true"
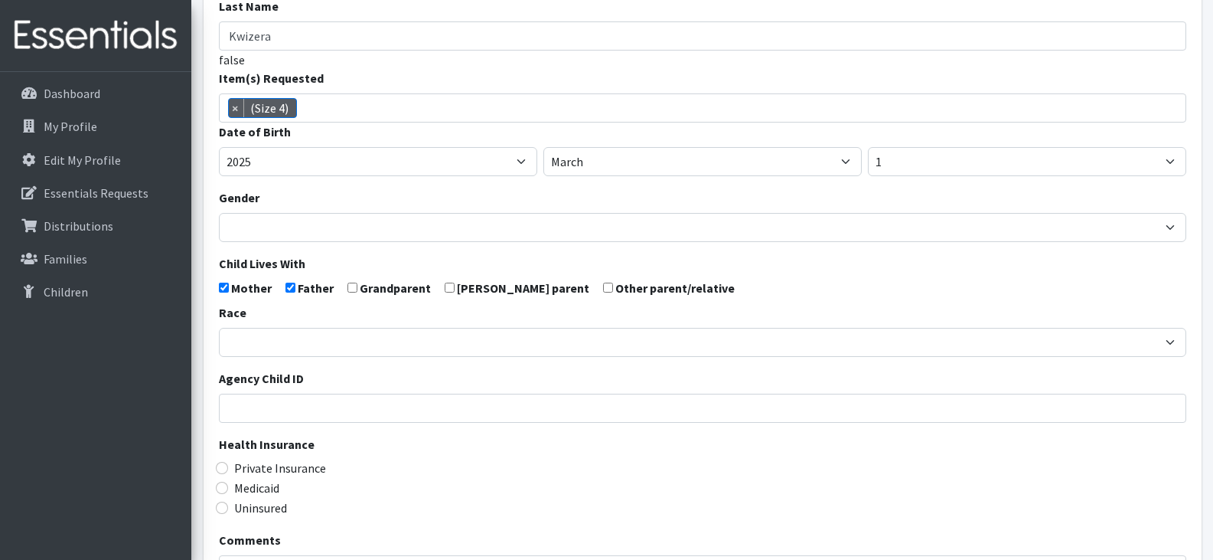
scroll to position [172, 0]
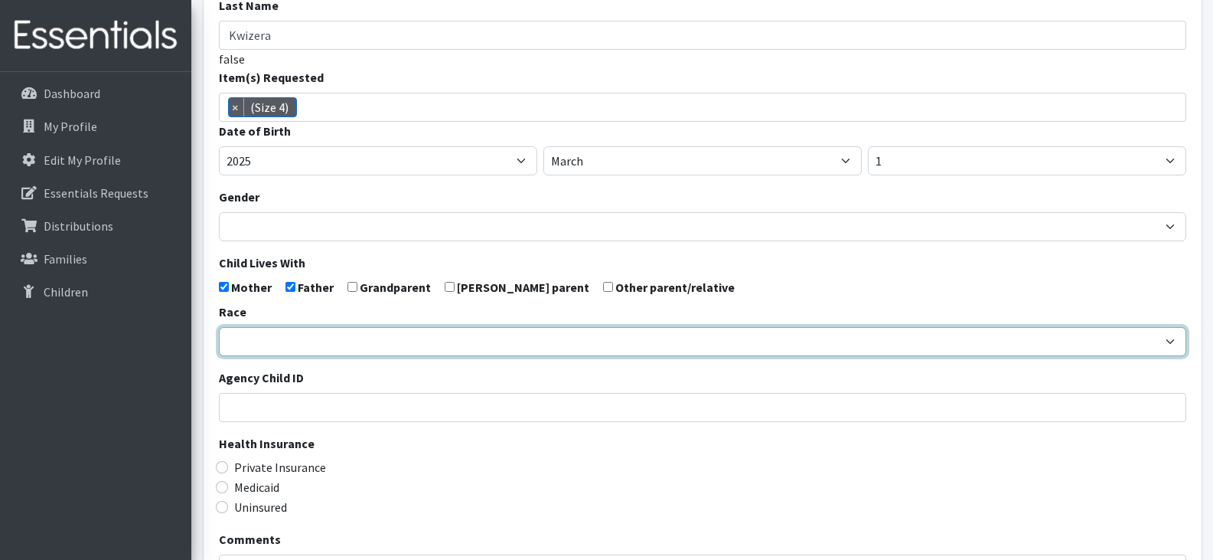
click at [296, 348] on select "African American Caucasian Hispanic Asian American Indian Pacific Islander Mult…" at bounding box center [703, 341] width 968 height 29
select select "African American"
click at [219, 327] on select "African American Caucasian Hispanic Asian American Indian Pacific Islander Mult…" at bounding box center [703, 341] width 968 height 29
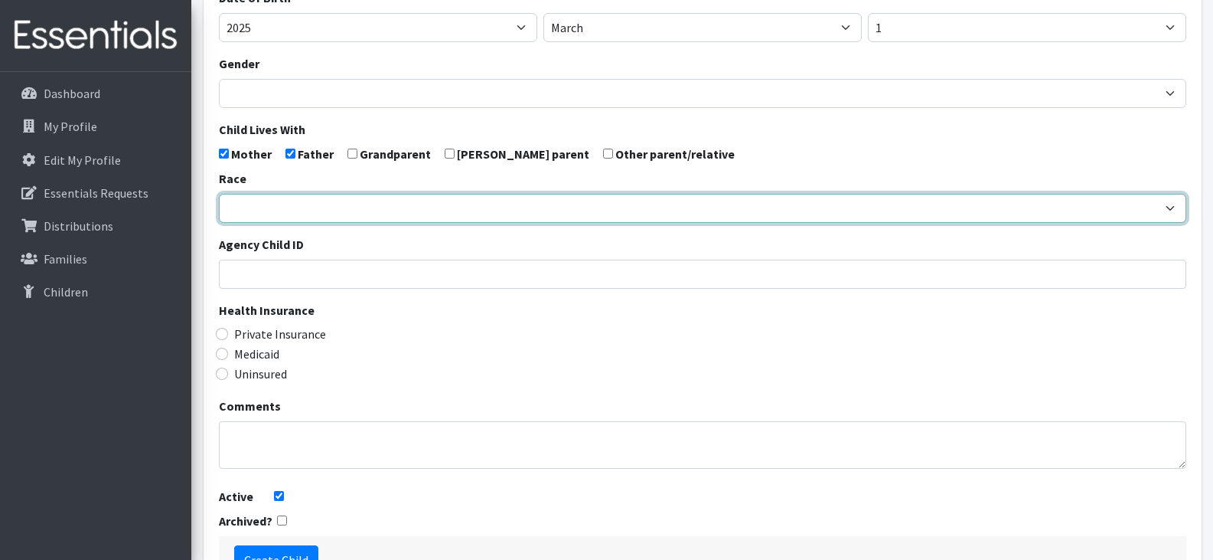
scroll to position [311, 0]
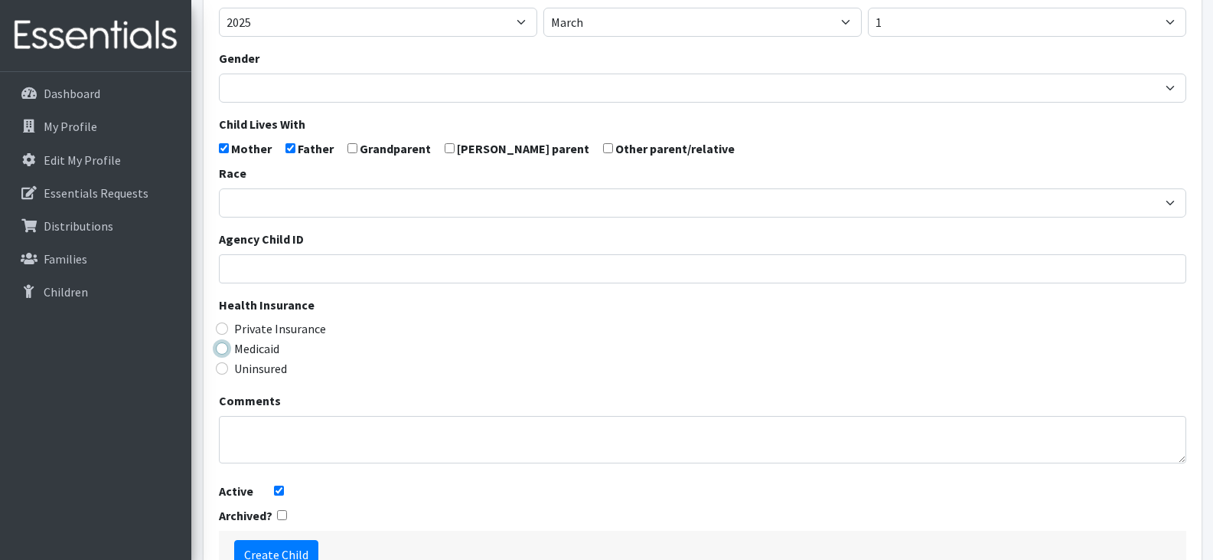
click at [220, 351] on input "Medicaid" at bounding box center [222, 348] width 12 height 12
radio input "true"
click at [449, 507] on form "First Name Jonothan Last Name Kwizera false Item(s) Requested (Newborn) (Preemi…" at bounding box center [703, 191] width 968 height 774
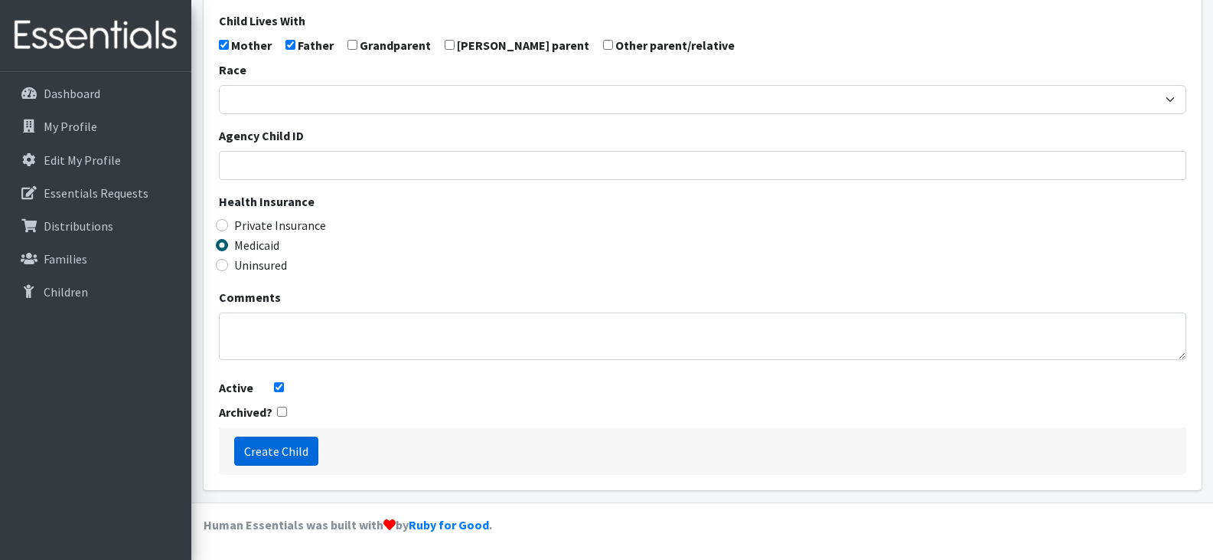
click at [283, 448] on input "Create Child" at bounding box center [276, 450] width 84 height 29
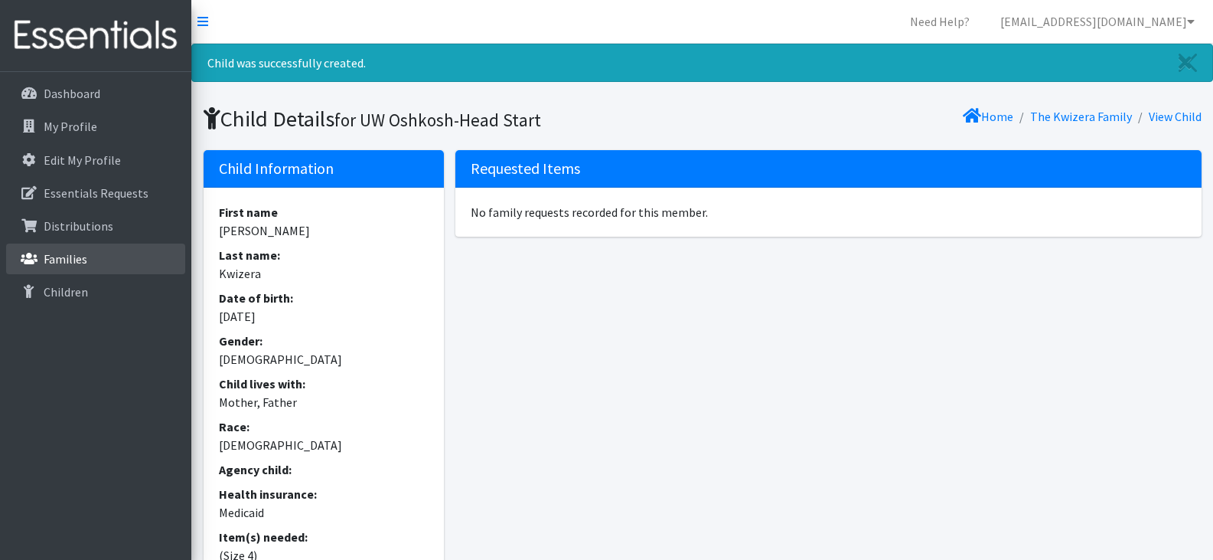
click at [53, 257] on p "Families" at bounding box center [66, 258] width 44 height 15
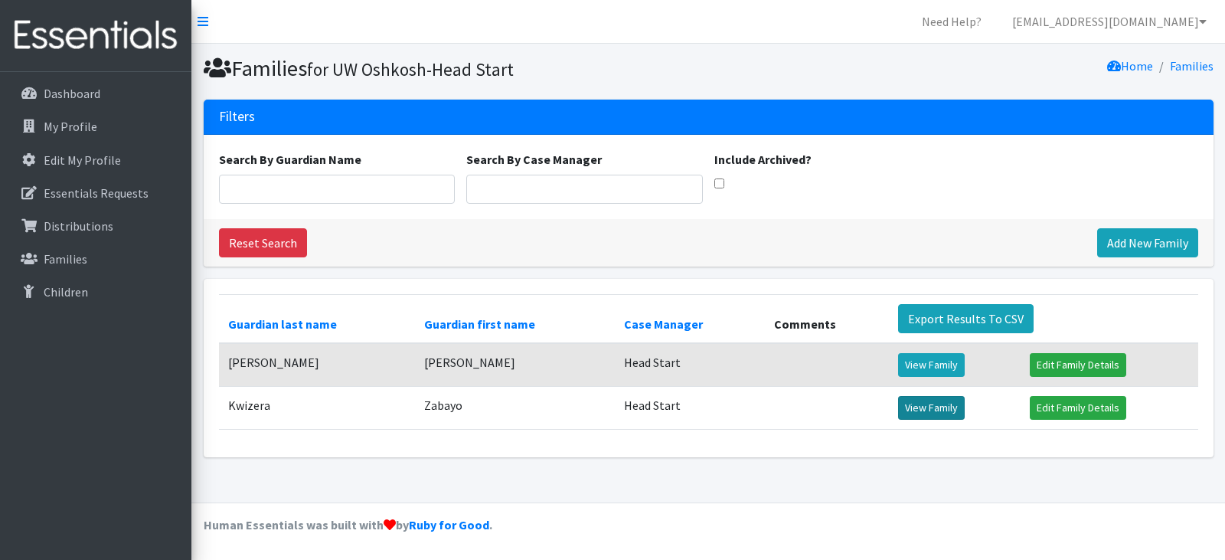
click at [915, 401] on link "View Family" at bounding box center [931, 408] width 67 height 24
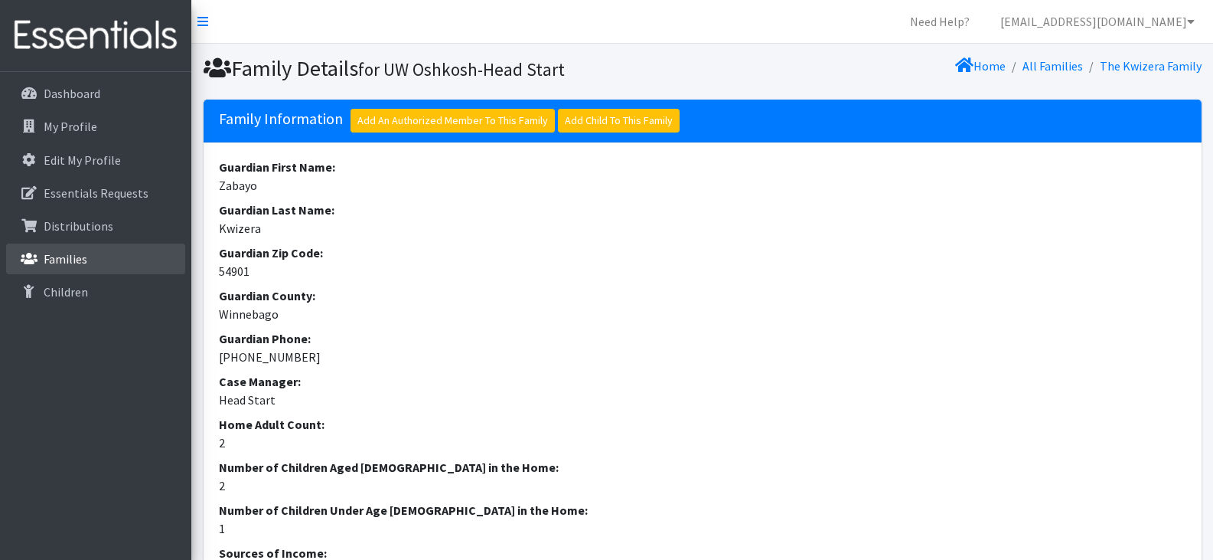
click at [93, 260] on link "Families" at bounding box center [95, 258] width 179 height 31
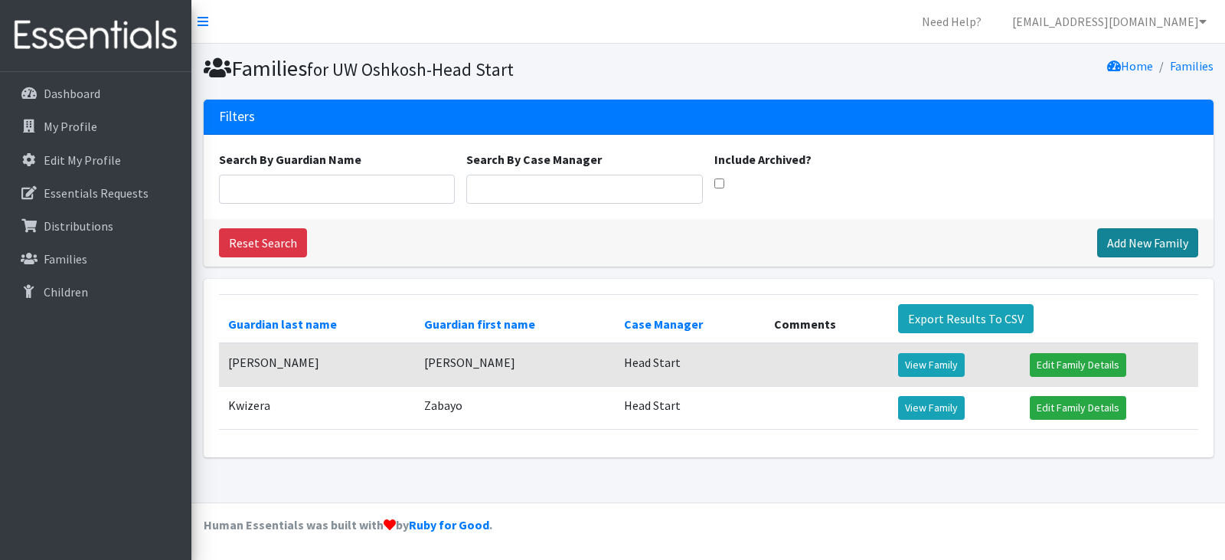
click at [1124, 235] on link "Add New Family" at bounding box center [1147, 242] width 101 height 29
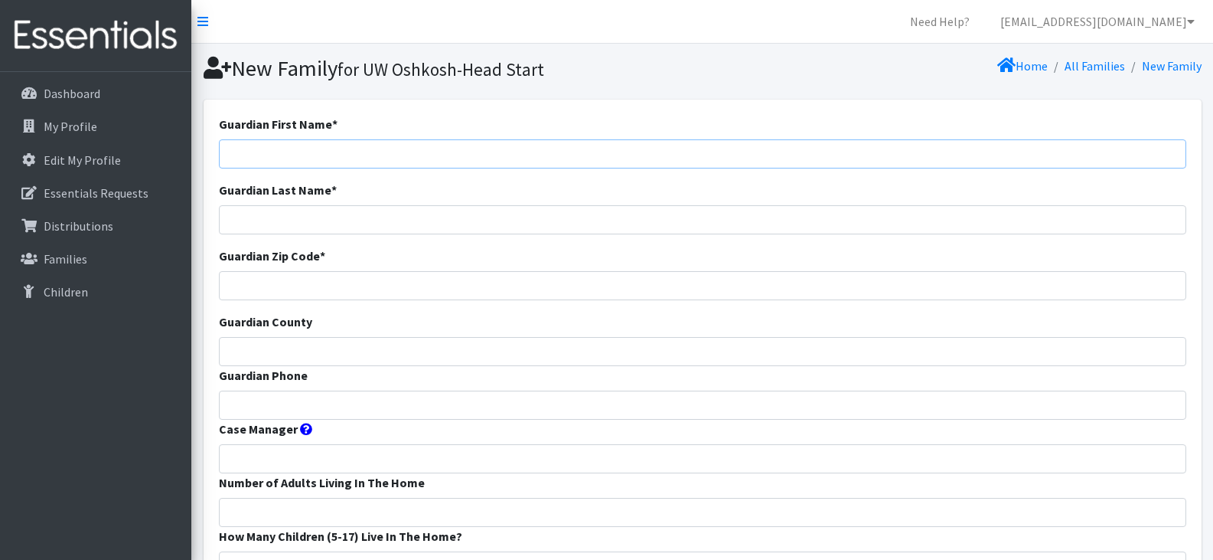
drag, startPoint x: 375, startPoint y: 151, endPoint x: 357, endPoint y: 155, distance: 18.8
click at [357, 155] on input "Guardian First Name *" at bounding box center [703, 153] width 968 height 29
type input "Maleena"
type input "Butke"
click at [267, 274] on input "Guardian Zip Code *" at bounding box center [703, 285] width 968 height 29
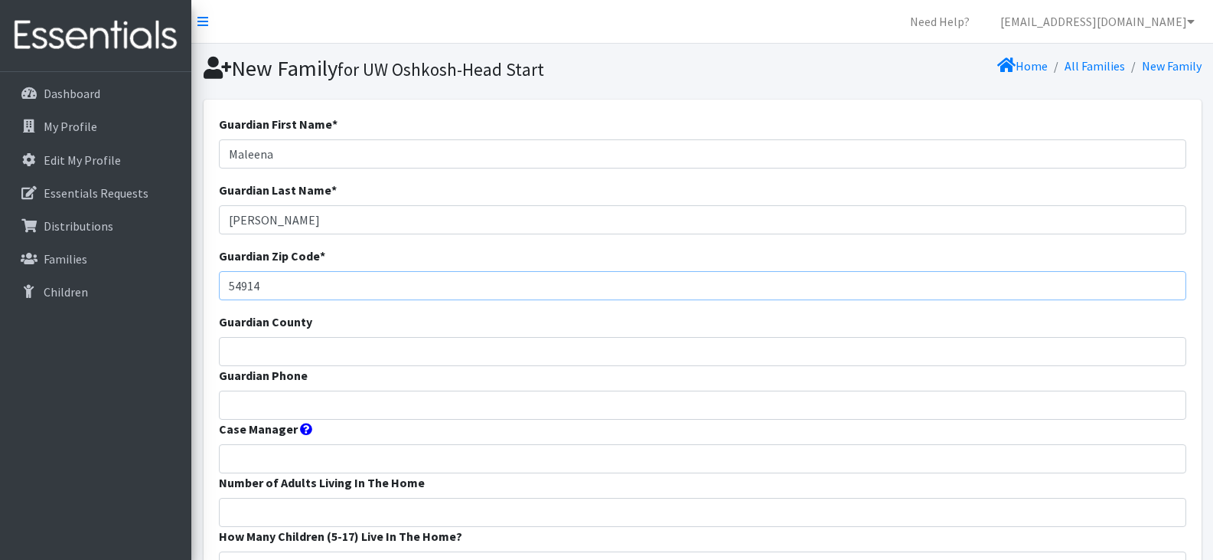
type input "54914"
click at [279, 352] on input "Guardian County" at bounding box center [703, 351] width 968 height 29
type input "Outagamie"
click at [292, 403] on input "Guardian Phone" at bounding box center [703, 404] width 968 height 29
click at [243, 396] on input "Guardian Phone" at bounding box center [703, 404] width 968 height 29
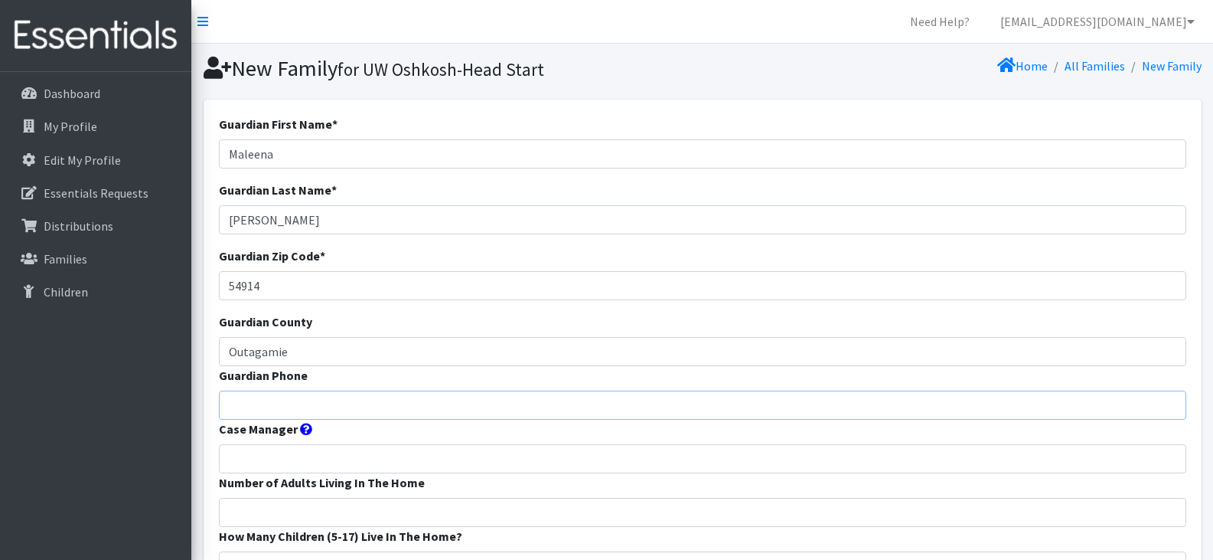
paste input "9209612520"
type input "9209612520"
click at [269, 445] on input "Case Manager" at bounding box center [703, 458] width 968 height 29
type input "Head Start"
click at [322, 514] on input "Number of Adults Living In The Home" at bounding box center [703, 512] width 968 height 29
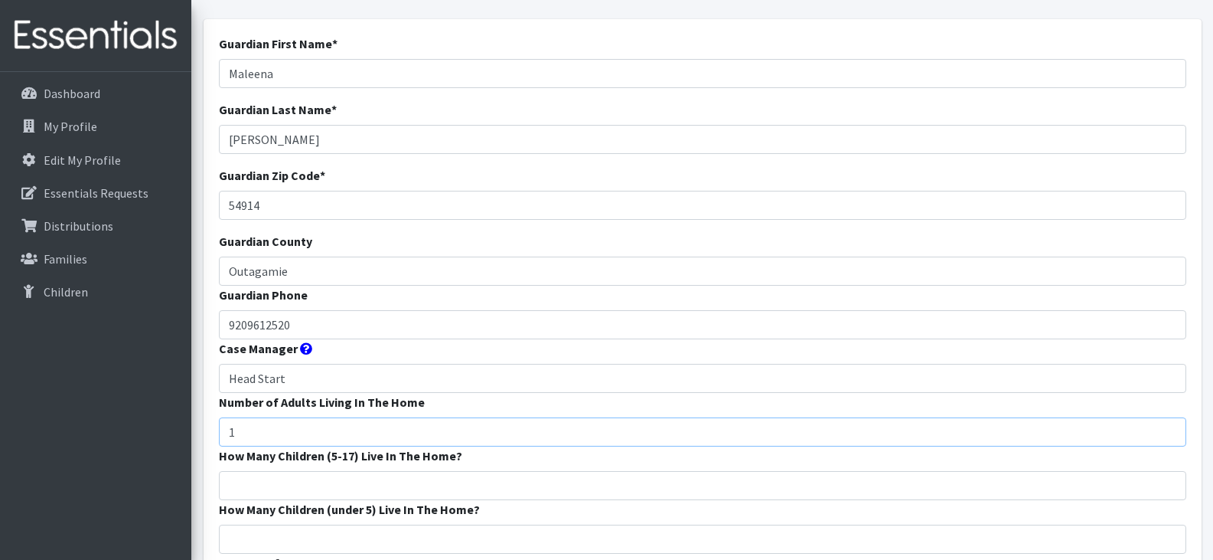
scroll to position [100, 0]
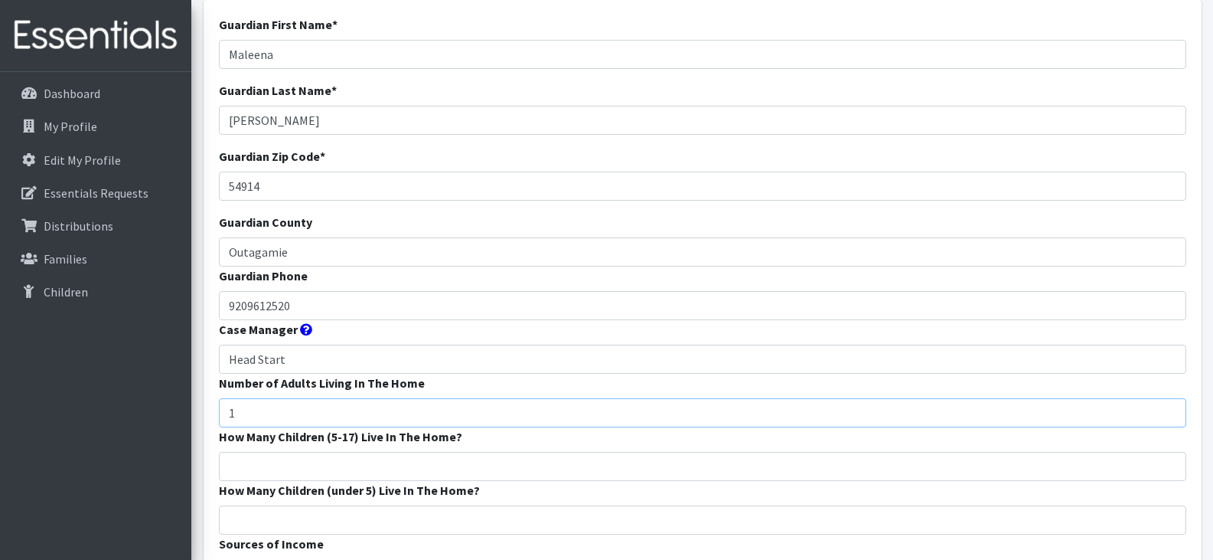
type input "1"
click at [316, 463] on input "How Many Children (5-17) Live In The Home?" at bounding box center [703, 466] width 968 height 29
type input "1"
click at [322, 517] on input "How Many Children (under 5) Live In The Home?" at bounding box center [703, 519] width 968 height 29
type input "2"
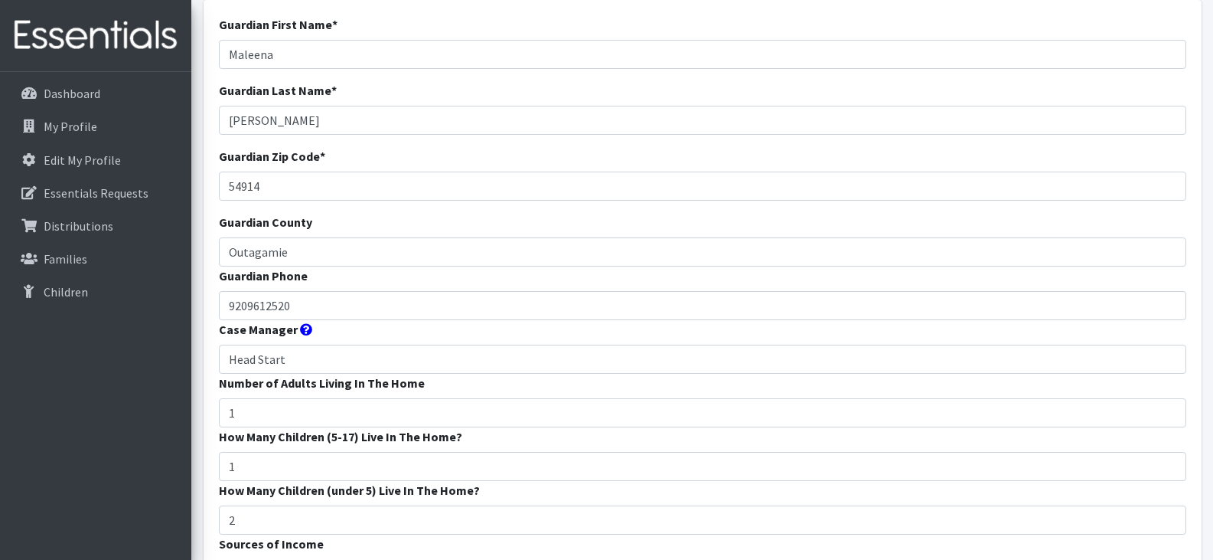
click at [551, 487] on form "Guardian First Name * Maleena Guardian Last Name * Butke Guardian Zip Code * 54…" at bounding box center [703, 469] width 968 height 908
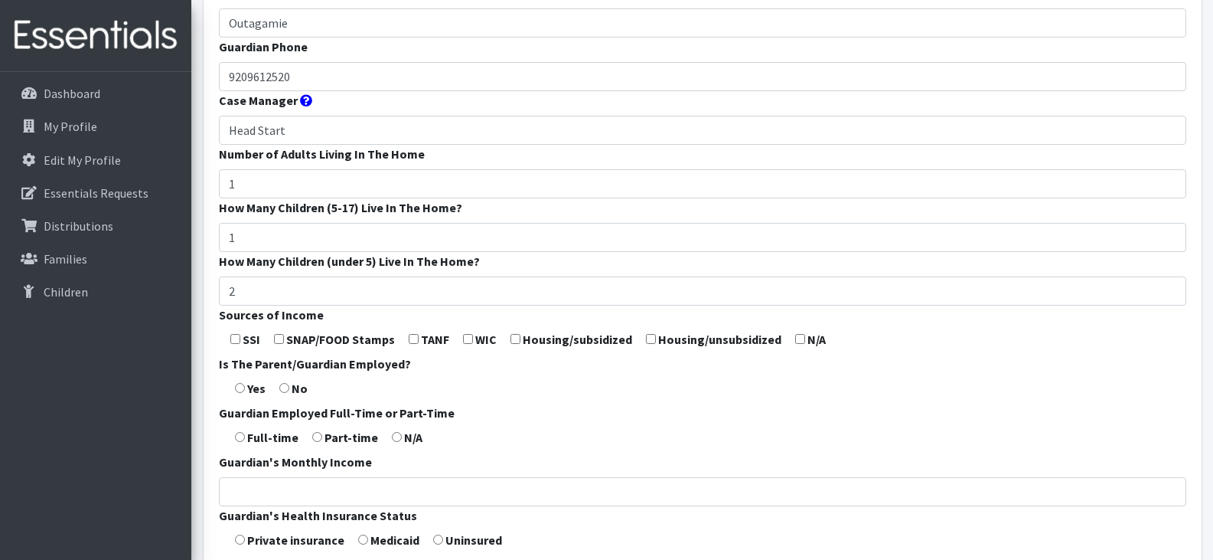
scroll to position [329, 0]
click at [282, 338] on input "checkbox" at bounding box center [279, 338] width 10 height 10
checkbox input "true"
click at [286, 388] on input "radio" at bounding box center [284, 387] width 10 height 10
radio input "true"
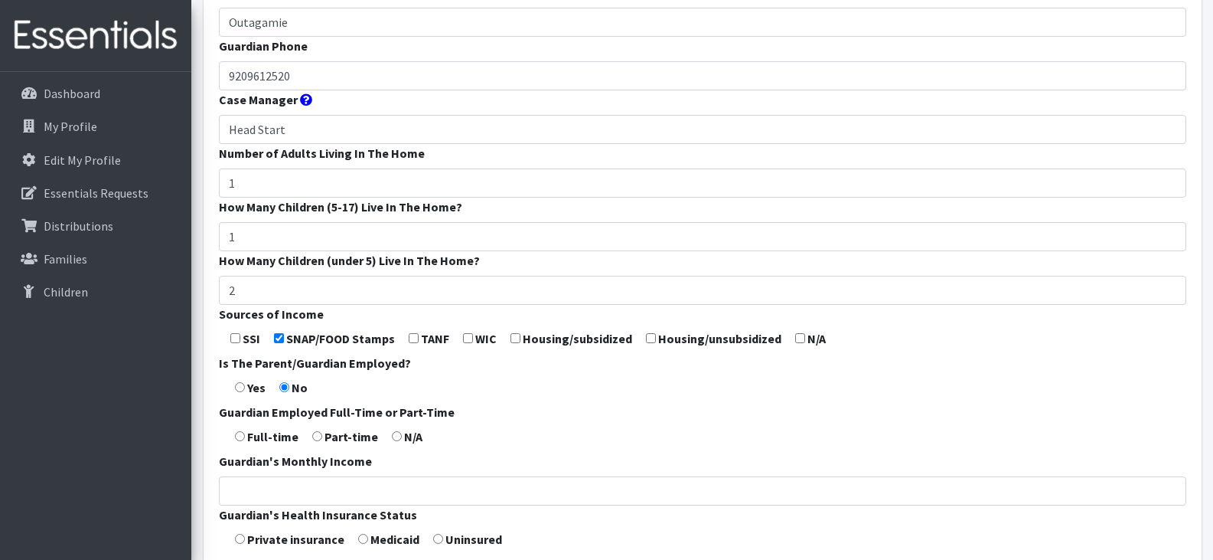
click at [394, 437] on input "radio" at bounding box center [397, 436] width 10 height 10
radio input "true"
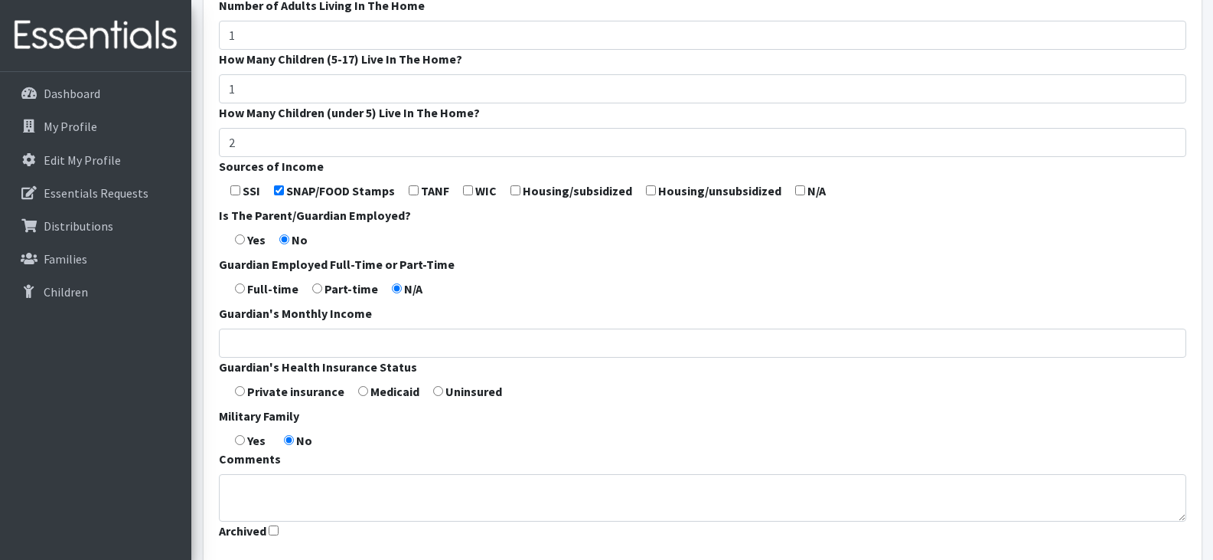
scroll to position [550, 0]
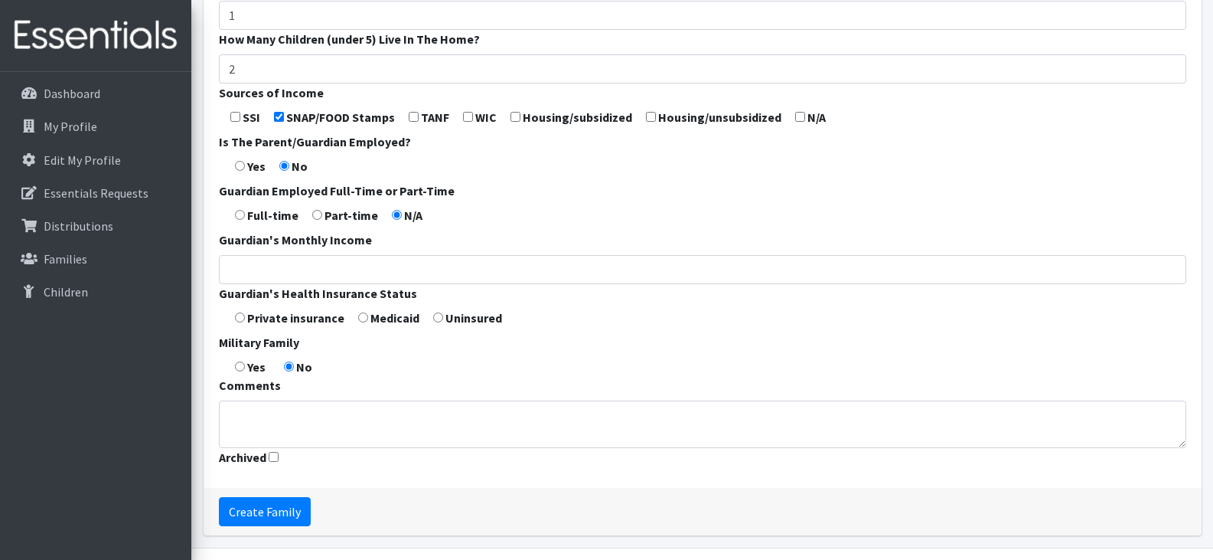
click at [362, 318] on input "radio" at bounding box center [363, 317] width 10 height 10
radio input "true"
click at [252, 512] on input "Create Family" at bounding box center [265, 511] width 92 height 29
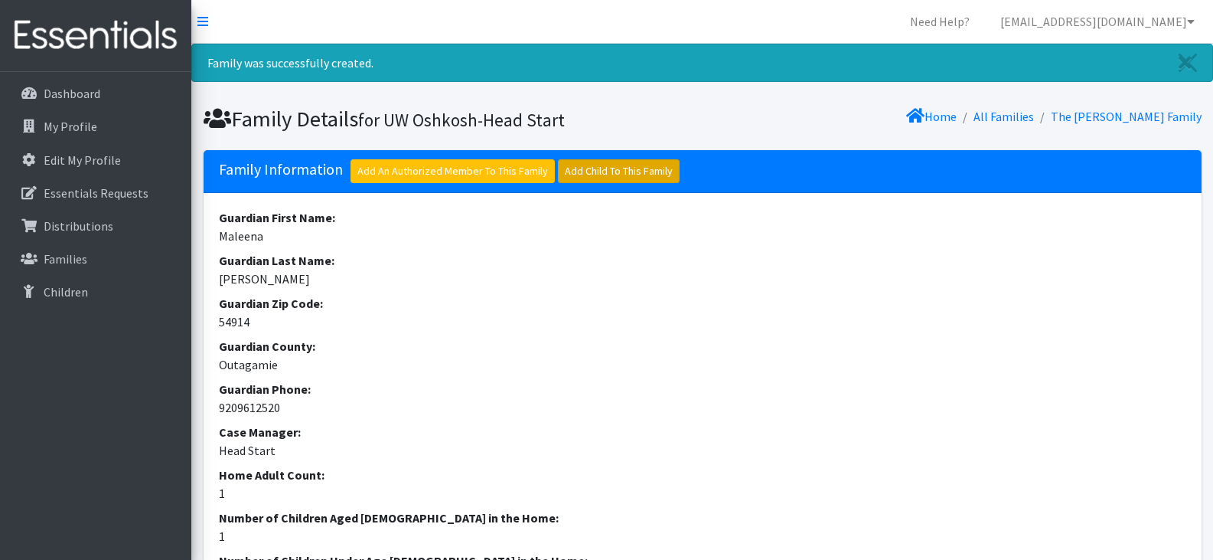
click at [603, 173] on link "Add Child To This Family" at bounding box center [619, 171] width 122 height 24
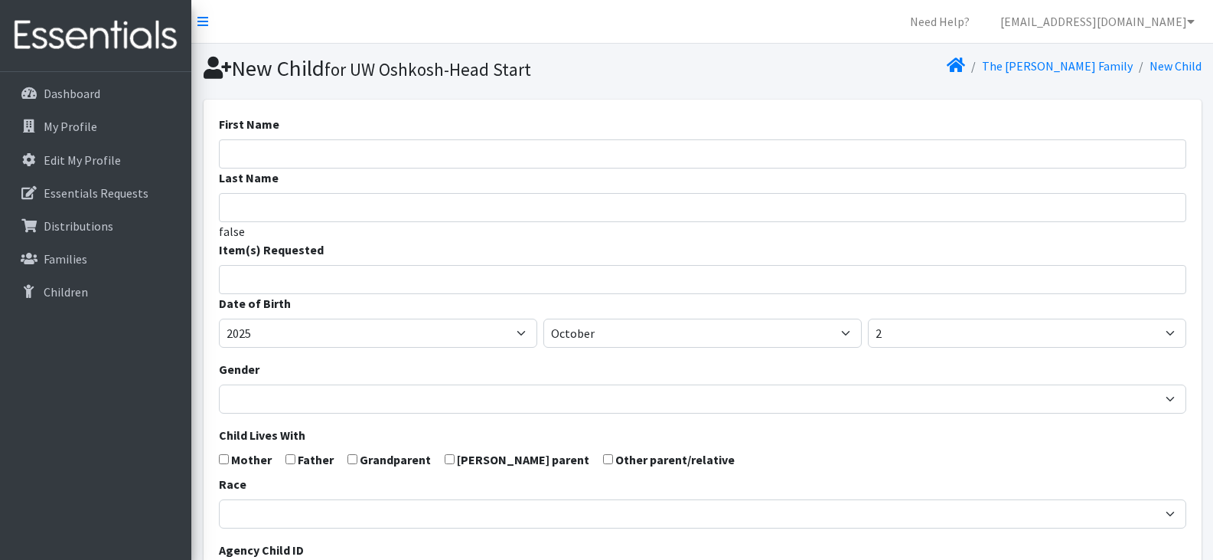
select select
click at [550, 149] on input "First Name" at bounding box center [703, 153] width 968 height 29
click at [233, 155] on input "First Name" at bounding box center [703, 153] width 968 height 29
paste input "9209612520"
click at [299, 158] on input "9209612520" at bounding box center [703, 153] width 968 height 29
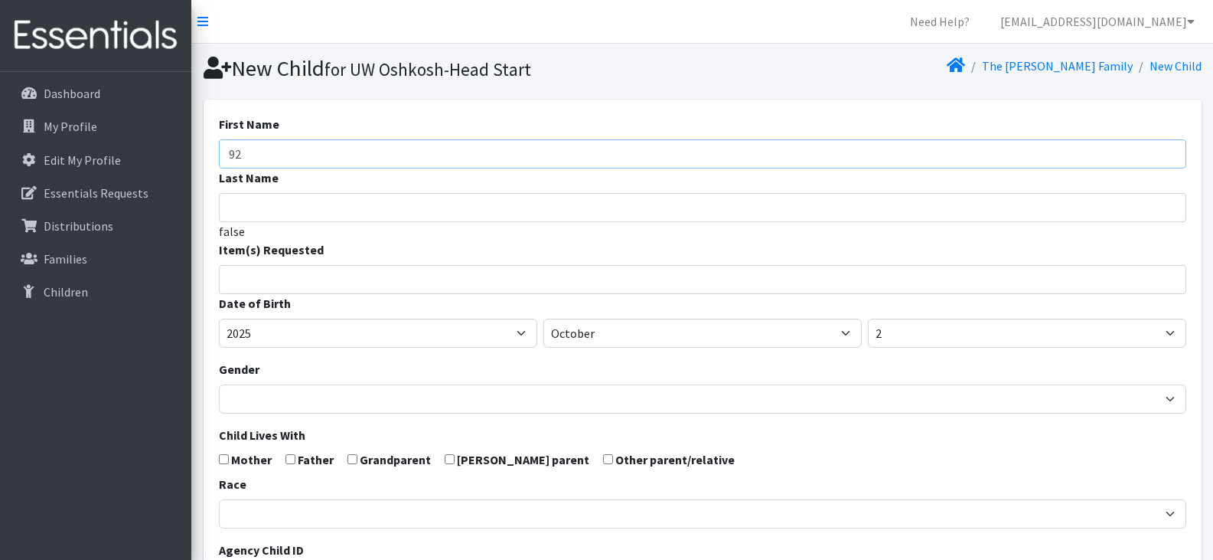
type input "9"
click at [382, 154] on input "First Name" at bounding box center [703, 153] width 968 height 29
paste input "Emma Constable"
drag, startPoint x: 340, startPoint y: 151, endPoint x: 266, endPoint y: 159, distance: 74.0
click at [266, 159] on input "Emma Constable" at bounding box center [703, 153] width 968 height 29
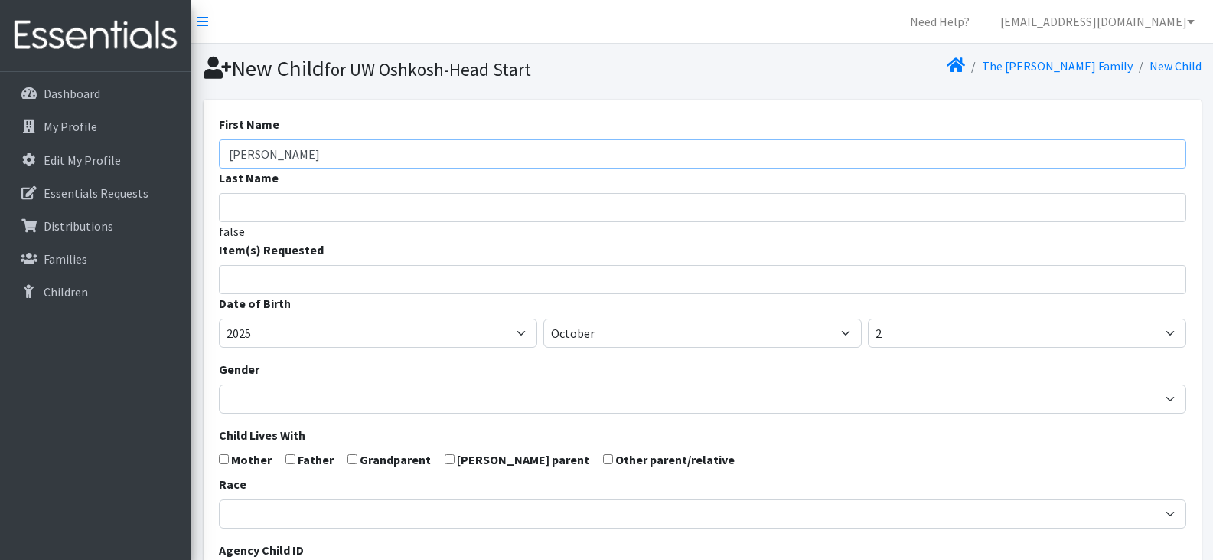
type input "Emma Constable"
click at [259, 215] on input "Last Name" at bounding box center [703, 207] width 968 height 29
paste input "Constable"
type input "Constable"
drag, startPoint x: 318, startPoint y: 158, endPoint x: 266, endPoint y: 154, distance: 53.0
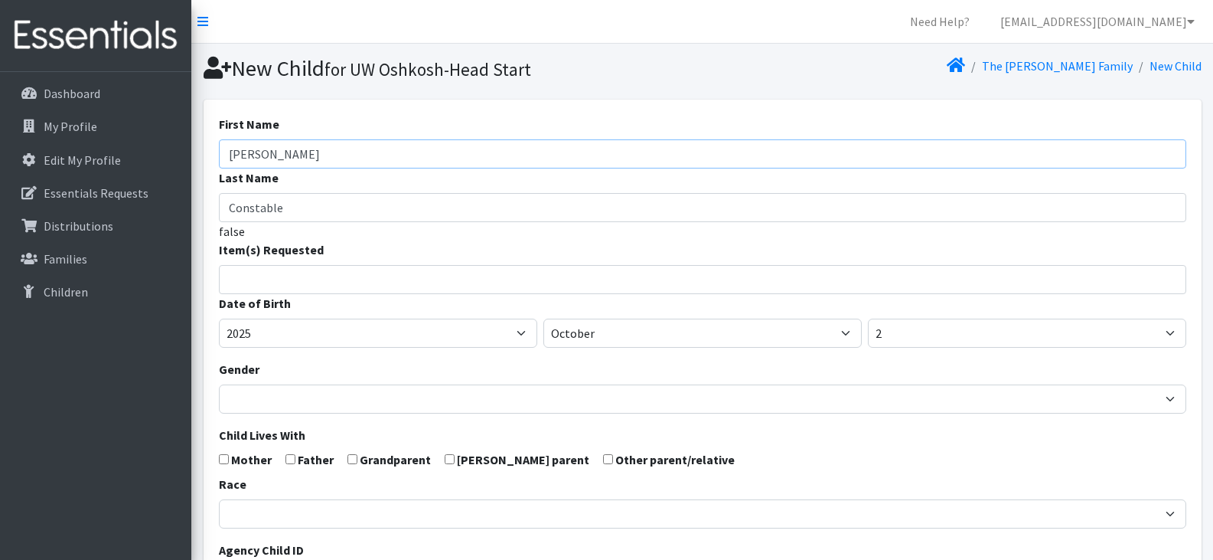
click at [266, 154] on input "Emma Constable" at bounding box center [703, 153] width 968 height 29
type input "Emma"
click at [338, 280] on input "search" at bounding box center [714, 277] width 962 height 14
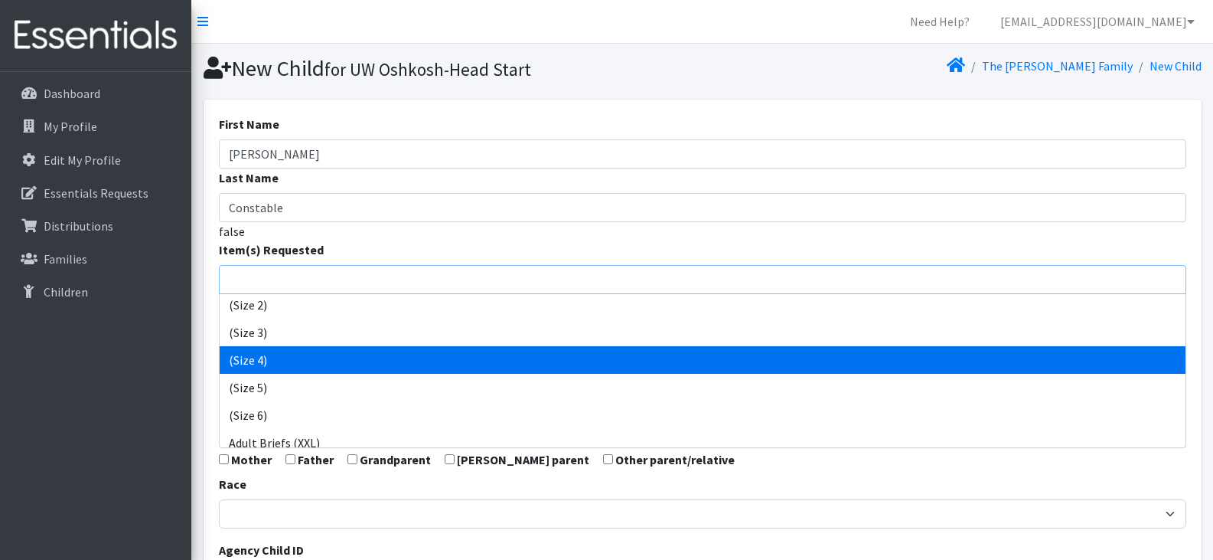
scroll to position [85, 0]
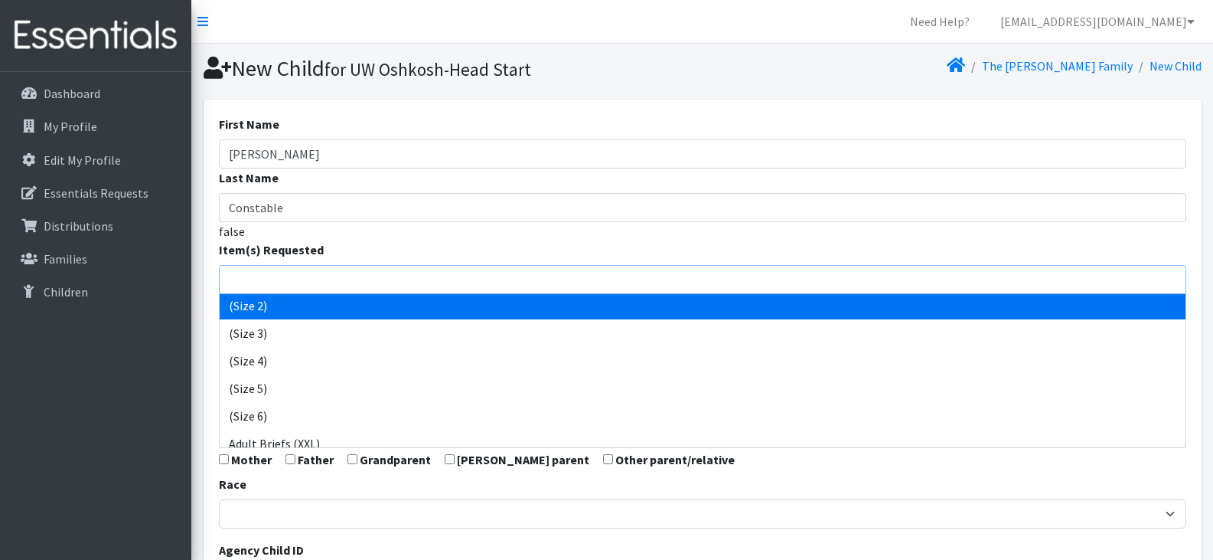
select select "14510"
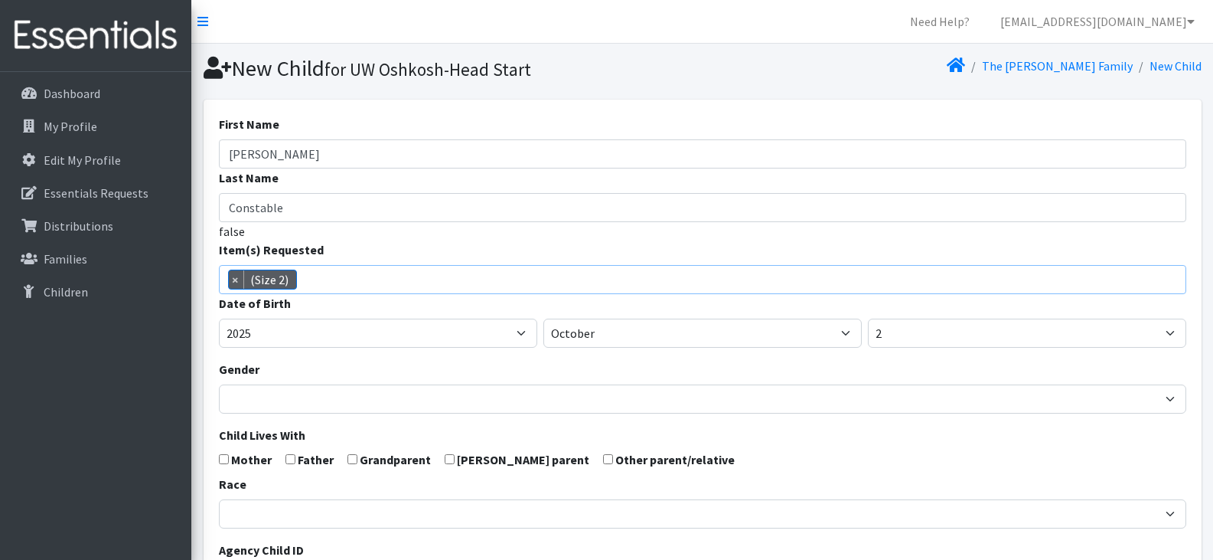
scroll to position [48, 0]
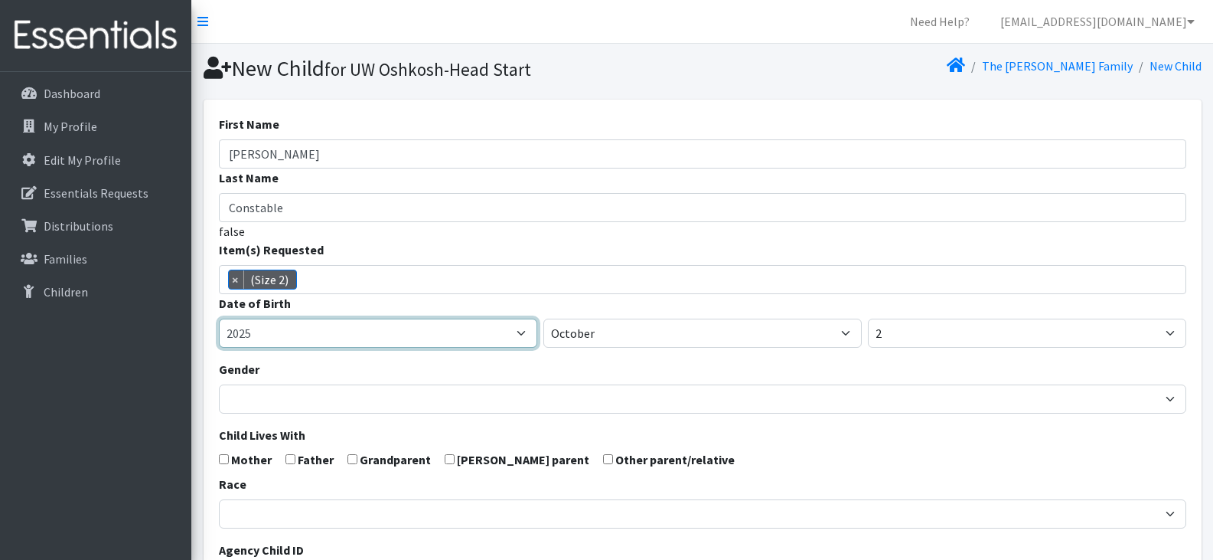
click at [323, 334] on select "2005 2006 2007 2008 2009 2010 2011 2012 2013 2014 2015 2016 2017 2018 2019 2020…" at bounding box center [378, 332] width 318 height 29
select select "2024"
click at [219, 318] on select "2005 2006 2007 2008 2009 2010 2011 2012 2013 2014 2015 2016 2017 2018 2019 2020…" at bounding box center [378, 332] width 318 height 29
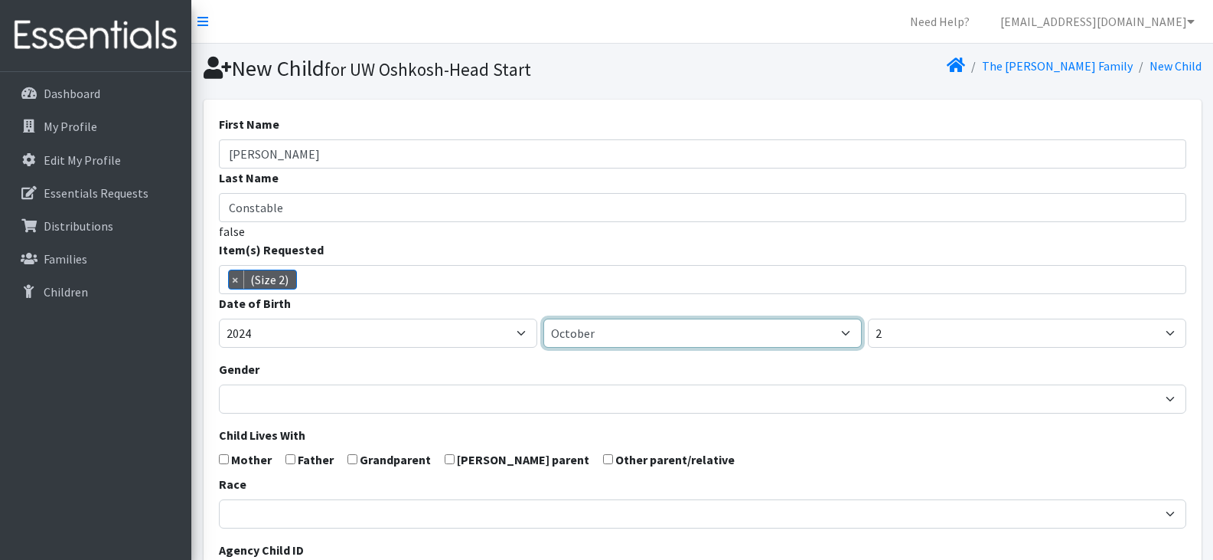
click at [629, 332] on select "January February March April May June July August September October November De…" at bounding box center [702, 332] width 318 height 29
select select "12"
click at [543, 318] on select "January February March April May June July August September October November De…" at bounding box center [702, 332] width 318 height 29
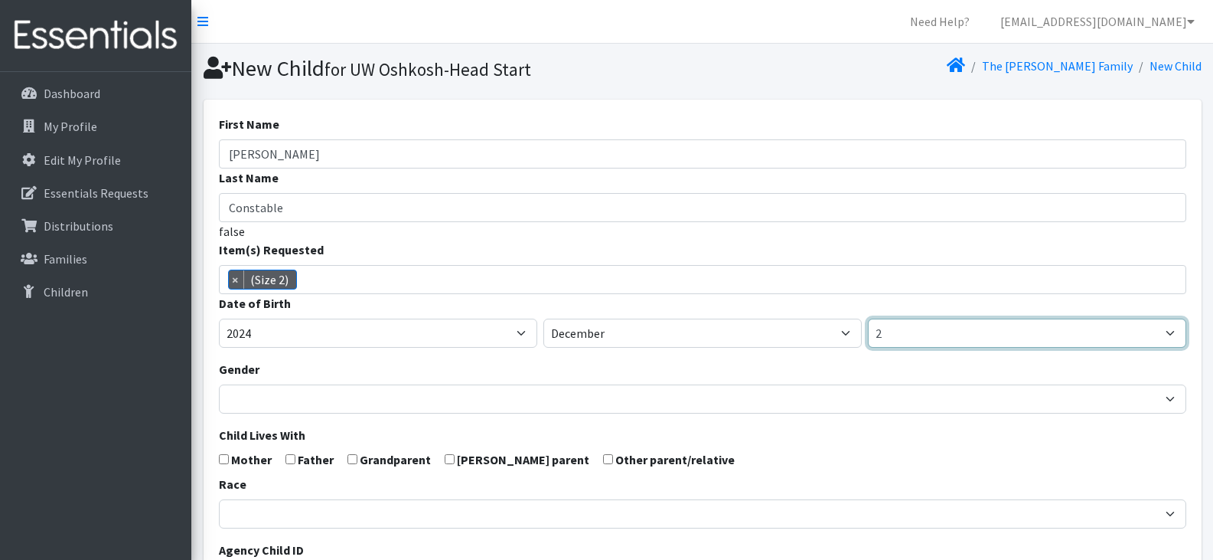
click at [899, 326] on select "1 2 3 4 5 6 7 8 9 10 11 12 13 14 15 16 17 18 19 20 21 22 23 24 25 26 27 28 29 3…" at bounding box center [1027, 332] width 318 height 29
select select "26"
click at [868, 318] on select "1 2 3 4 5 6 7 8 9 10 11 12 13 14 15 16 17 18 19 20 21 22 23 24 25 26 27 28 29 3…" at bounding box center [1027, 332] width 318 height 29
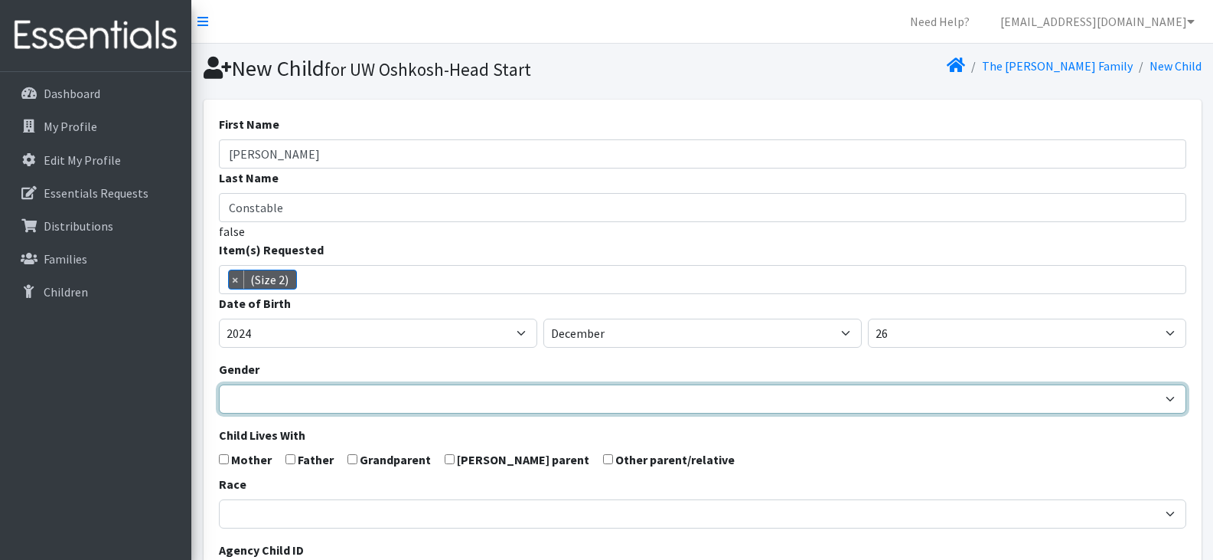
click at [354, 400] on select "Male Female" at bounding box center [703, 398] width 968 height 29
select select "Female"
click at [219, 384] on select "Male Female" at bounding box center [703, 398] width 968 height 29
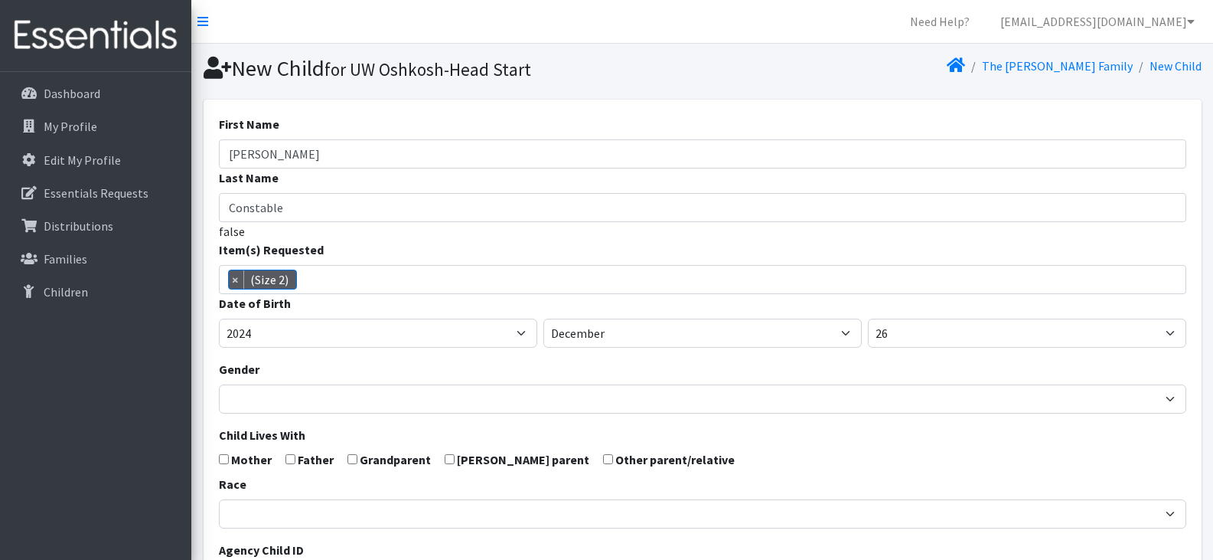
click at [220, 457] on input "checkbox" at bounding box center [224, 459] width 10 height 10
checkbox input "true"
click at [691, 433] on form "First Name Emma Last Name Constable false Item(s) Requested (Newborn) (Preemie)…" at bounding box center [703, 502] width 968 height 774
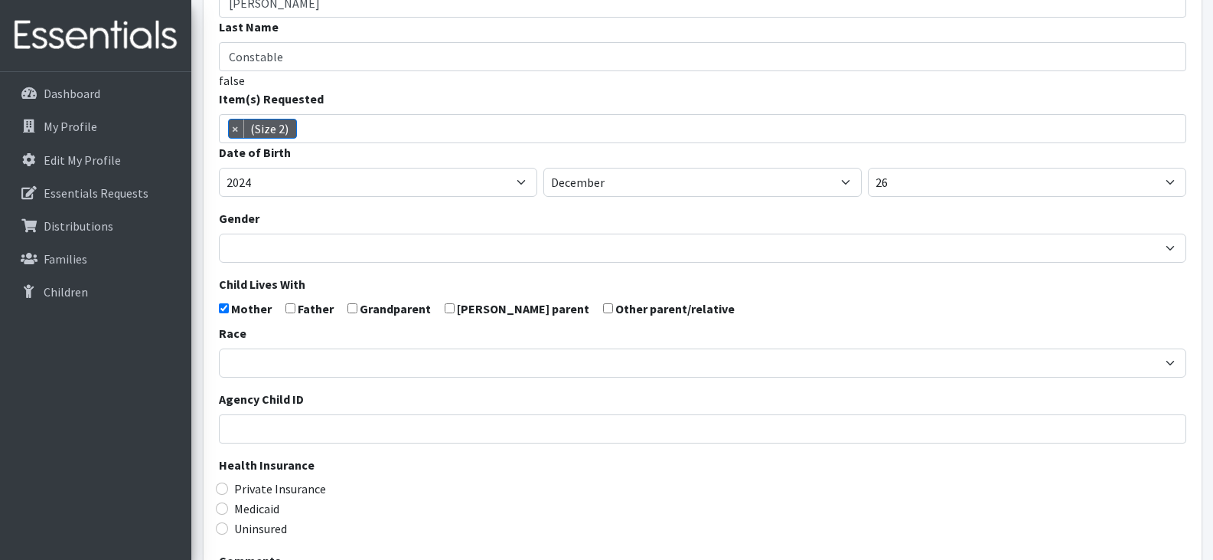
scroll to position [152, 0]
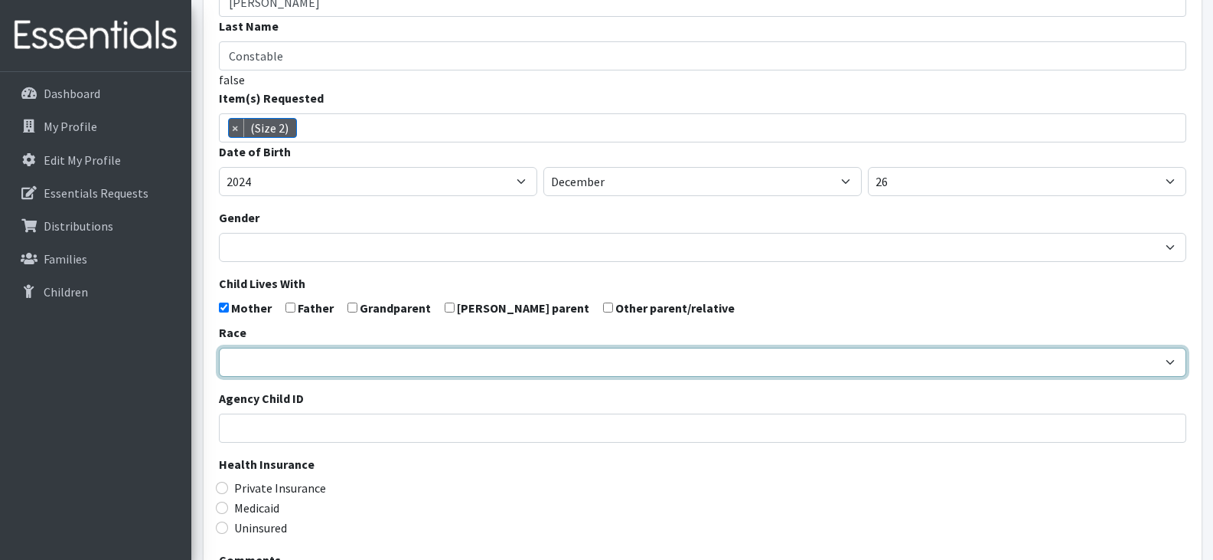
click at [369, 360] on select "African American Caucasian Hispanic Asian American Indian Pacific Islander Mult…" at bounding box center [703, 362] width 968 height 29
select select "Caucasian"
click at [219, 348] on select "African American Caucasian Hispanic Asian American Indian Pacific Islander Mult…" at bounding box center [703, 362] width 968 height 29
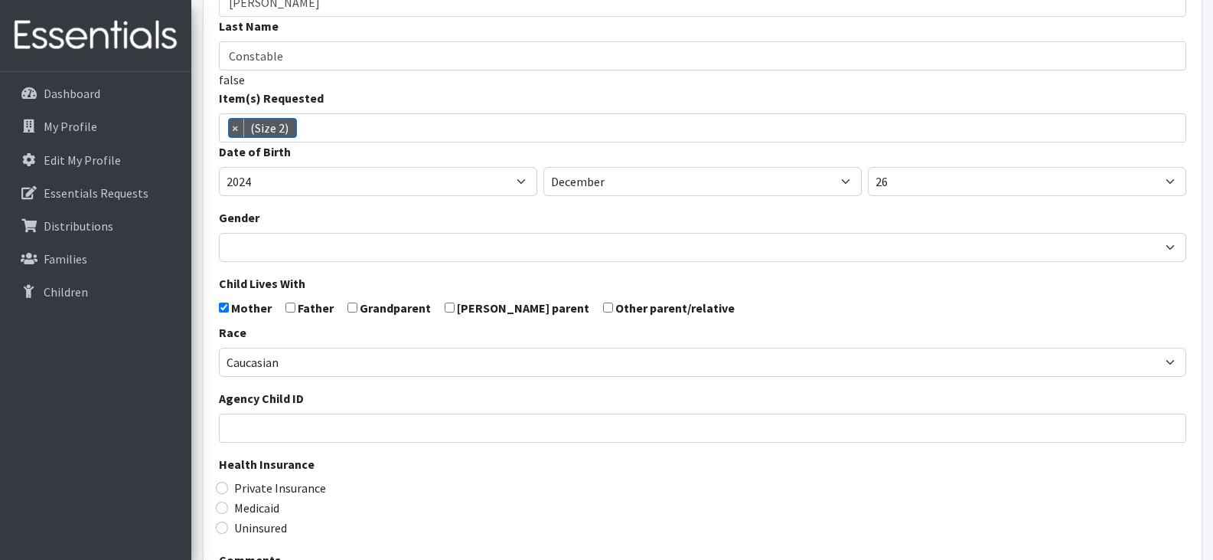
click at [380, 487] on div "Private Insurance" at bounding box center [703, 487] width 968 height 18
click at [223, 511] on input "Medicaid" at bounding box center [222, 507] width 12 height 12
radio input "true"
click at [375, 515] on div "Medicaid" at bounding box center [703, 507] width 968 height 18
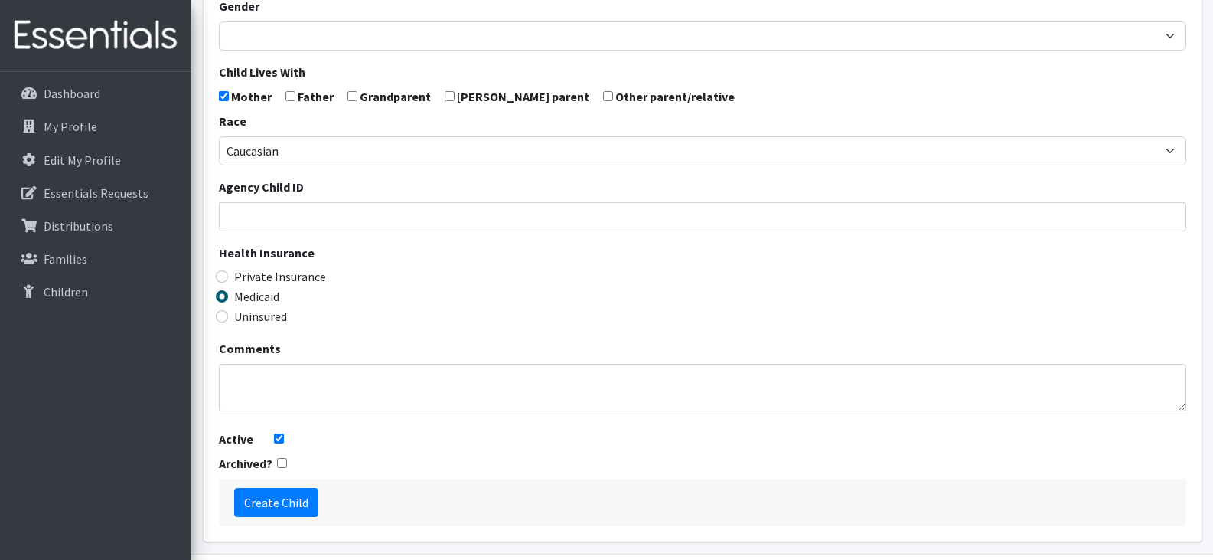
scroll to position [414, 0]
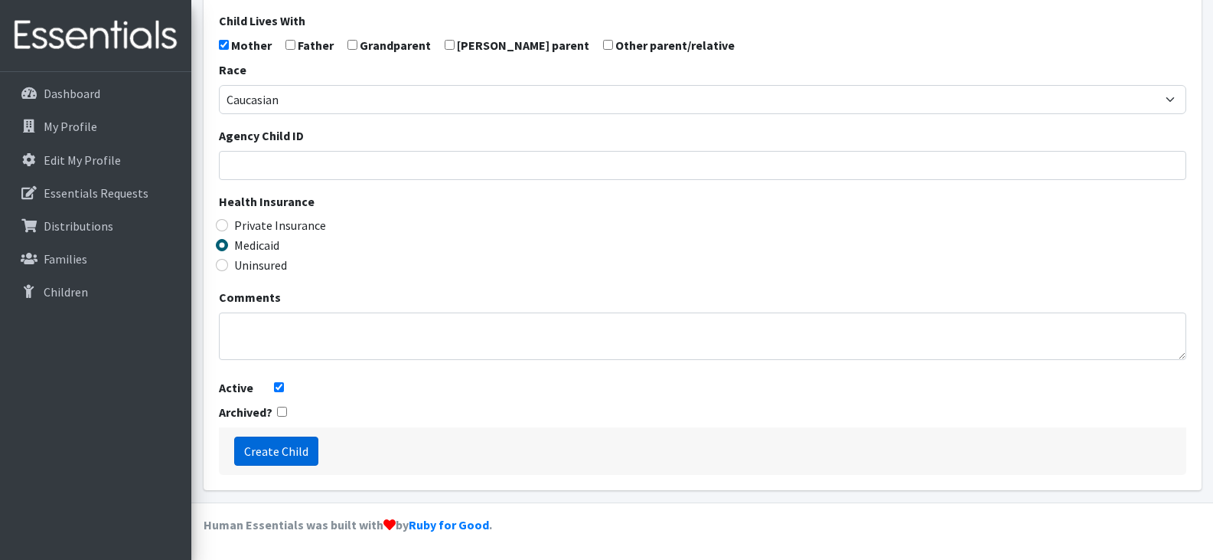
click at [278, 448] on input "Create Child" at bounding box center [276, 450] width 84 height 29
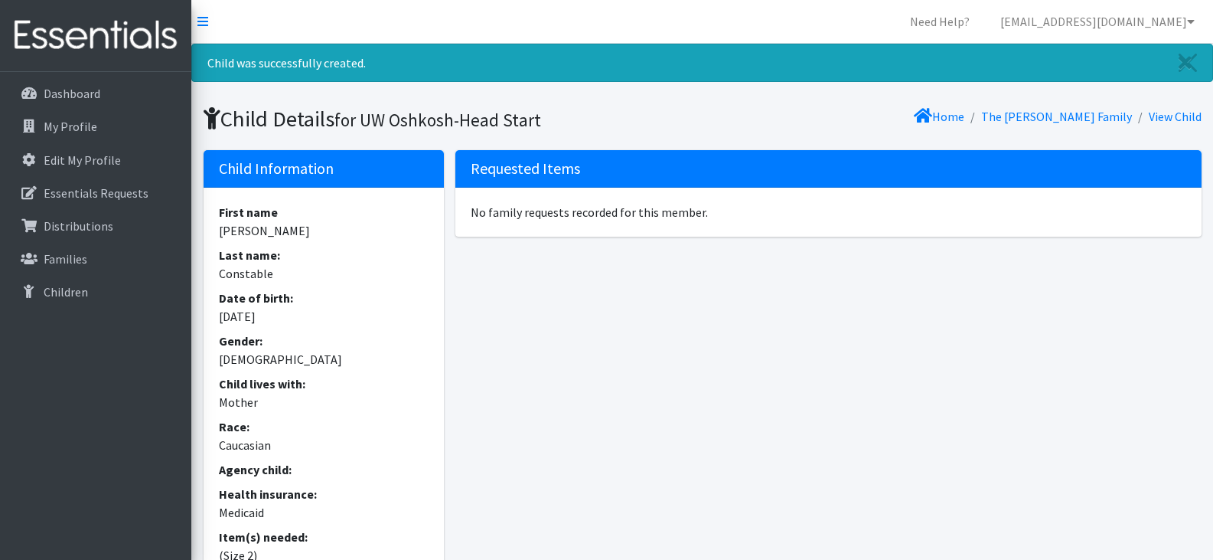
click at [521, 161] on h5 "Requested Items" at bounding box center [828, 169] width 746 height 38
click at [613, 406] on div "Requested Items No family requests recorded for this member." at bounding box center [828, 389] width 757 height 478
click at [80, 259] on p "Families" at bounding box center [66, 258] width 44 height 15
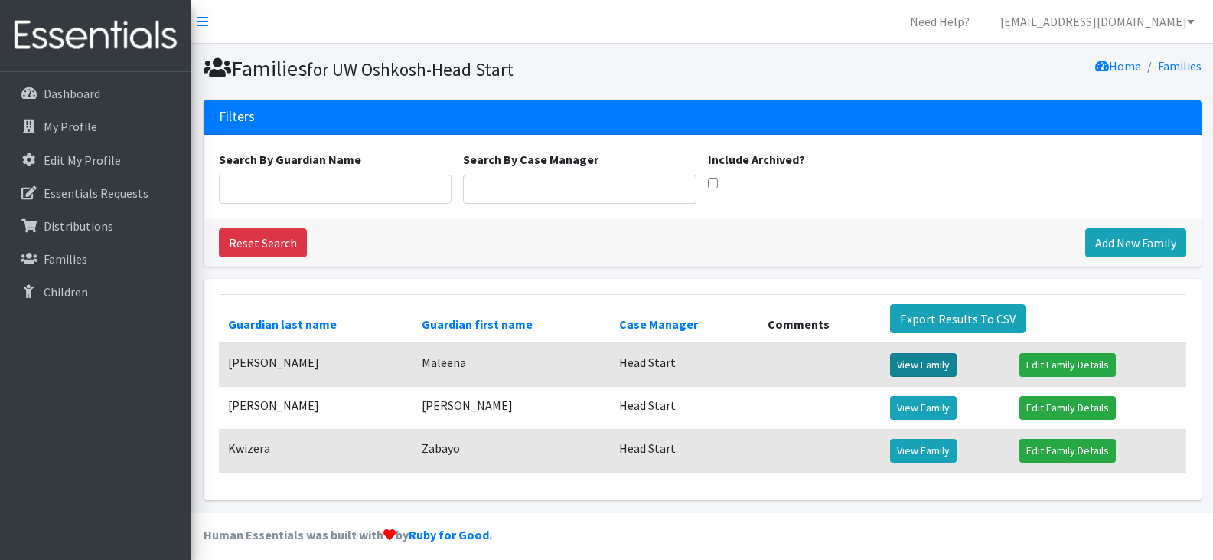
click at [928, 363] on link "View Family" at bounding box center [923, 365] width 67 height 24
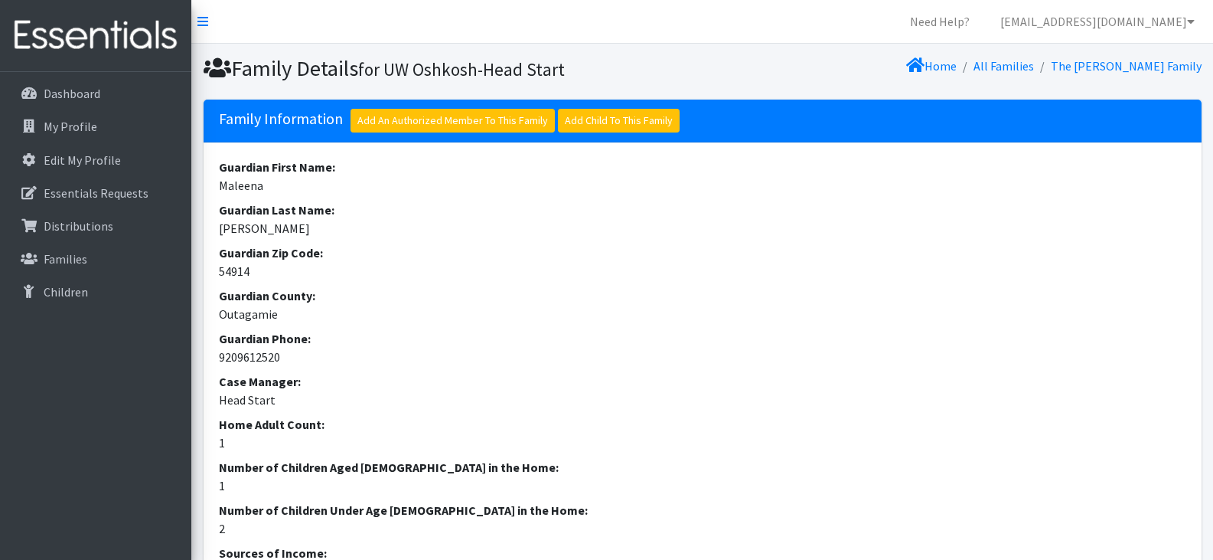
click at [928, 363] on dd "9209612520" at bounding box center [703, 357] width 968 height 18
click at [105, 250] on link "Families" at bounding box center [95, 258] width 179 height 31
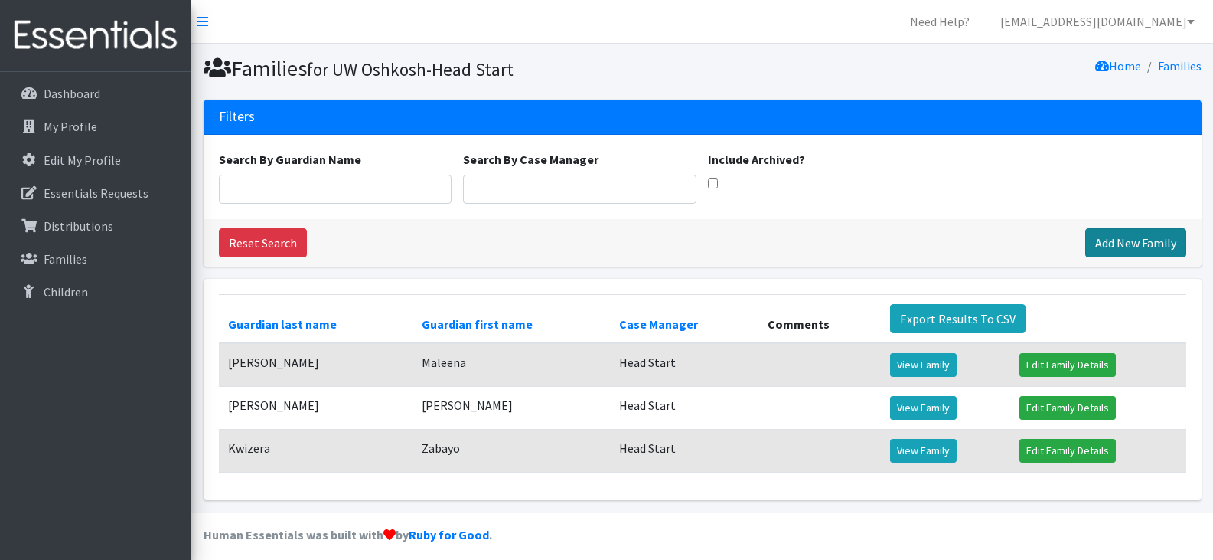
click at [1118, 237] on link "Add New Family" at bounding box center [1135, 242] width 101 height 29
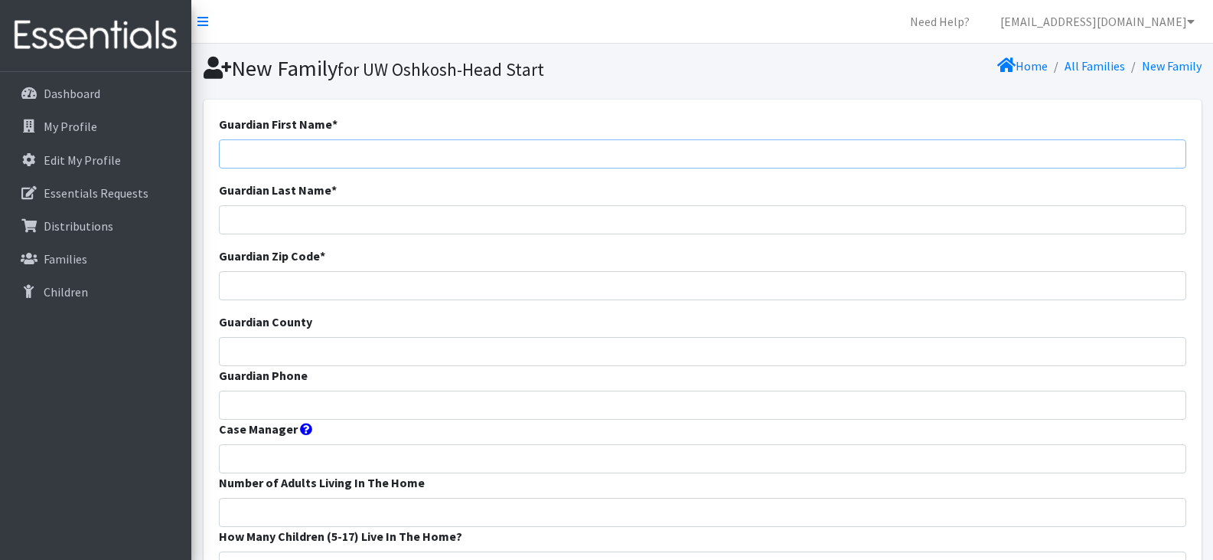
click at [429, 155] on input "Guardian First Name *" at bounding box center [703, 153] width 968 height 29
paste input "[PERSON_NAME]"
type input "[PERSON_NAME]"
click at [370, 406] on input "Guardian Phone" at bounding box center [703, 404] width 968 height 29
paste input "[PHONE_NUMBER]"
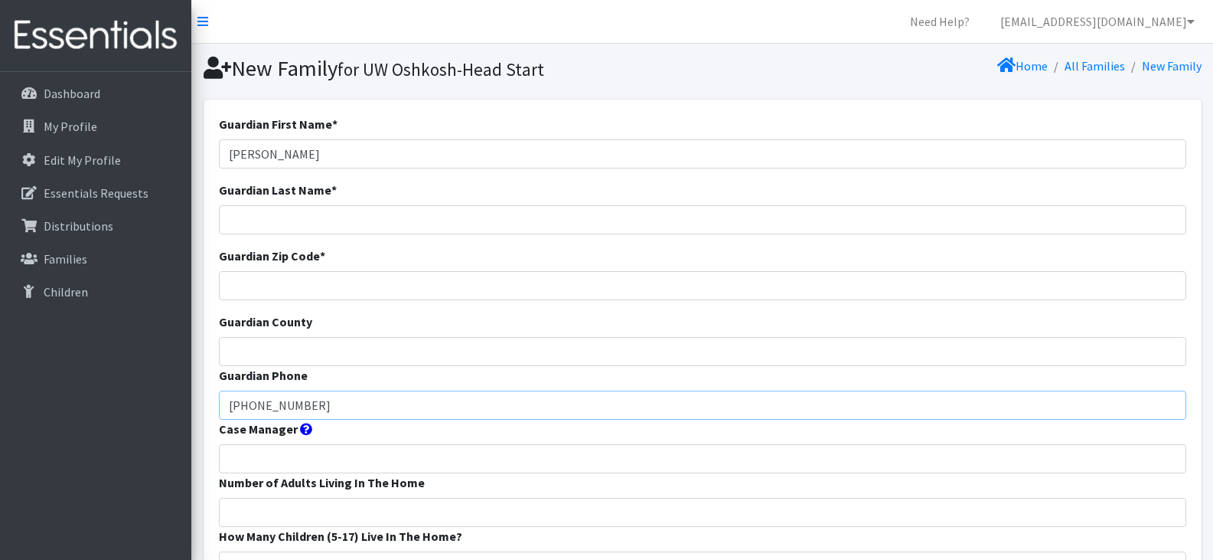
type input "[PHONE_NUMBER]"
drag, startPoint x: 325, startPoint y: 149, endPoint x: 263, endPoint y: 152, distance: 62.8
click at [263, 152] on input "Emily Hoetschl" at bounding box center [703, 153] width 968 height 29
click at [266, 221] on input "Guardian Last Name *" at bounding box center [703, 219] width 968 height 29
paste input "Hoetschl"
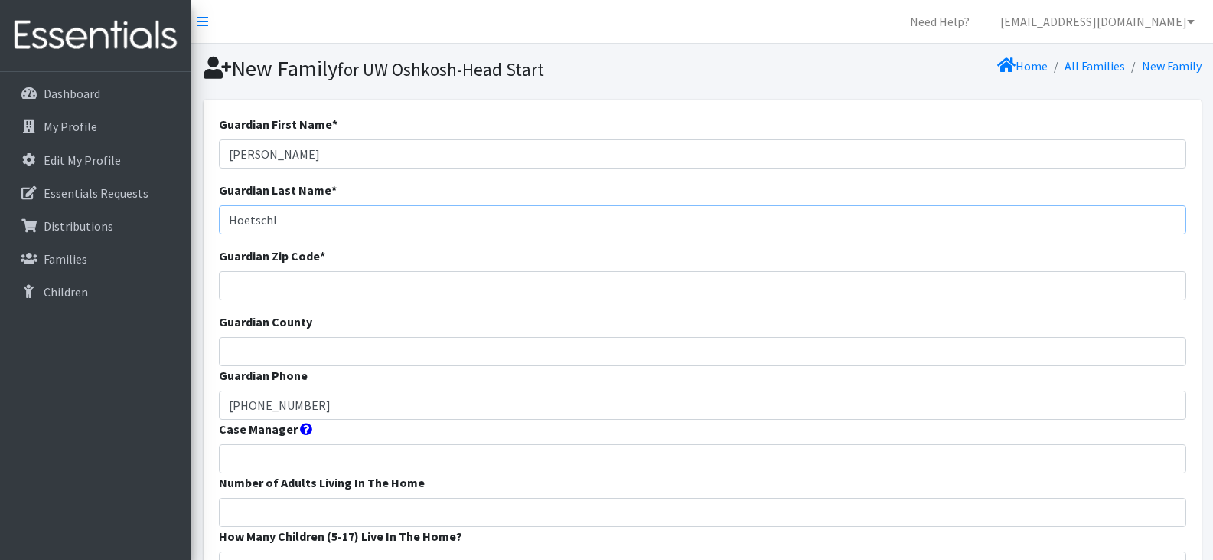
type input "Hoetschl"
drag, startPoint x: 316, startPoint y: 153, endPoint x: 261, endPoint y: 155, distance: 55.2
click at [261, 155] on input "Emily Hoetschl" at bounding box center [703, 153] width 968 height 29
type input "Emily"
click at [273, 287] on input "Guardian Zip Code *" at bounding box center [703, 285] width 968 height 29
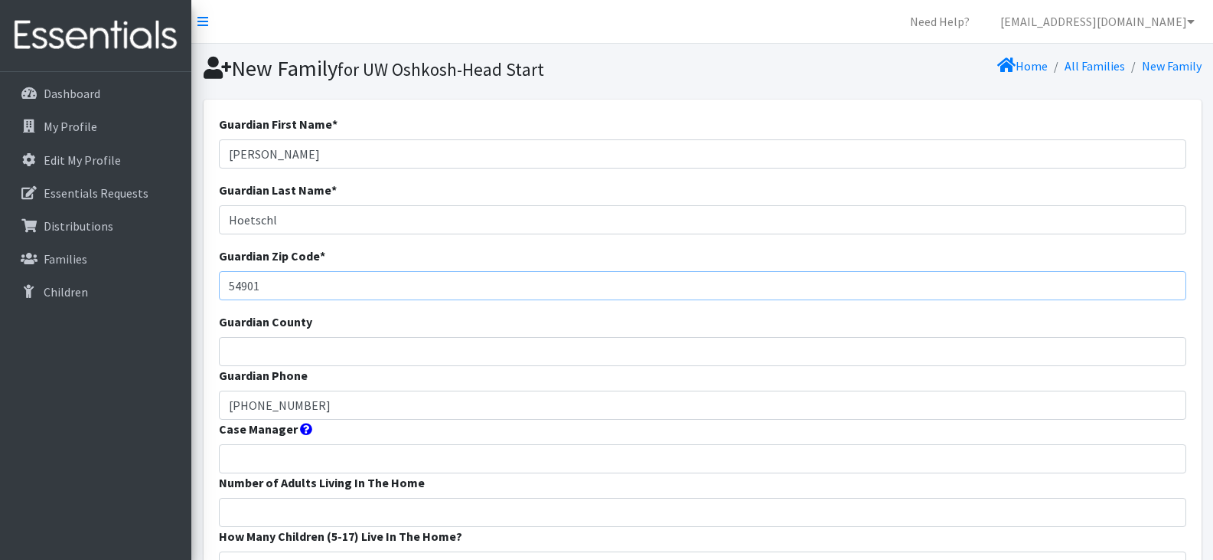
type input "54901"
click at [268, 353] on input "Guardian County" at bounding box center [703, 351] width 968 height 29
type input "Winnebago"
click at [282, 459] on input "Case Manager" at bounding box center [703, 458] width 968 height 29
click at [321, 471] on input "Head Start" at bounding box center [703, 458] width 968 height 29
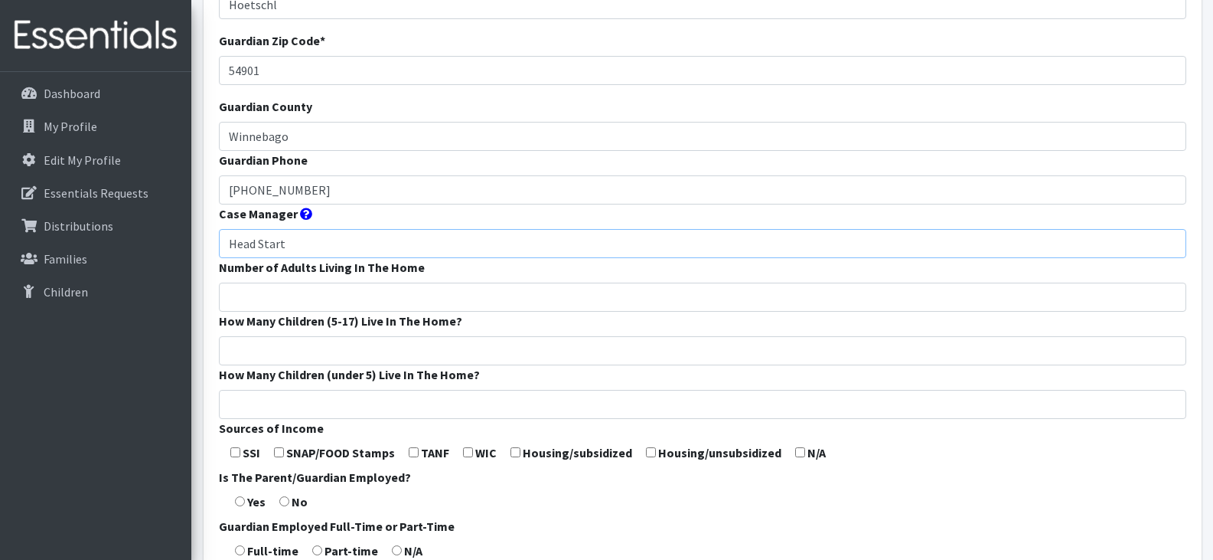
scroll to position [237, 0]
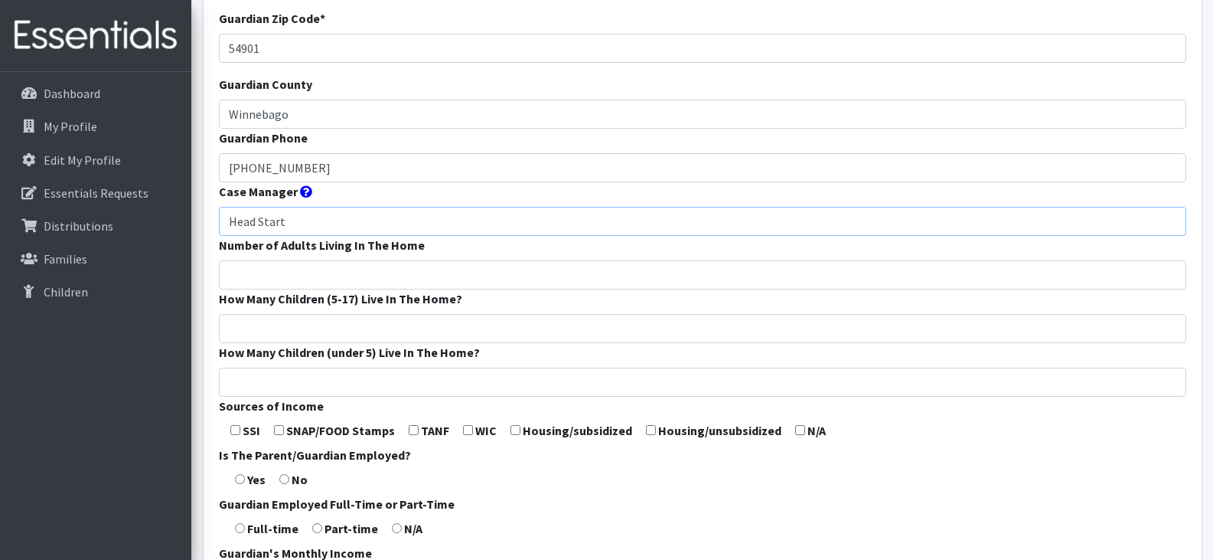
type input "Head Start"
click at [272, 276] on input "Number of Adults Living In The Home" at bounding box center [703, 274] width 968 height 29
type input "2"
click at [287, 327] on input "How Many Children (5-17) Live In The Home?" at bounding box center [703, 328] width 968 height 29
type input "2"
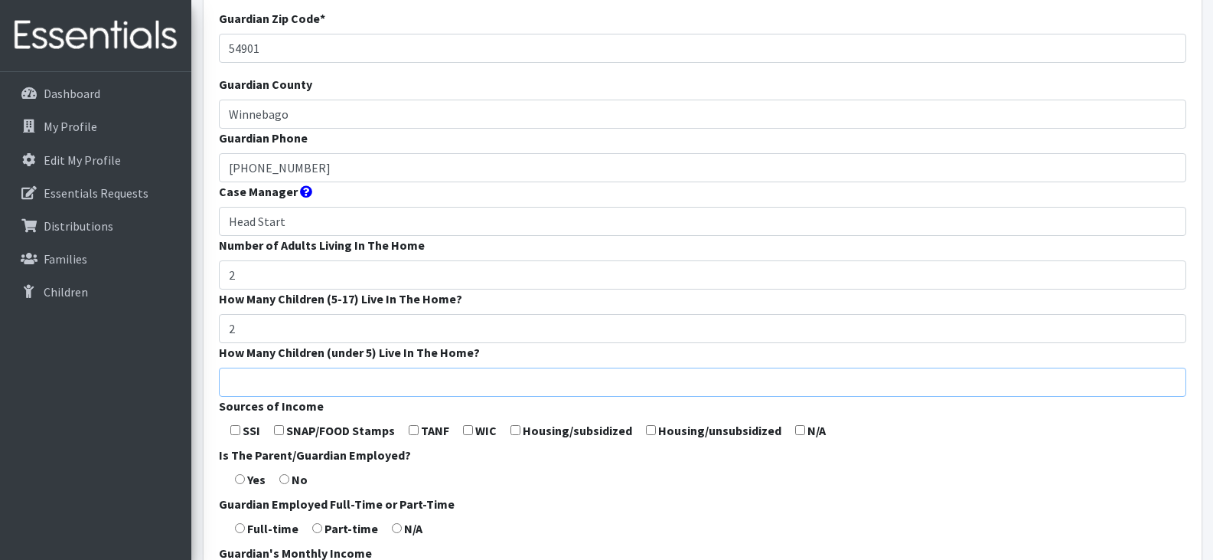
click at [293, 378] on input "How Many Children (under 5) Live In The Home?" at bounding box center [703, 381] width 968 height 29
type input "1"
click at [557, 462] on form "Guardian First Name * Emily Guardian Last Name * Hoetschl Guardian Zip Code * 5…" at bounding box center [703, 332] width 968 height 908
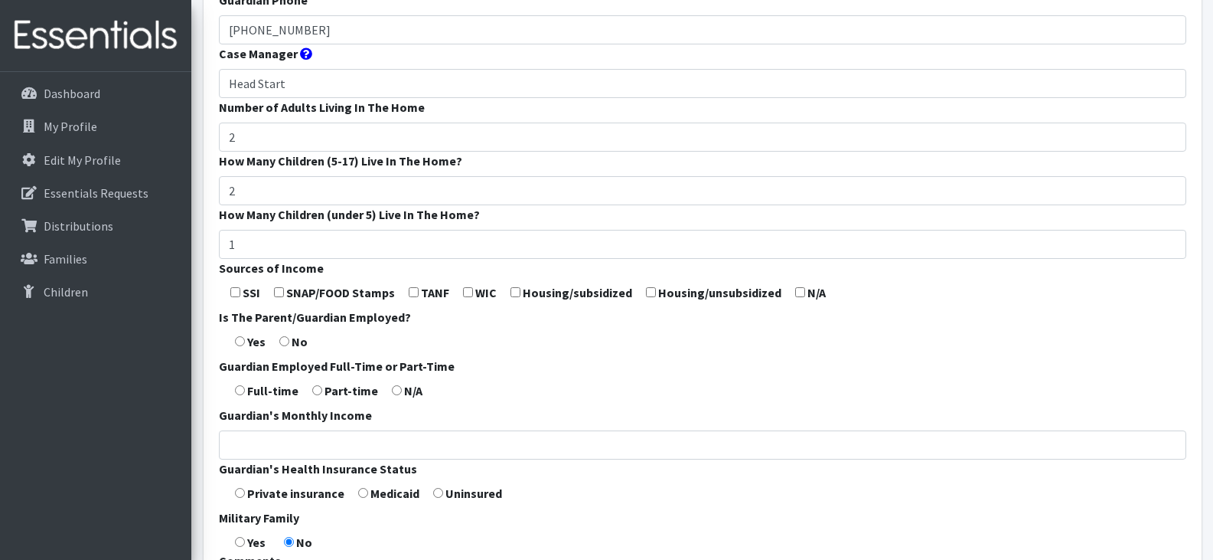
scroll to position [441, 0]
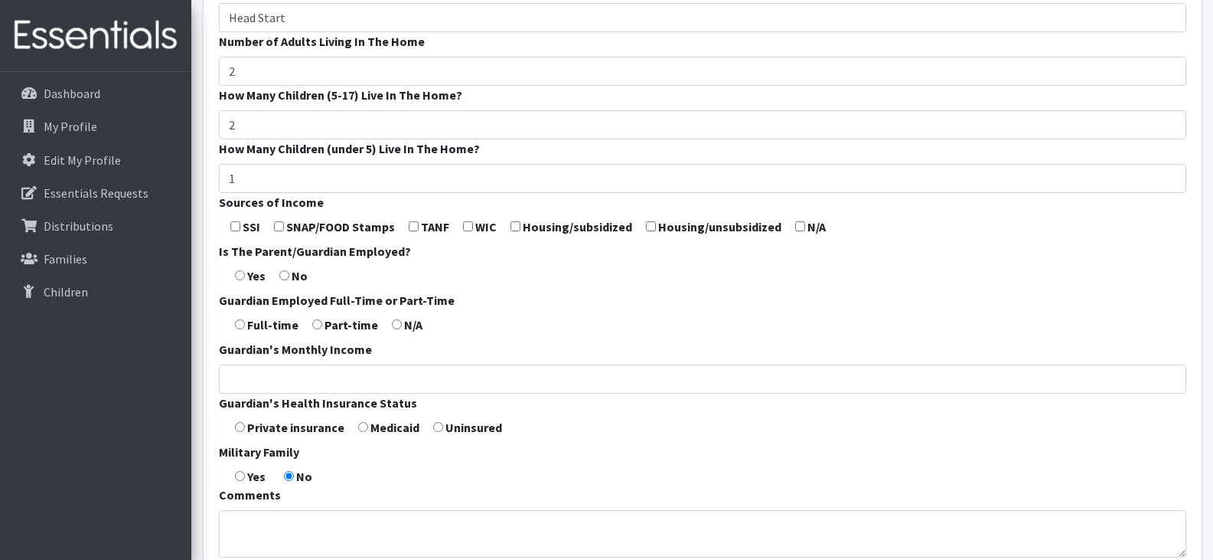
click at [276, 226] on input "checkbox" at bounding box center [279, 226] width 10 height 10
checkbox input "true"
click at [243, 276] on input "radio" at bounding box center [240, 275] width 10 height 10
radio input "true"
click at [244, 328] on input "radio" at bounding box center [240, 324] width 10 height 10
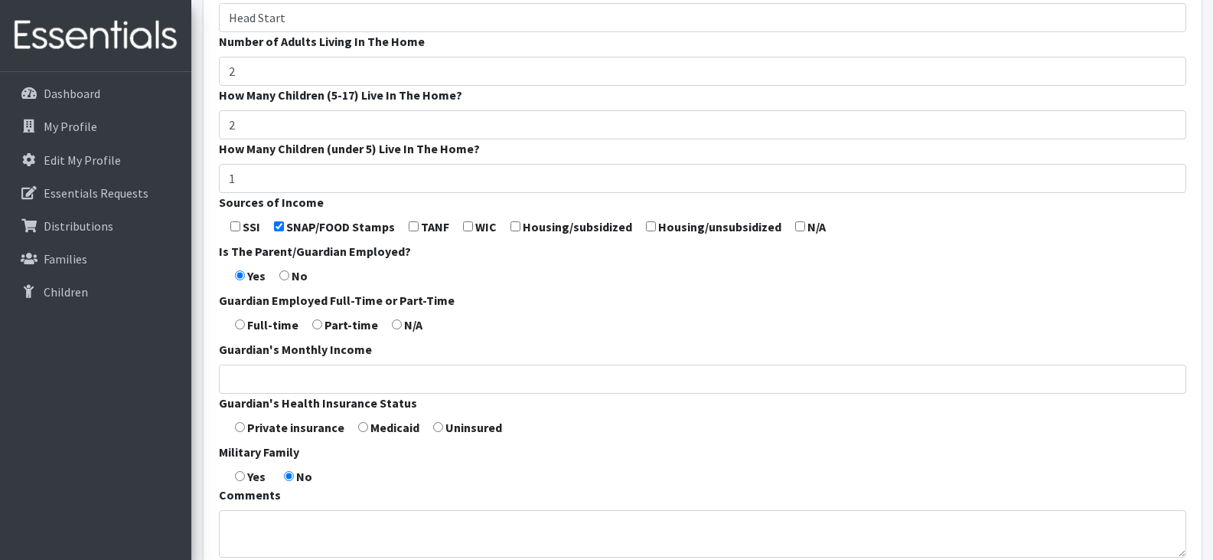
radio input "true"
click at [364, 432] on form "Guardian First Name * Emily Guardian Last Name * Hoetschl Guardian Zip Code * 5…" at bounding box center [703, 128] width 968 height 908
click at [381, 459] on form "Guardian First Name * Emily Guardian Last Name * Hoetschl Guardian Zip Code * 5…" at bounding box center [703, 128] width 968 height 908
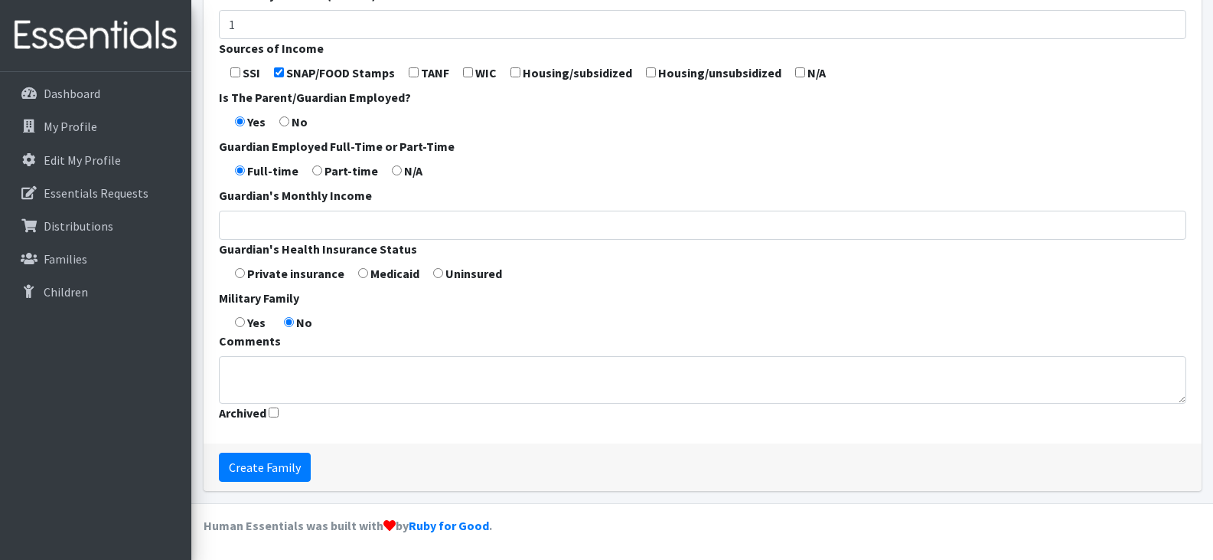
scroll to position [596, 0]
click at [270, 468] on input "Create Family" at bounding box center [265, 466] width 92 height 29
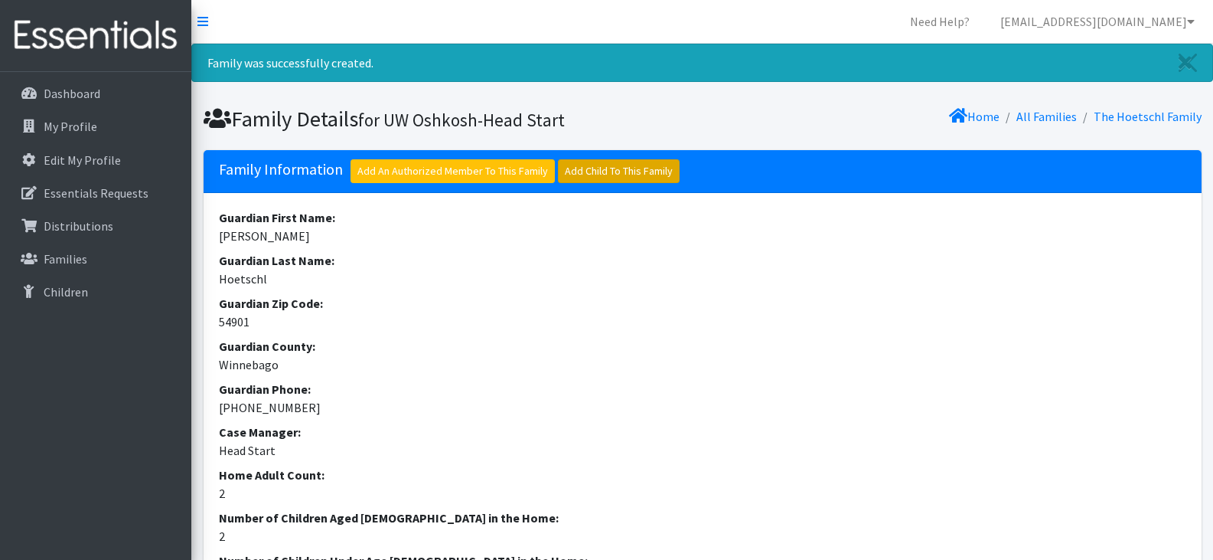
click at [590, 169] on link "Add Child To This Family" at bounding box center [619, 171] width 122 height 24
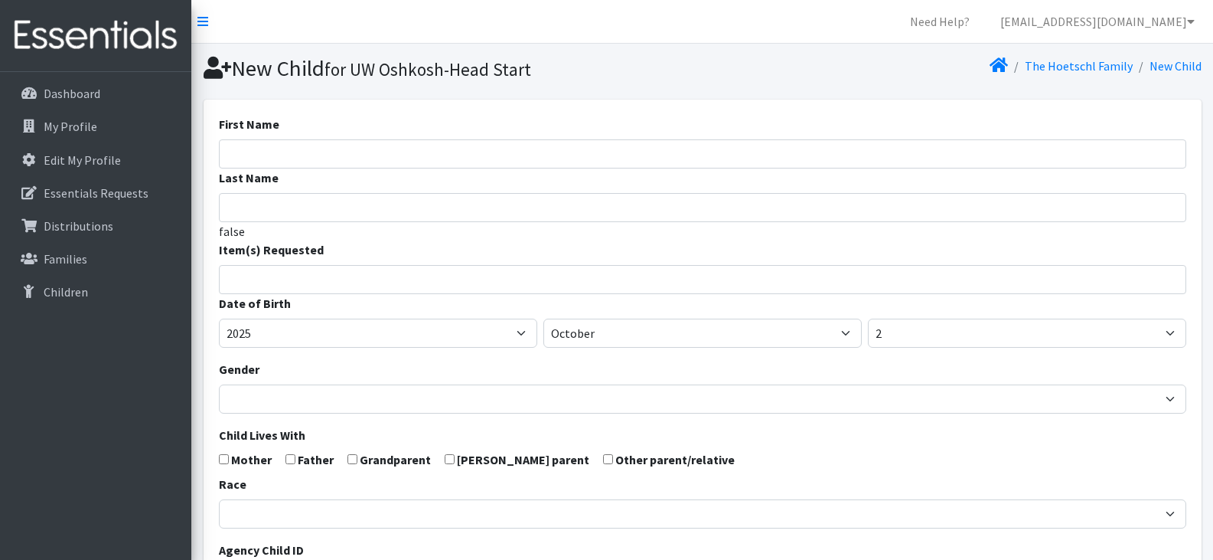
select select
click at [460, 156] on input "First Name" at bounding box center [703, 153] width 968 height 29
type input "Hope"
type input "Hoetschl"
click at [465, 287] on span at bounding box center [703, 279] width 968 height 29
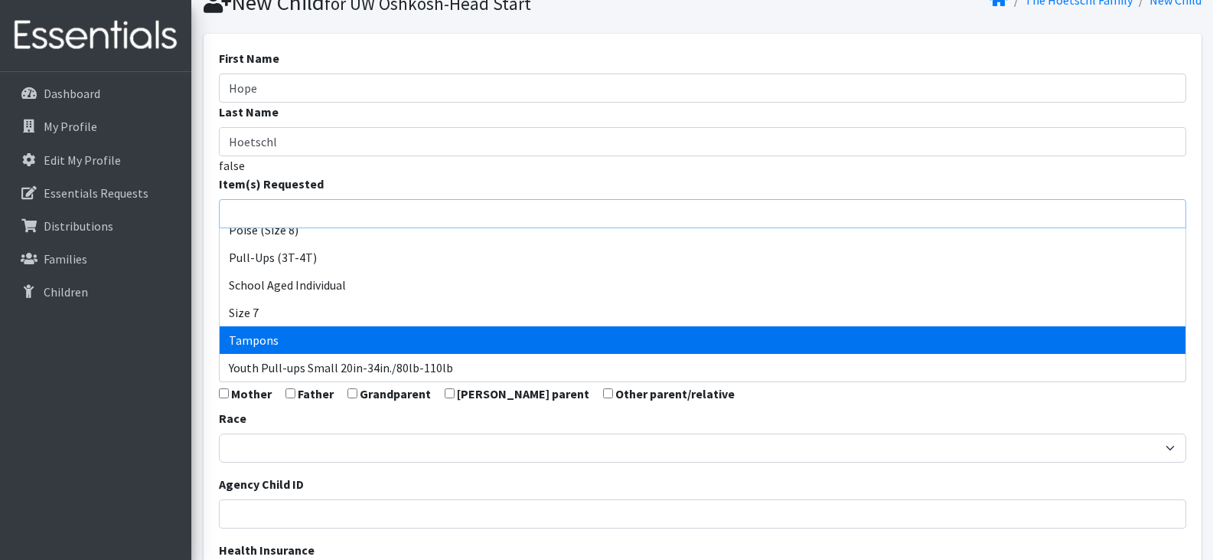
scroll to position [64, 0]
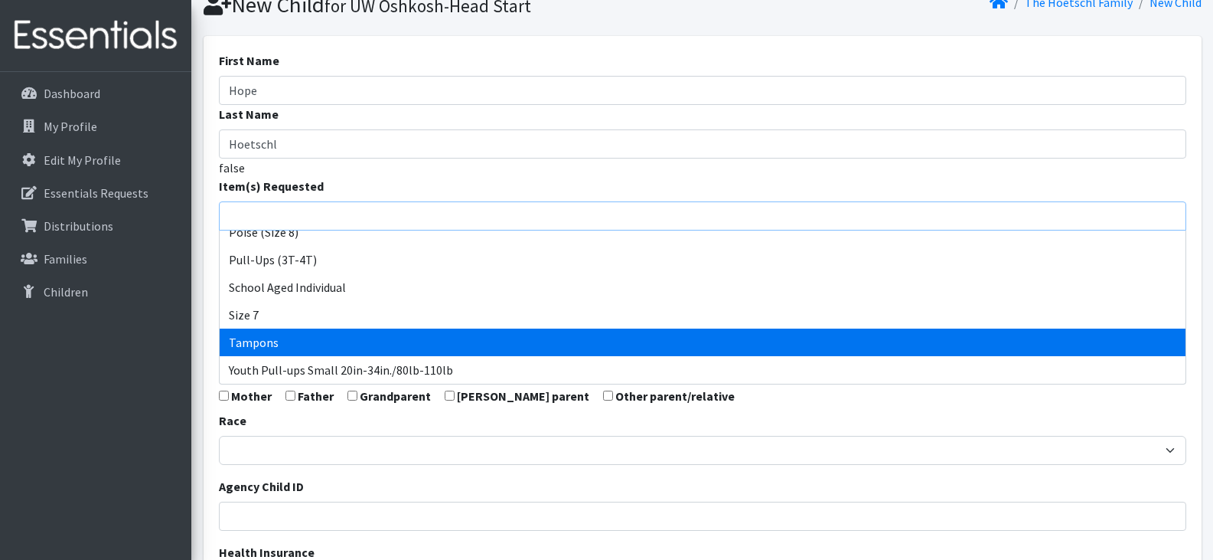
select select "14485"
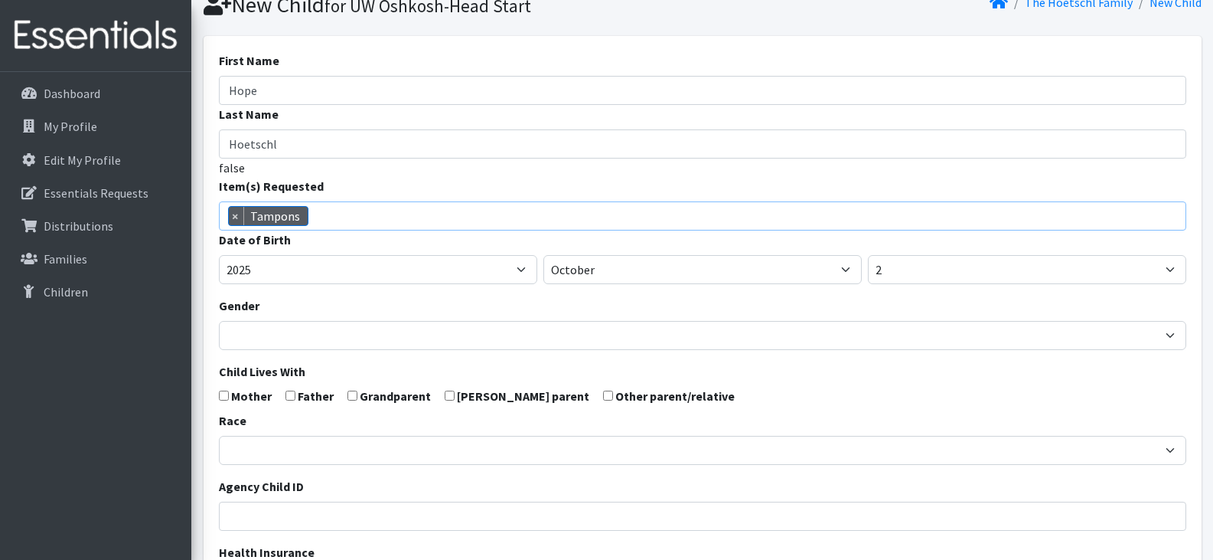
scroll to position [514, 0]
drag, startPoint x: 476, startPoint y: 343, endPoint x: 373, endPoint y: 203, distance: 174.1
click at [373, 203] on span "× Tampons" at bounding box center [703, 215] width 968 height 29
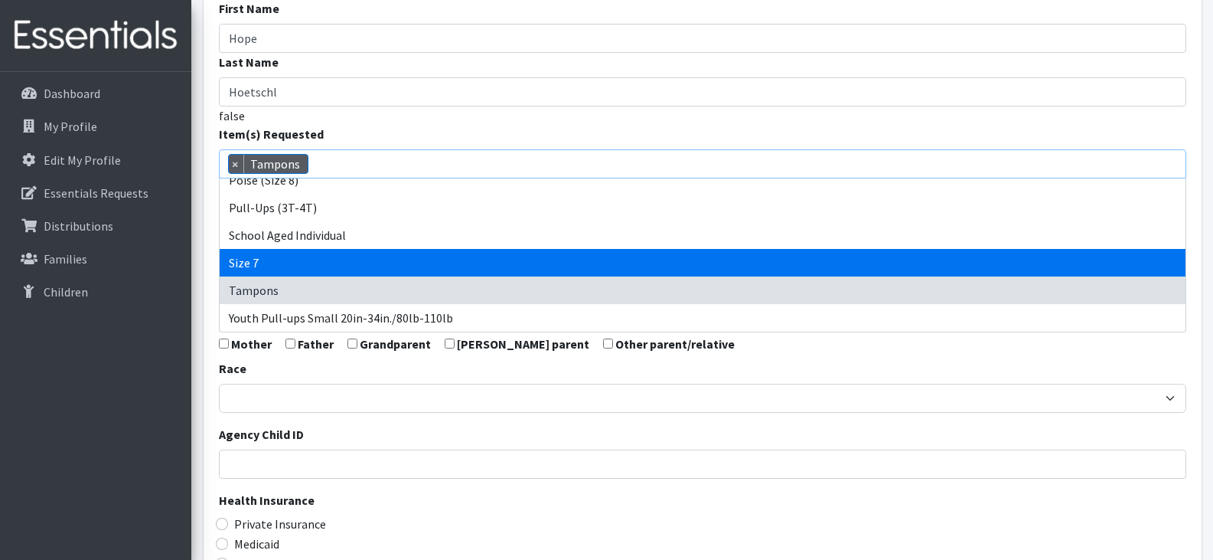
scroll to position [116, 0]
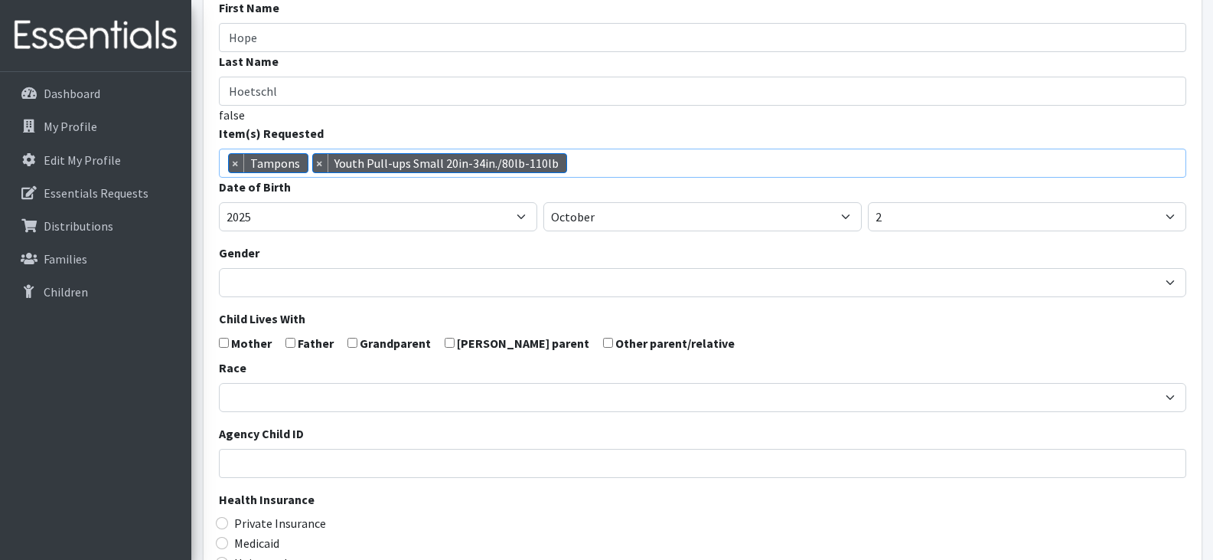
click at [585, 165] on span "× Tampons × Youth Pull-ups Small 20in-34in./80lb-110lb" at bounding box center [703, 162] width 968 height 29
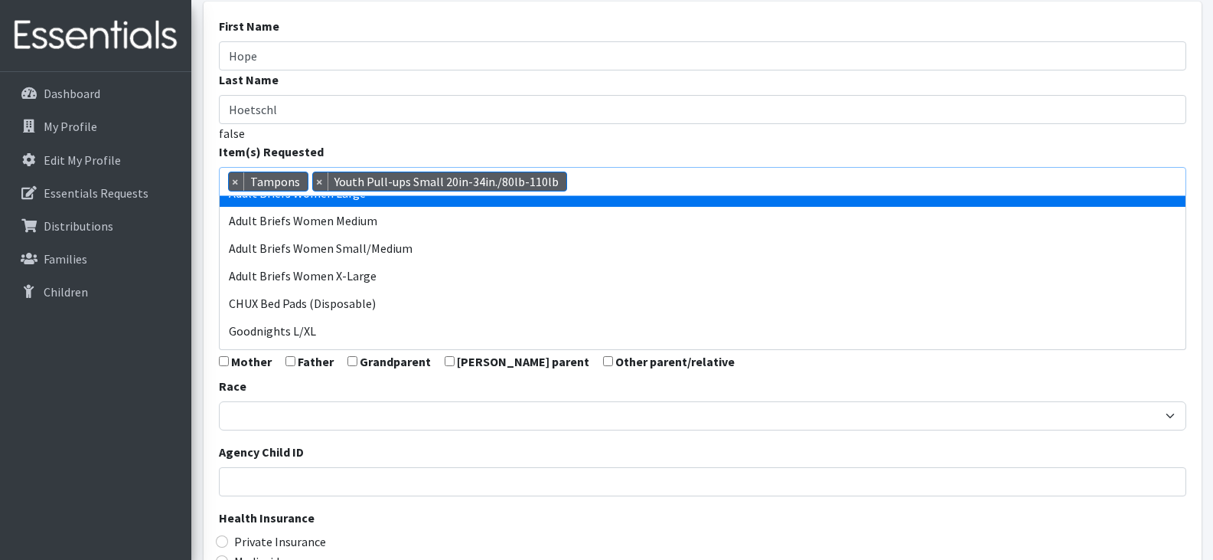
scroll to position [348, 0]
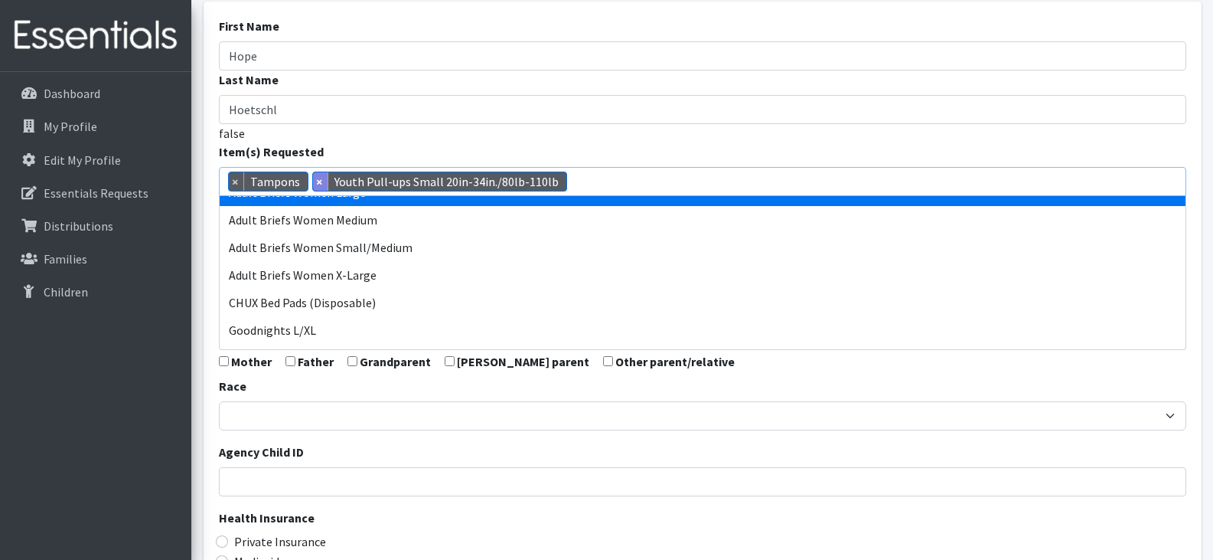
click at [314, 180] on span "×" at bounding box center [320, 181] width 15 height 18
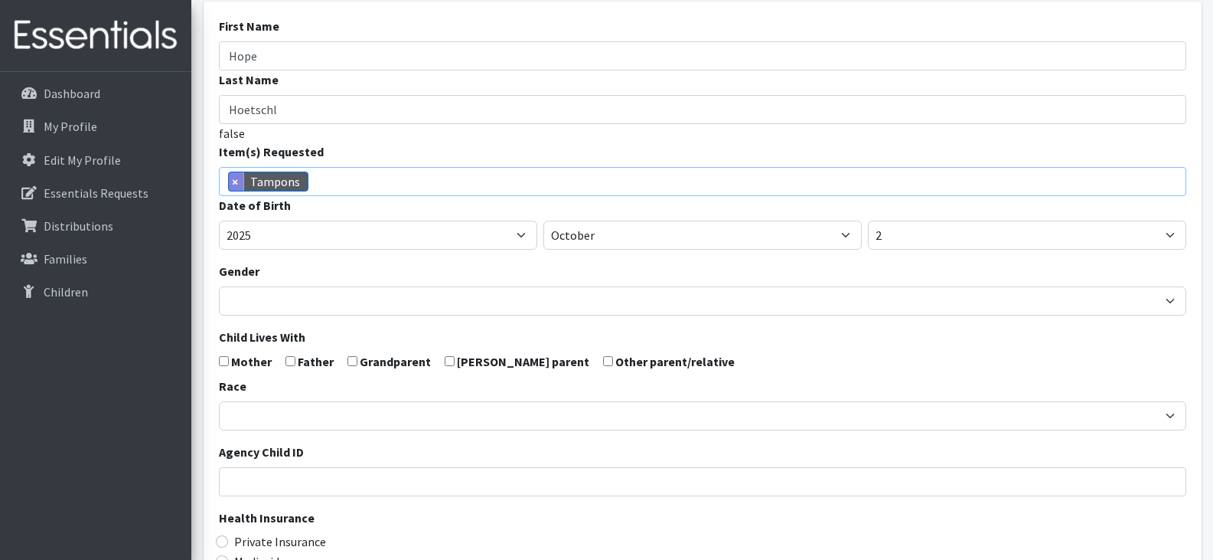
click at [235, 184] on span "×" at bounding box center [236, 181] width 15 height 18
click at [300, 185] on input "search" at bounding box center [714, 179] width 962 height 14
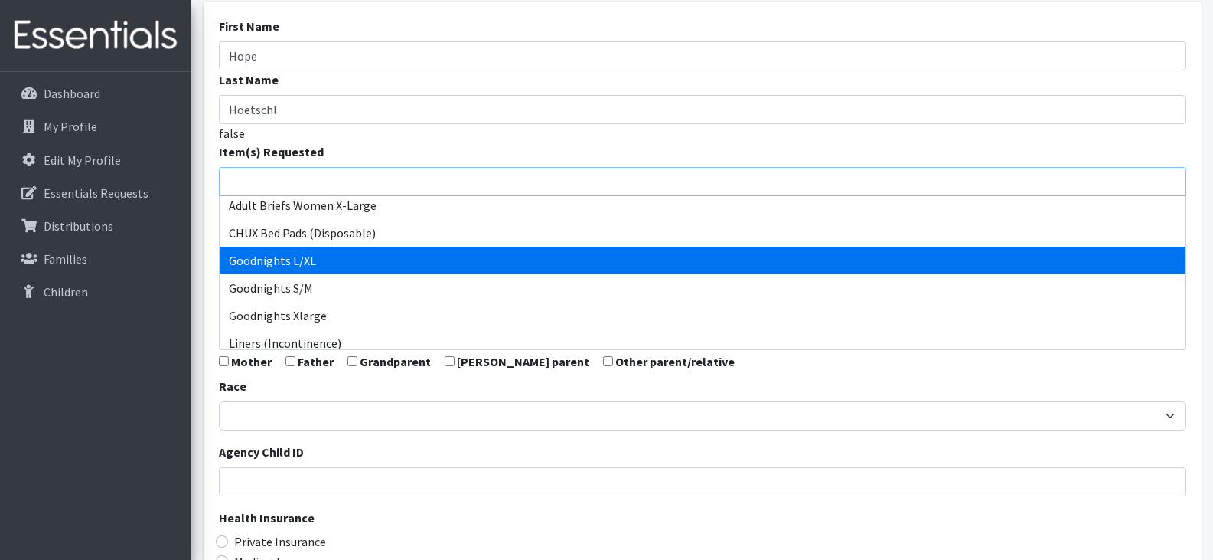
scroll to position [421, 0]
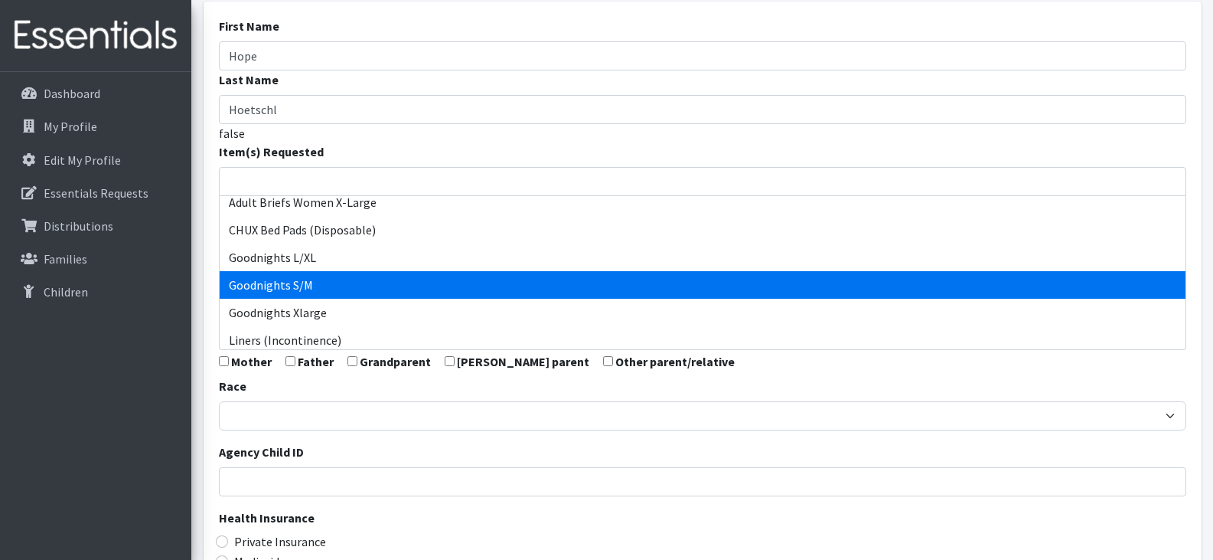
select select "15012"
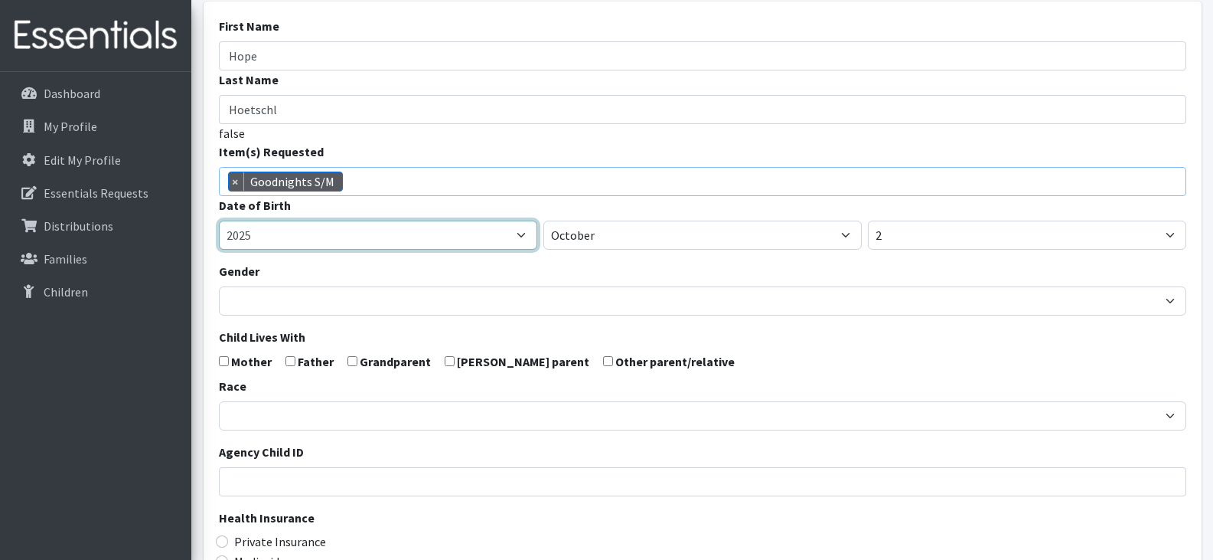
click at [443, 241] on select "2005 2006 2007 2008 2009 2010 2011 2012 2013 2014 2015 2016 2017 2018 2019 2020…" at bounding box center [378, 234] width 318 height 29
select select "2022"
click at [219, 220] on select "2005 2006 2007 2008 2009 2010 2011 2012 2013 2014 2015 2016 2017 2018 2019 2020…" at bounding box center [378, 234] width 318 height 29
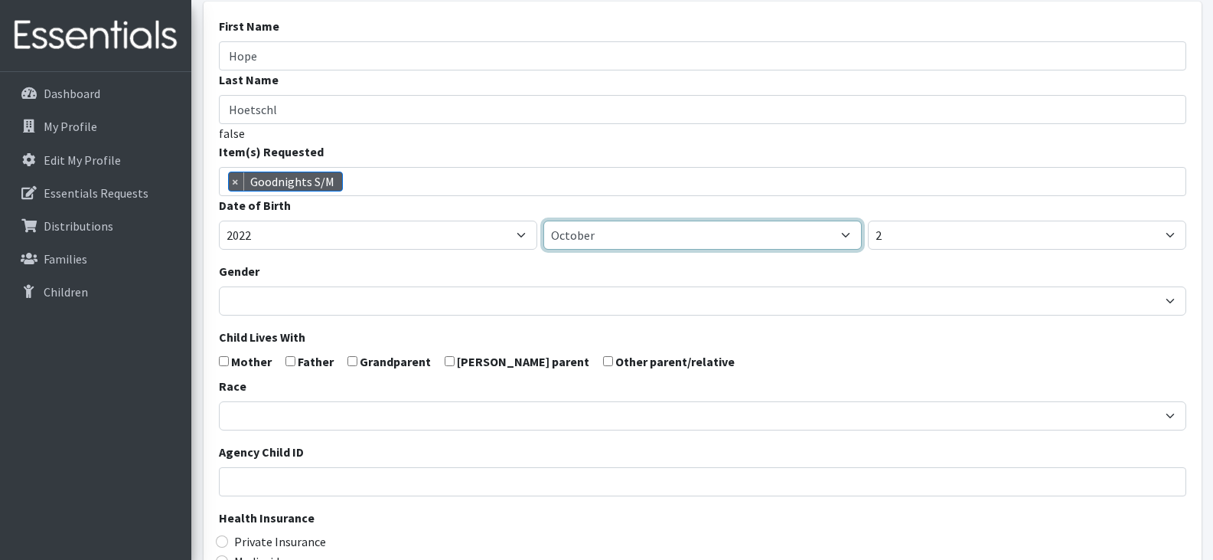
click at [628, 237] on select "January February March April May June July August September October November De…" at bounding box center [702, 234] width 318 height 29
select select "2"
click at [543, 220] on select "January February March April May June July August September October November De…" at bounding box center [702, 234] width 318 height 29
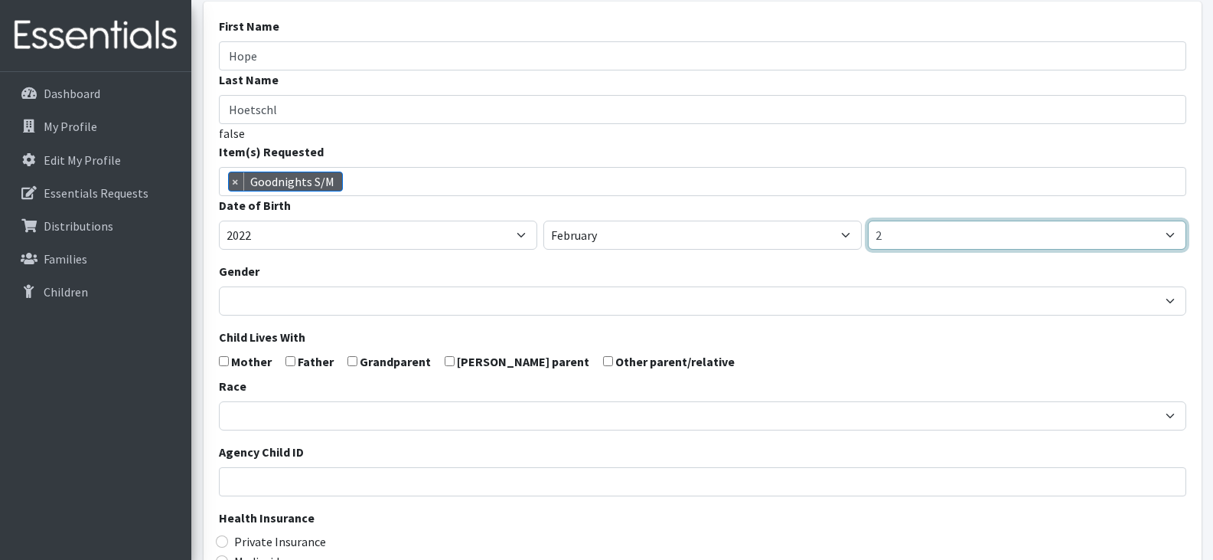
click at [908, 233] on select "1 2 3 4 5 6 7 8 9 10 11 12 13 14 15 16 17 18 19 20 21 22 23 24 25 26 27 28 29 3…" at bounding box center [1027, 234] width 318 height 29
select select "11"
click at [868, 220] on select "1 2 3 4 5 6 7 8 9 10 11 12 13 14 15 16 17 18 19 20 21 22 23 24 25 26 27 28 29 3…" at bounding box center [1027, 234] width 318 height 29
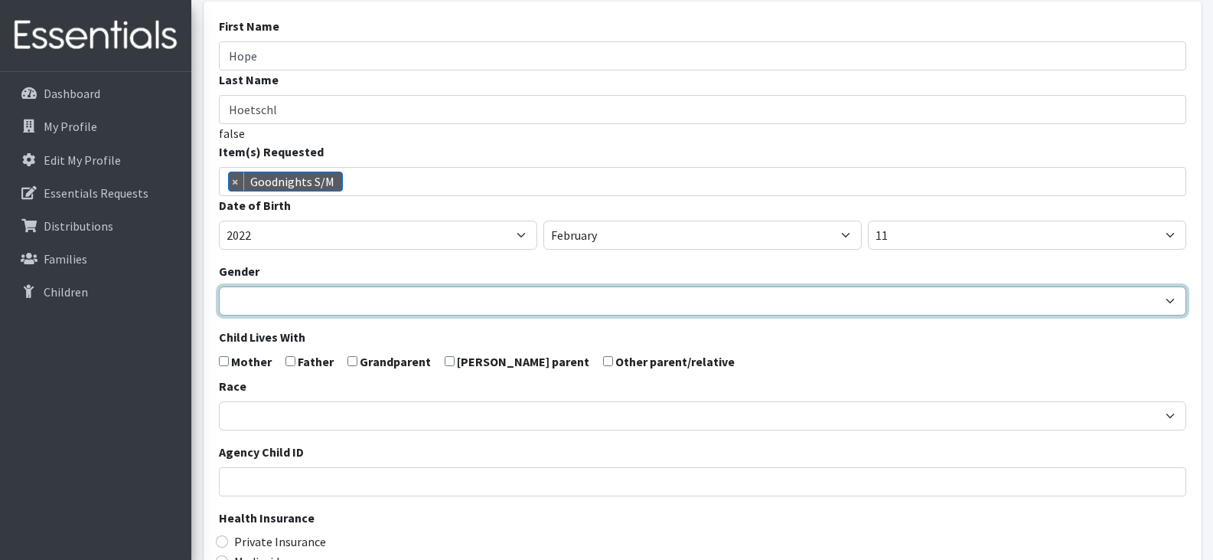
click at [605, 297] on select "Male Female" at bounding box center [703, 300] width 968 height 29
select select "[DEMOGRAPHIC_DATA]"
click at [219, 286] on select "Male Female" at bounding box center [703, 300] width 968 height 29
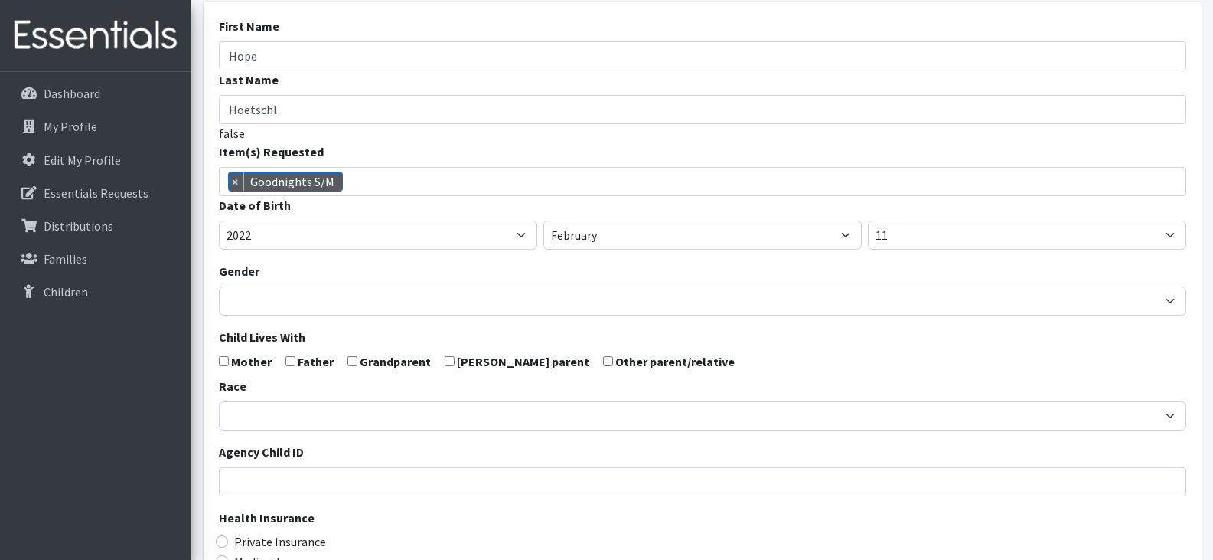
click at [222, 361] on input "checkbox" at bounding box center [224, 361] width 10 height 10
checkbox input "true"
click at [289, 366] on form "First Name Hope Last Name Hoetschl false Item(s) Requested (Newborn) (Preemie) …" at bounding box center [703, 404] width 968 height 774
click at [289, 357] on input "checkbox" at bounding box center [291, 361] width 10 height 10
checkbox input "true"
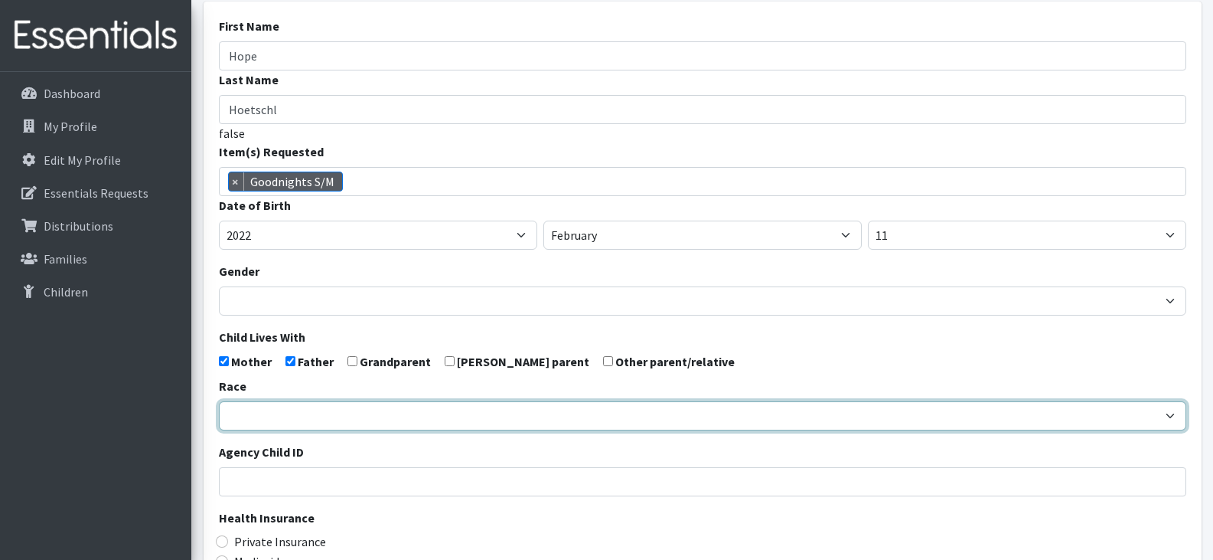
click at [302, 411] on select "African American Caucasian Hispanic Asian American Indian Pacific Islander Mult…" at bounding box center [703, 415] width 968 height 29
select select "Caucasian"
click at [219, 401] on select "African American Caucasian Hispanic Asian American Indian Pacific Islander Mult…" at bounding box center [703, 415] width 968 height 29
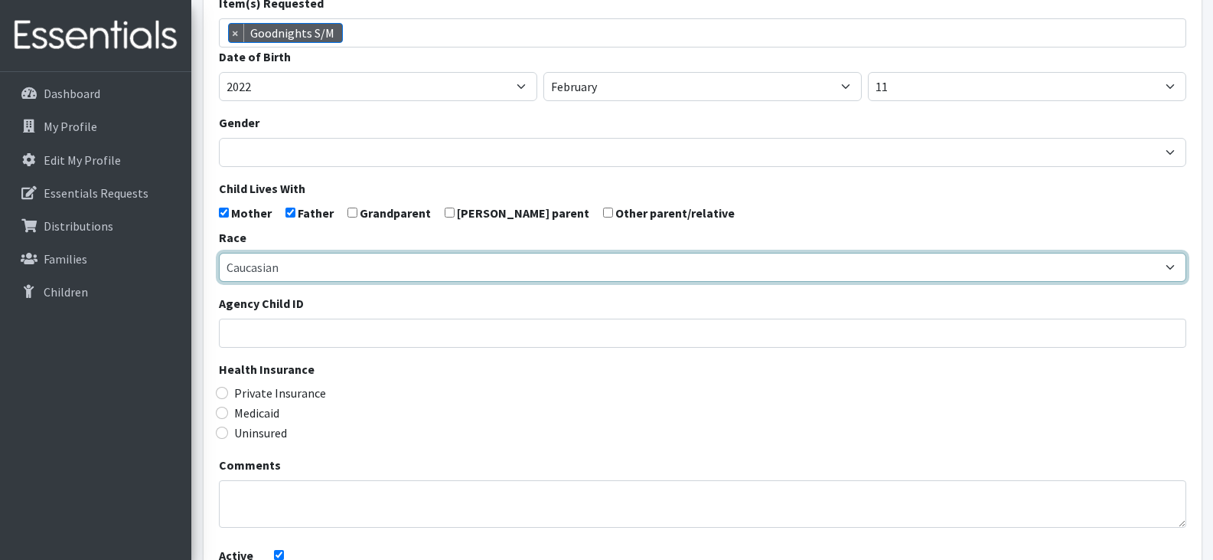
scroll to position [247, 0]
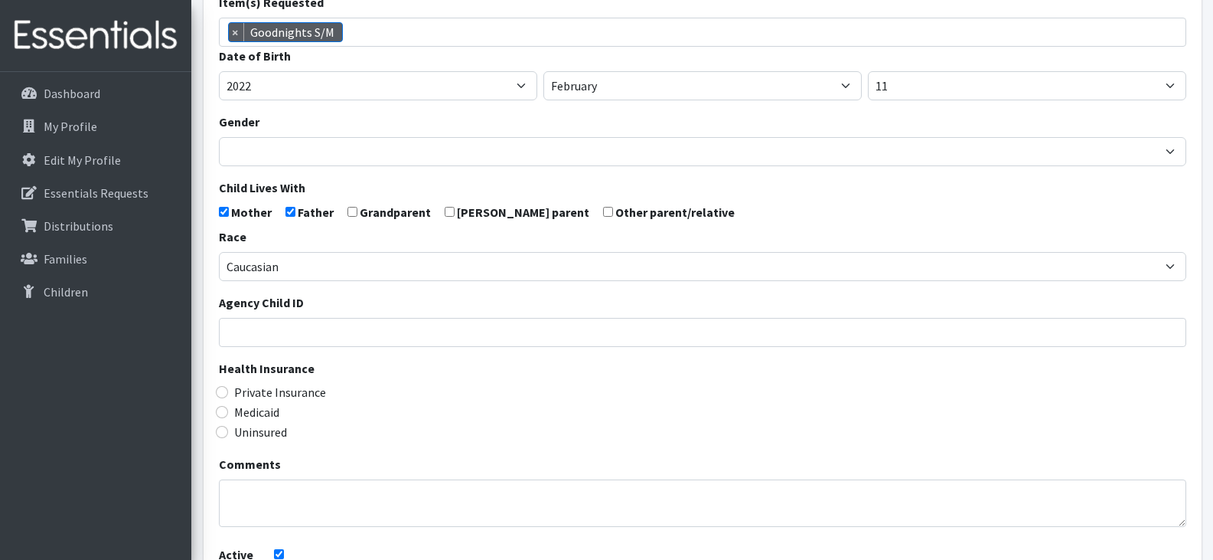
click at [257, 411] on label "Medicaid" at bounding box center [256, 412] width 45 height 18
click at [228, 411] on input "Medicaid" at bounding box center [222, 412] width 12 height 12
radio input "true"
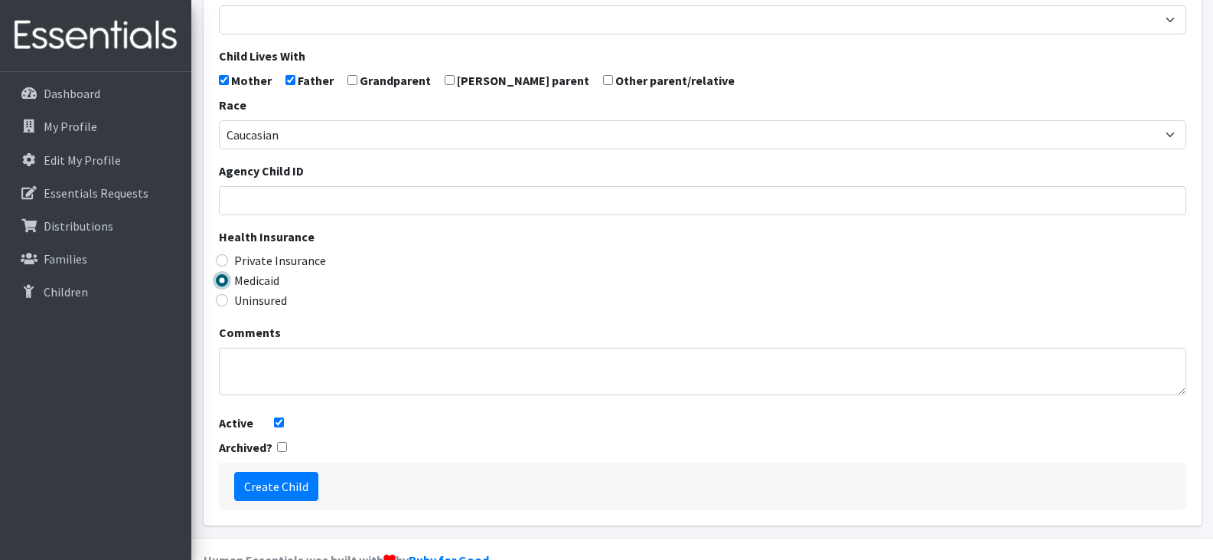
scroll to position [380, 0]
click at [286, 484] on input "Create Child" at bounding box center [276, 484] width 84 height 29
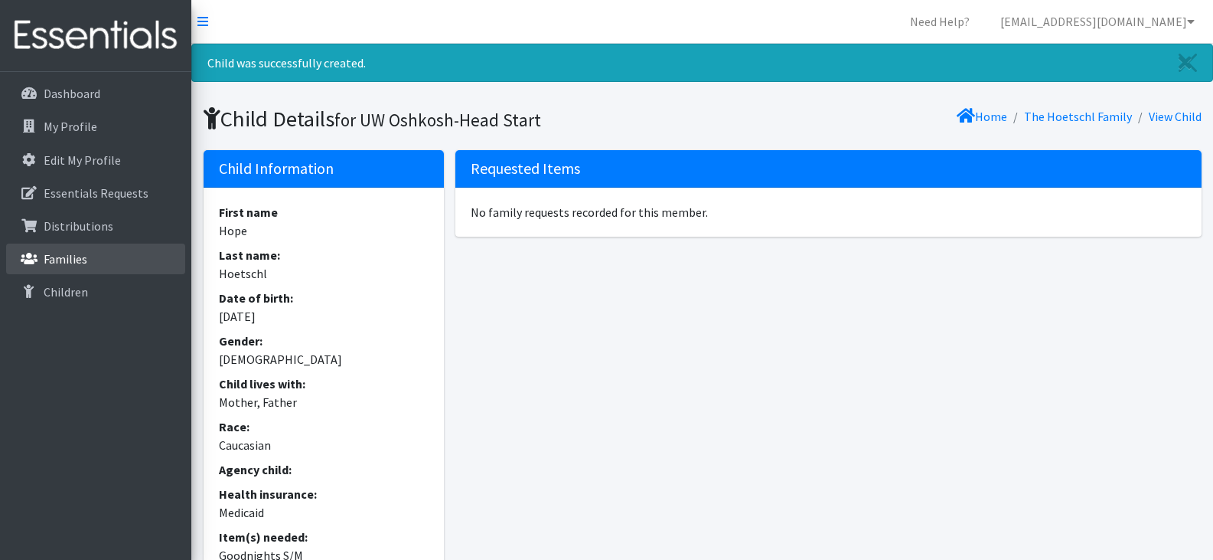
click at [73, 256] on p "Families" at bounding box center [66, 258] width 44 height 15
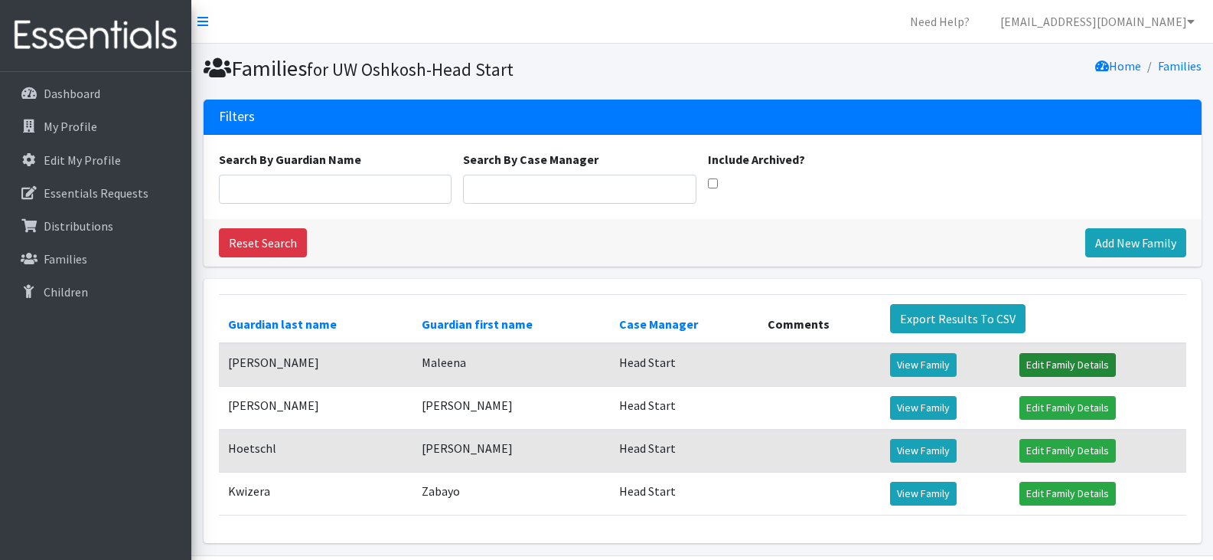
click at [1033, 363] on link "Edit Family Details" at bounding box center [1068, 365] width 96 height 24
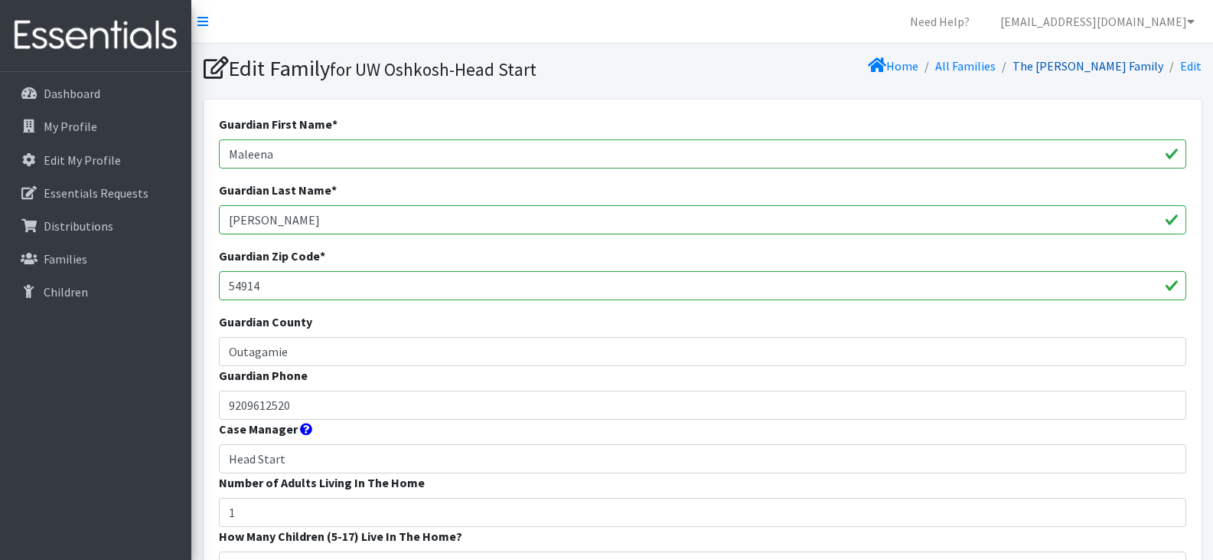
click at [1111, 70] on link "The [PERSON_NAME] Family" at bounding box center [1088, 65] width 151 height 15
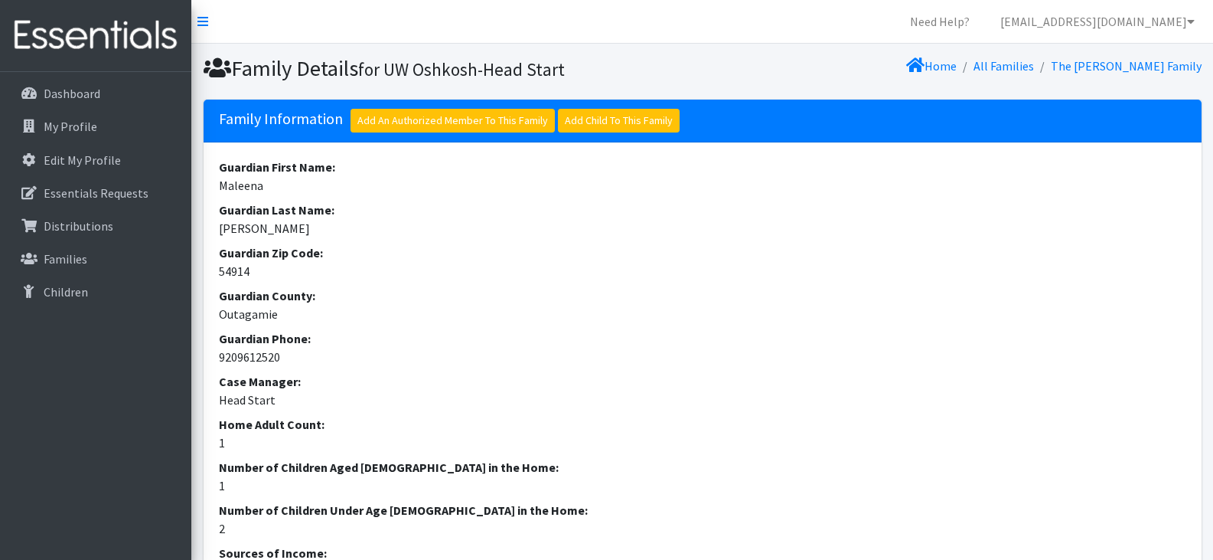
drag, startPoint x: 704, startPoint y: 393, endPoint x: 625, endPoint y: 378, distance: 80.3
click at [625, 378] on dt "Case Manager:" at bounding box center [703, 381] width 968 height 18
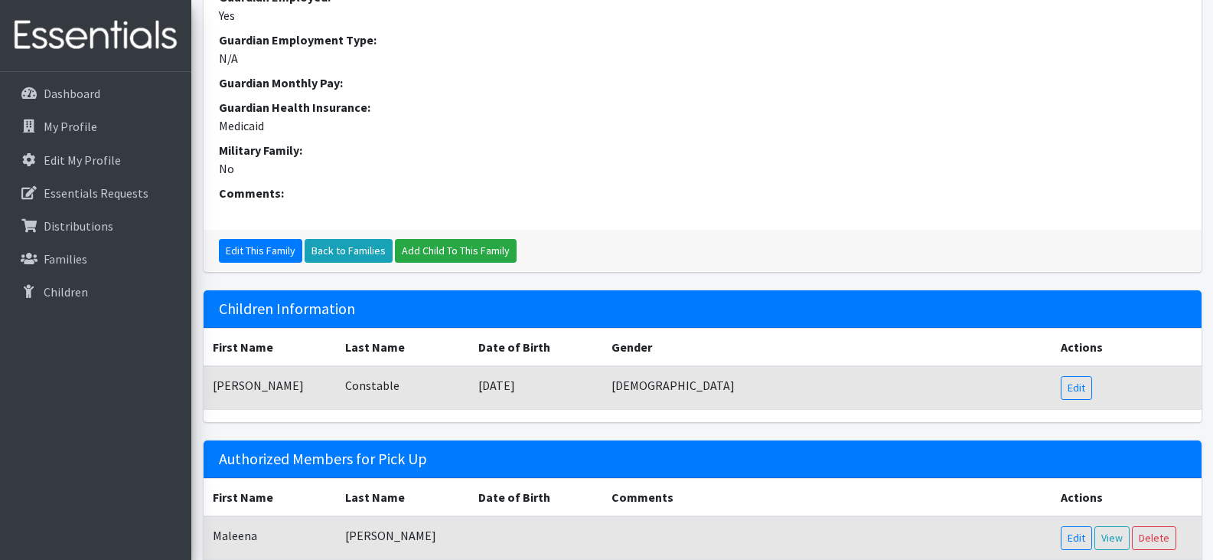
scroll to position [609, 0]
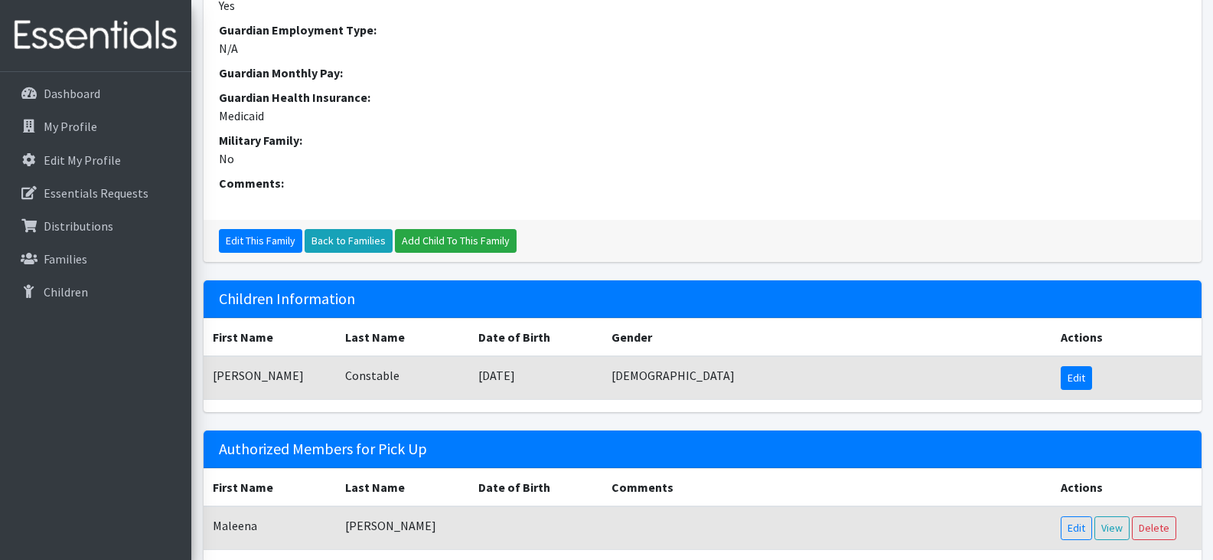
click at [1082, 374] on link "Edit" at bounding box center [1076, 378] width 31 height 24
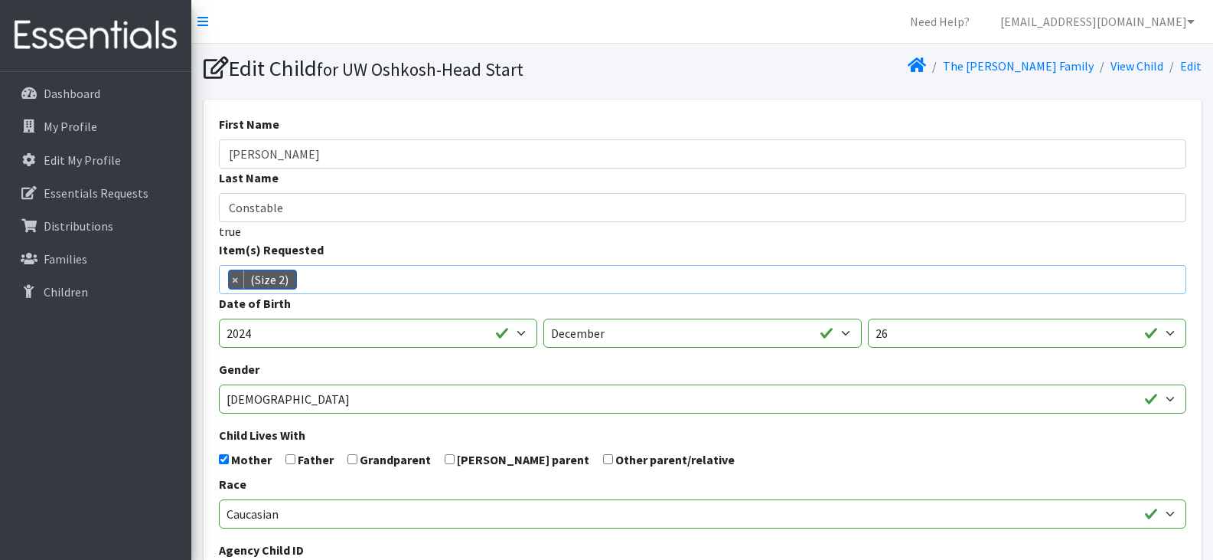
click at [451, 283] on span "× (Size 2)" at bounding box center [703, 279] width 968 height 29
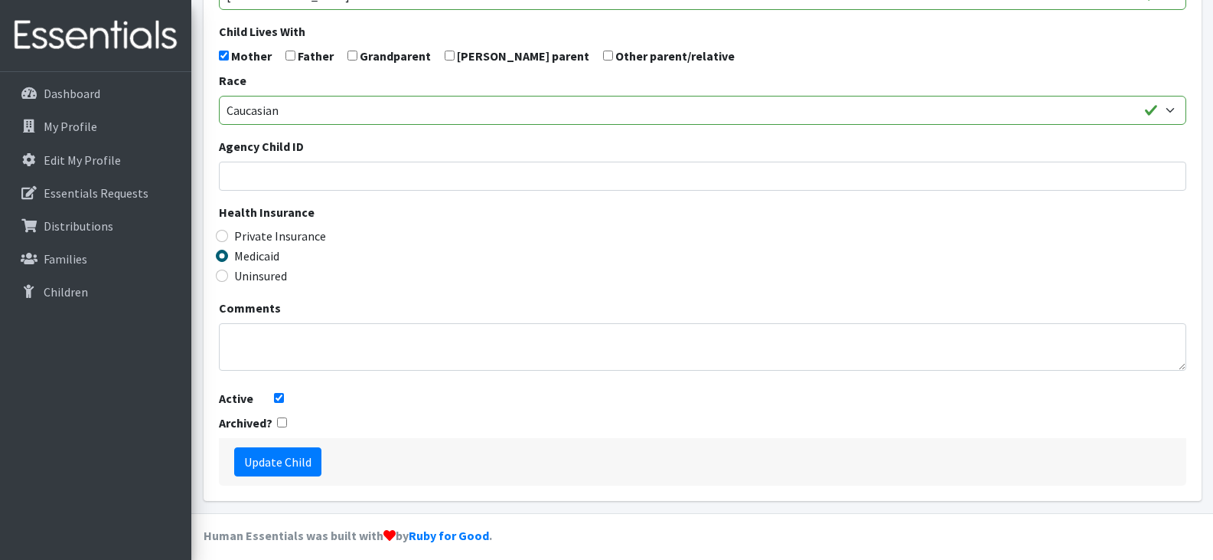
scroll to position [414, 0]
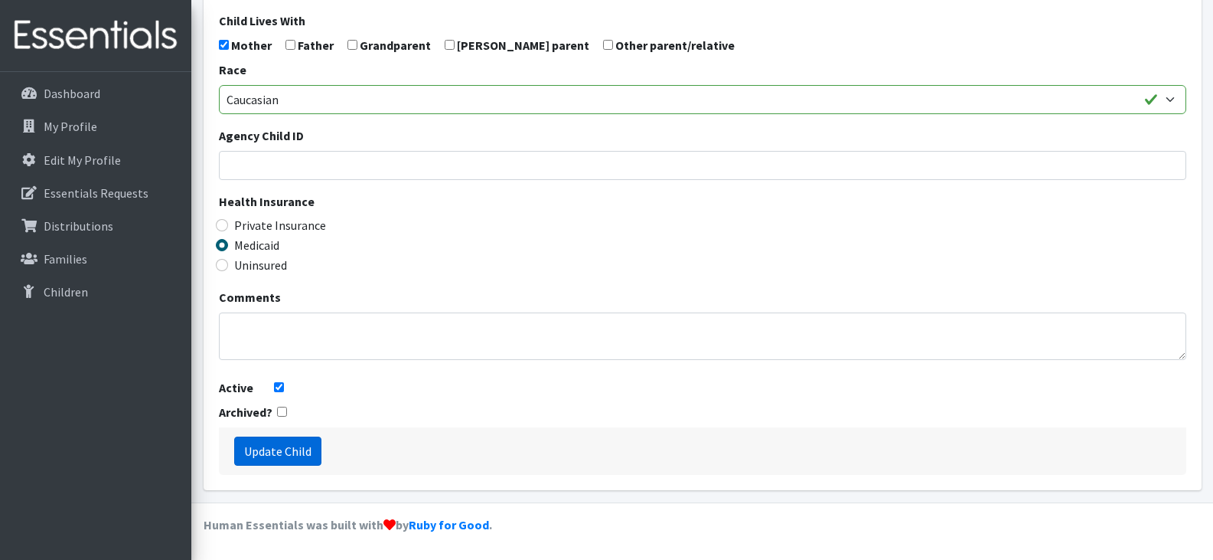
click at [289, 441] on input "Update Child" at bounding box center [277, 450] width 87 height 29
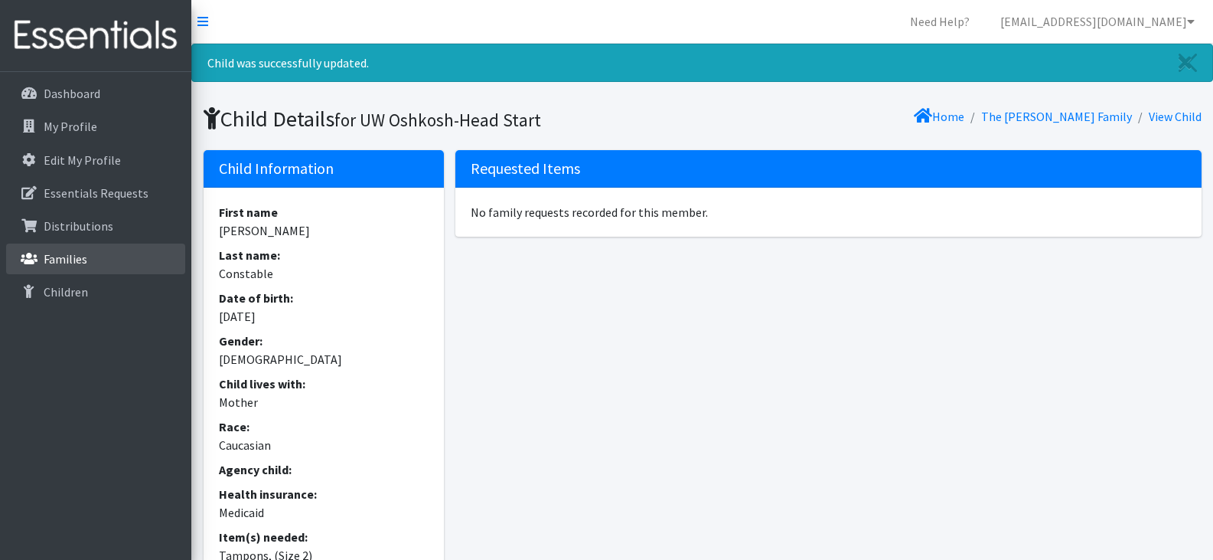
click at [93, 261] on link "Families" at bounding box center [95, 258] width 179 height 31
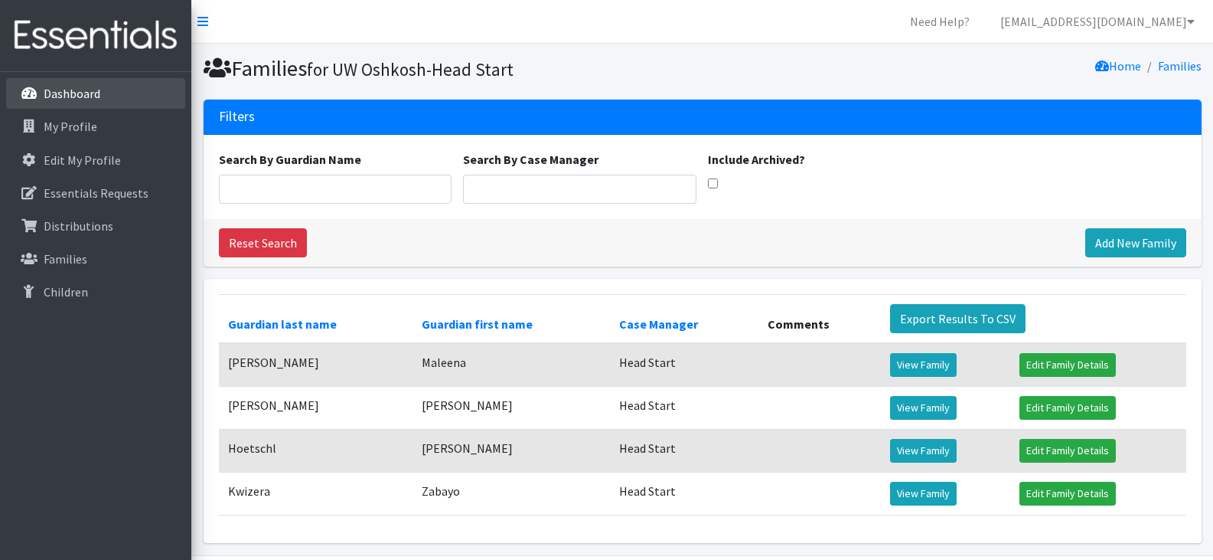
click at [82, 102] on link "Dashboard" at bounding box center [95, 93] width 179 height 31
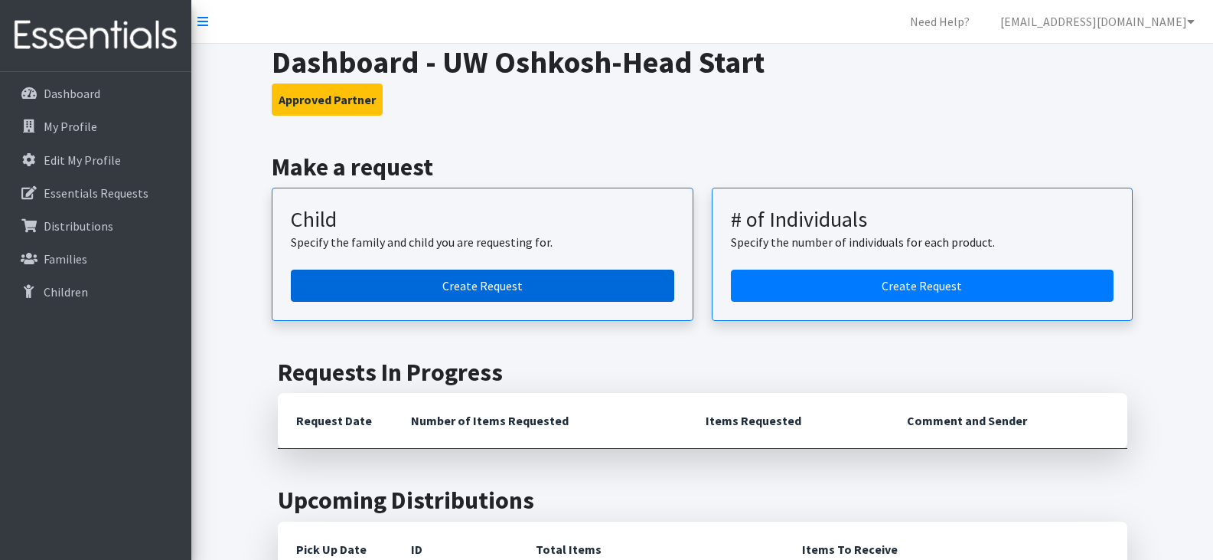
click at [419, 291] on link "Create Request" at bounding box center [482, 285] width 383 height 32
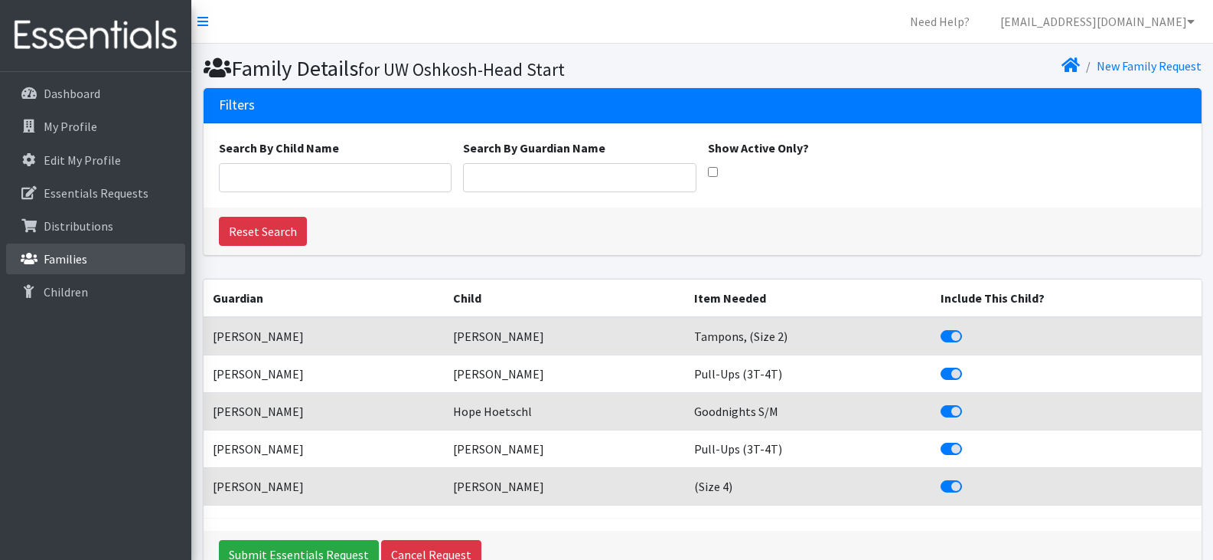
click at [86, 256] on p "Families" at bounding box center [66, 258] width 44 height 15
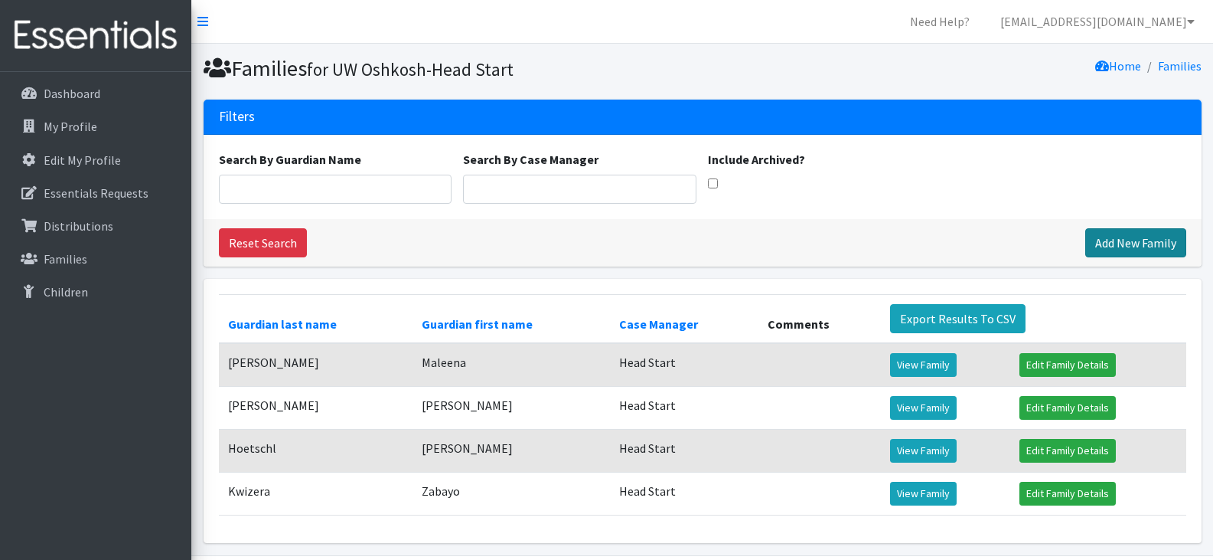
click at [1120, 240] on link "Add New Family" at bounding box center [1135, 242] width 101 height 29
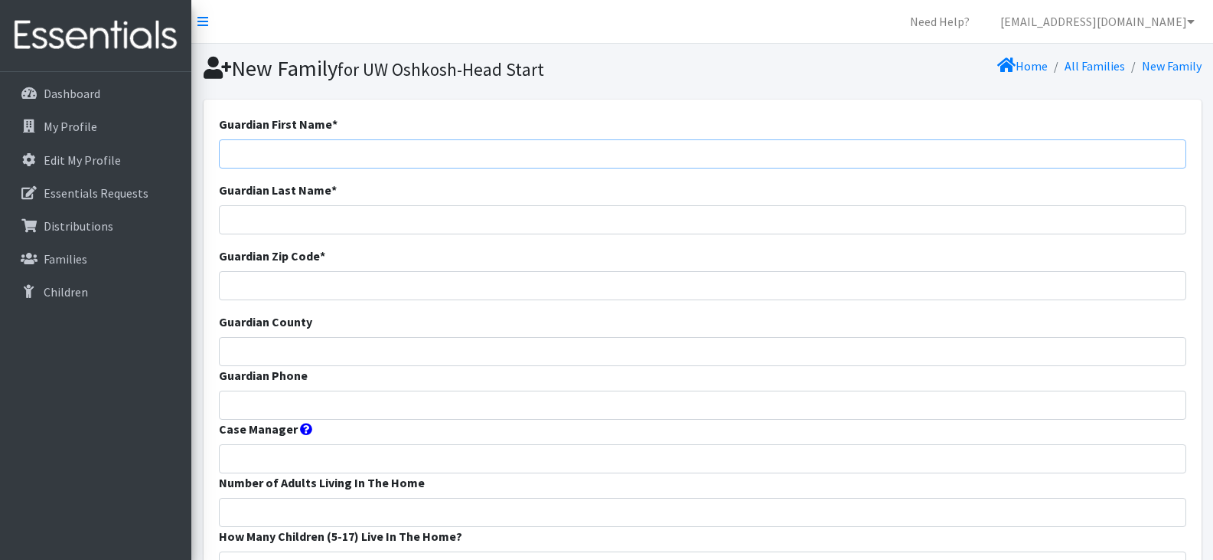
click at [334, 158] on input "Guardian First Name *" at bounding box center [703, 153] width 968 height 29
paste input "Musore Muganirizi"
type input "Musore Muganirizi"
click at [246, 404] on input "Guardian Phone" at bounding box center [703, 404] width 968 height 29
paste input "920-460-6386"
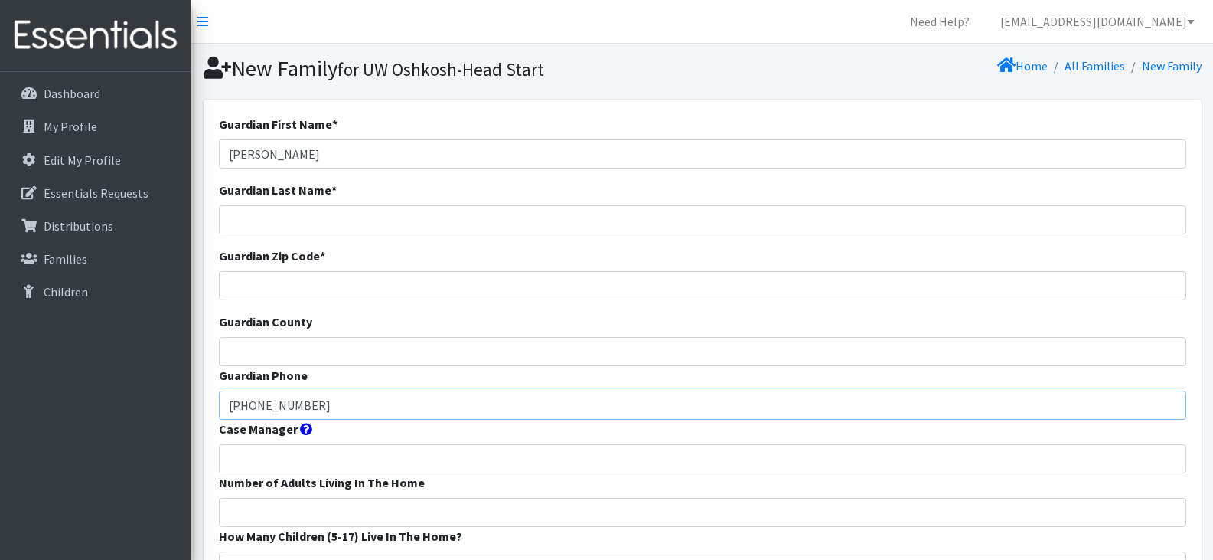
type input "920-460-6386"
drag, startPoint x: 329, startPoint y: 157, endPoint x: 269, endPoint y: 156, distance: 59.7
click at [269, 156] on input "Musore Muganirizi" at bounding box center [703, 153] width 968 height 29
type input "Musore"
type input "Muganirizi"
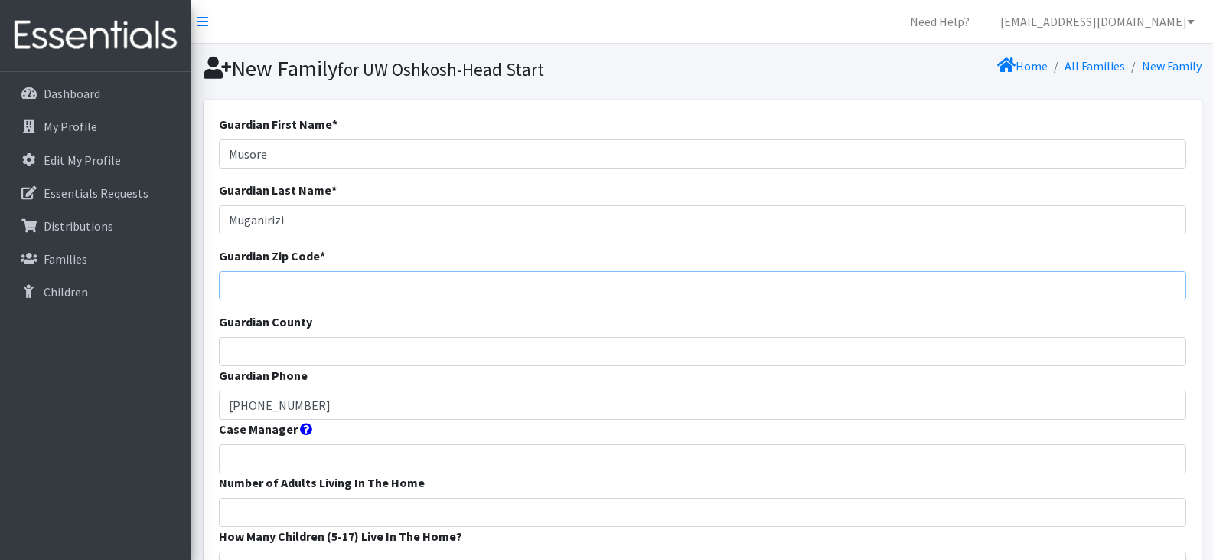
click at [289, 286] on input "Guardian Zip Code *" at bounding box center [703, 285] width 968 height 29
type input "54901"
click at [264, 346] on input "Guardian County" at bounding box center [703, 351] width 968 height 29
type input "Winnebago"
click at [298, 452] on input "Case Manager" at bounding box center [703, 458] width 968 height 29
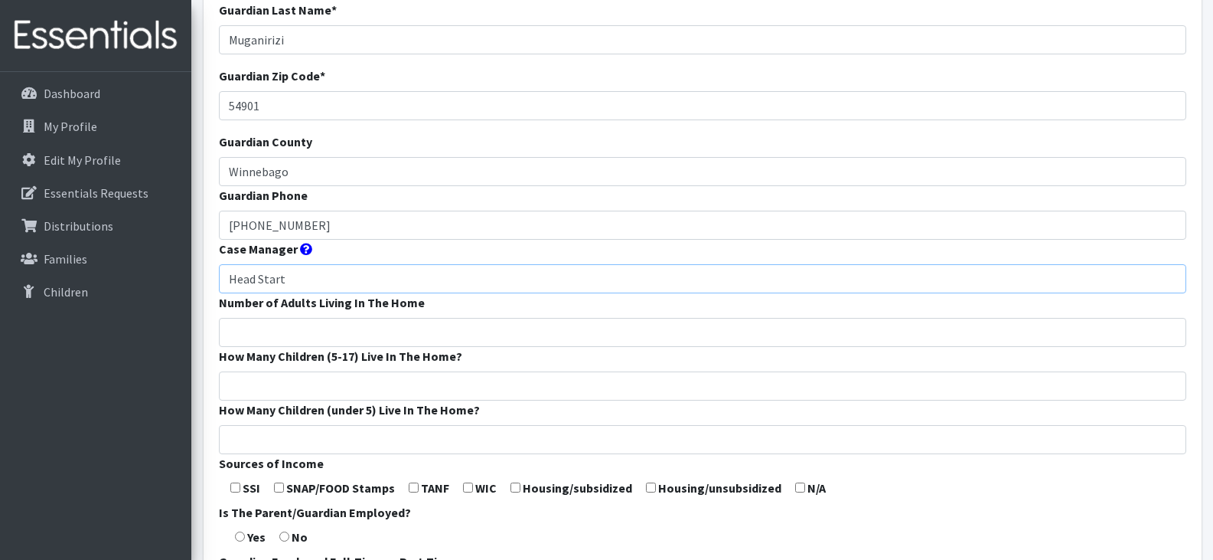
scroll to position [184, 0]
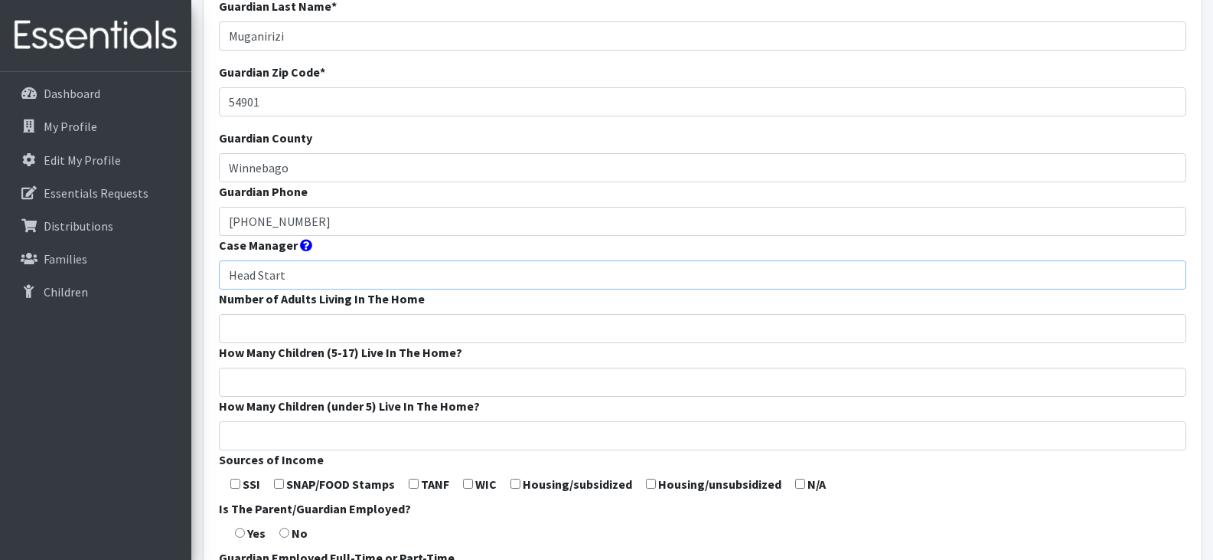
type input "Head Start"
click at [301, 321] on input "Number of Adults Living In The Home" at bounding box center [703, 328] width 968 height 29
type input "2"
click at [311, 376] on input "How Many Children (5-17) Live In The Home?" at bounding box center [703, 381] width 968 height 29
type input "0"
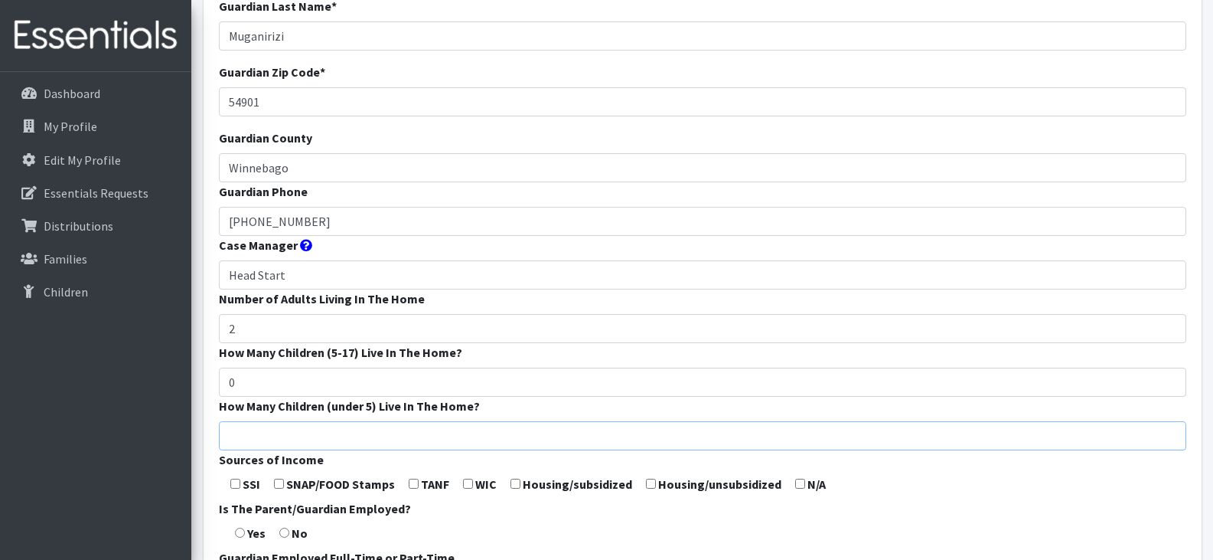
click at [316, 430] on input "How Many Children (under 5) Live In The Home?" at bounding box center [703, 435] width 968 height 29
type input "1"
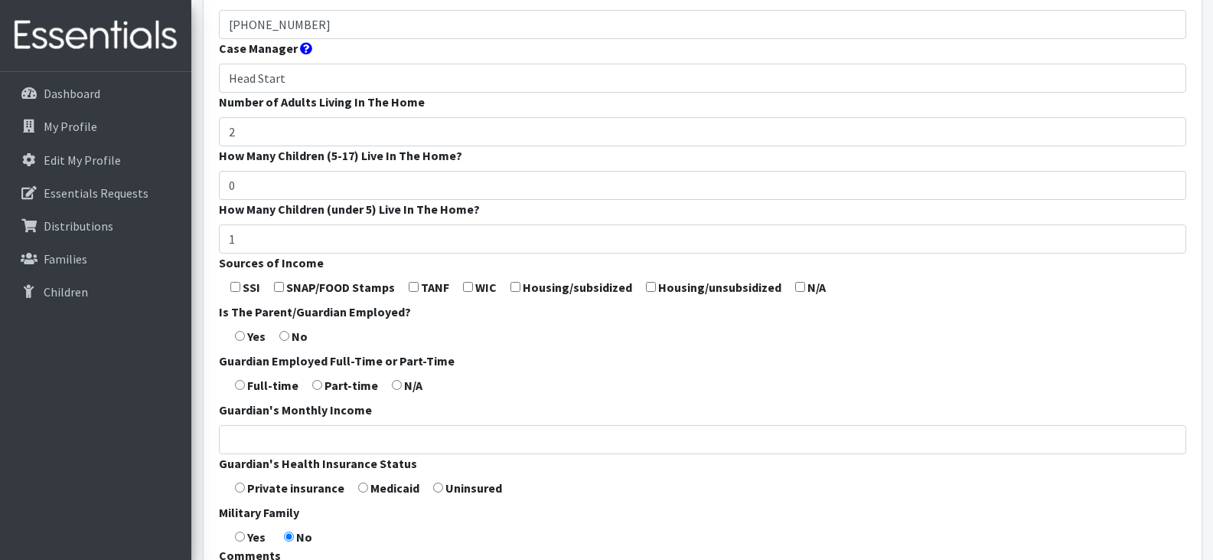
scroll to position [381, 0]
click at [280, 285] on input "checkbox" at bounding box center [279, 286] width 10 height 10
checkbox input "true"
click at [246, 334] on form "Guardian First Name * Musore Guardian Last Name * Muganirizi Guardian Zip Code …" at bounding box center [703, 188] width 968 height 908
click at [241, 332] on input "radio" at bounding box center [240, 335] width 10 height 10
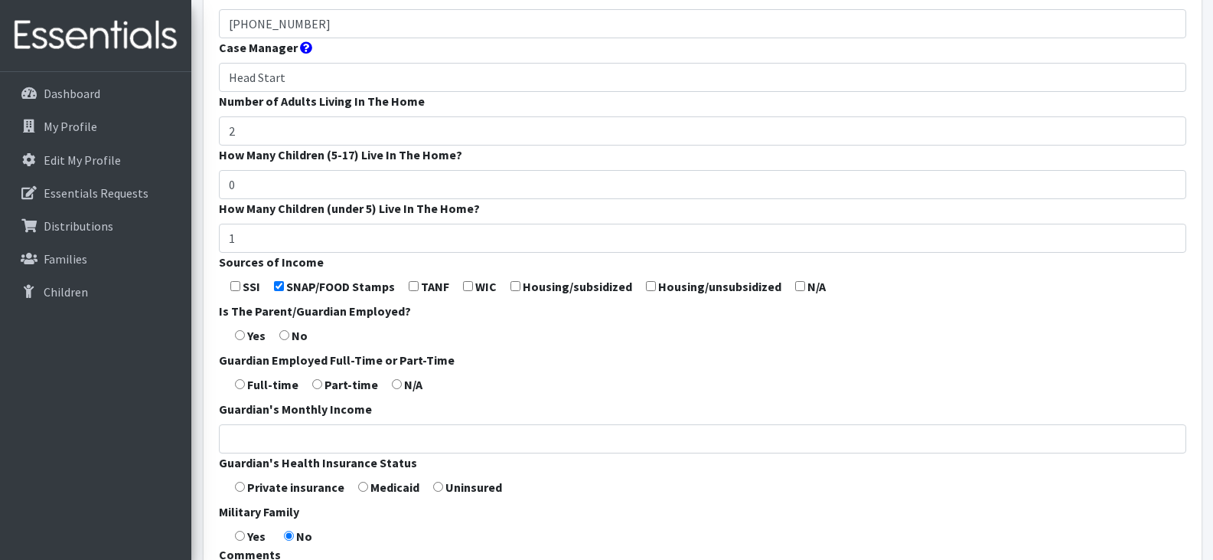
radio input "true"
click at [240, 384] on input "radio" at bounding box center [240, 384] width 10 height 10
radio input "true"
click at [354, 489] on form "Guardian First Name * Musore Guardian Last Name * Muganirizi Guardian Zip Code …" at bounding box center [703, 188] width 968 height 908
click at [361, 488] on input "radio" at bounding box center [363, 486] width 10 height 10
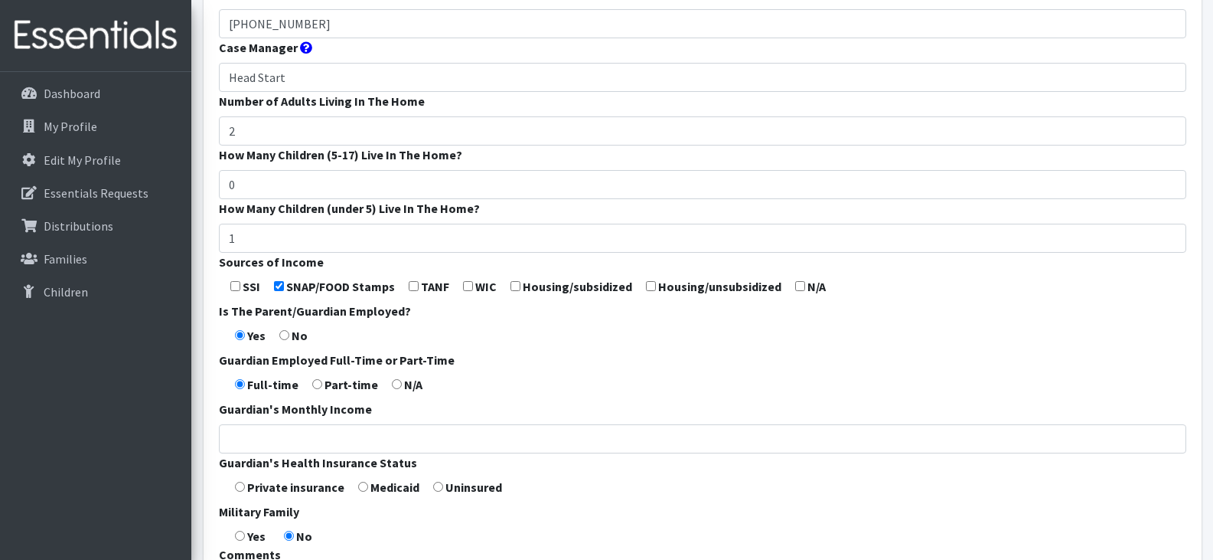
radio input "true"
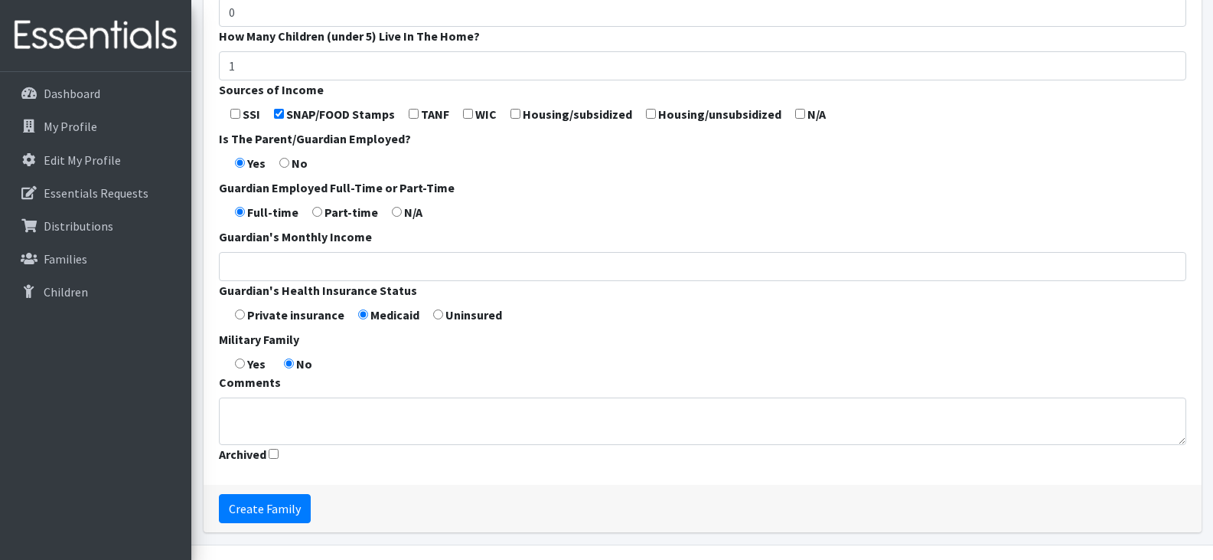
scroll to position [596, 0]
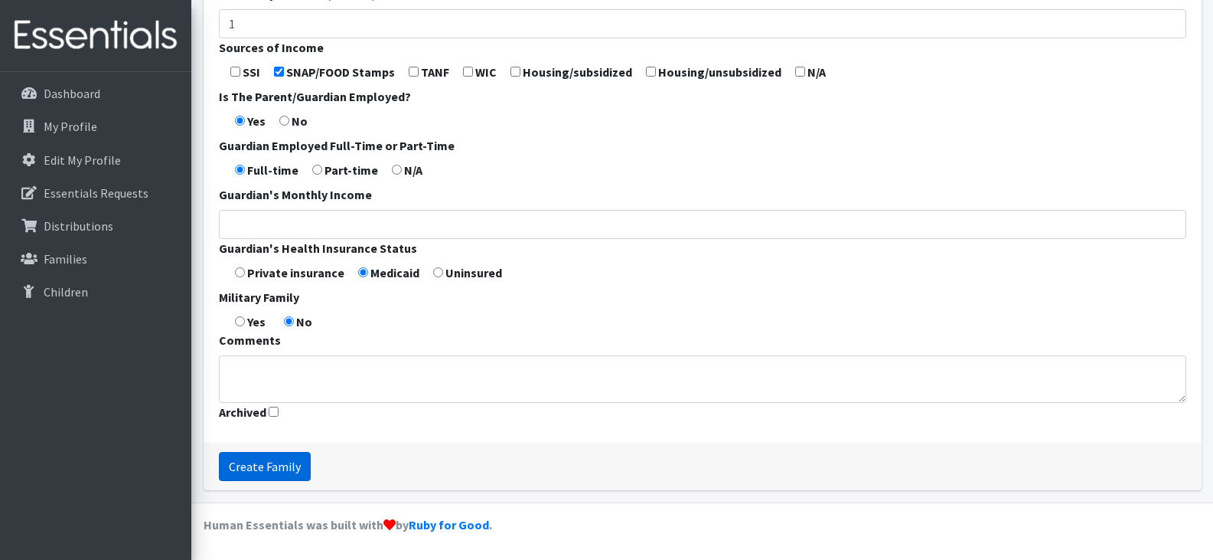
click at [273, 465] on input "Create Family" at bounding box center [265, 466] width 92 height 29
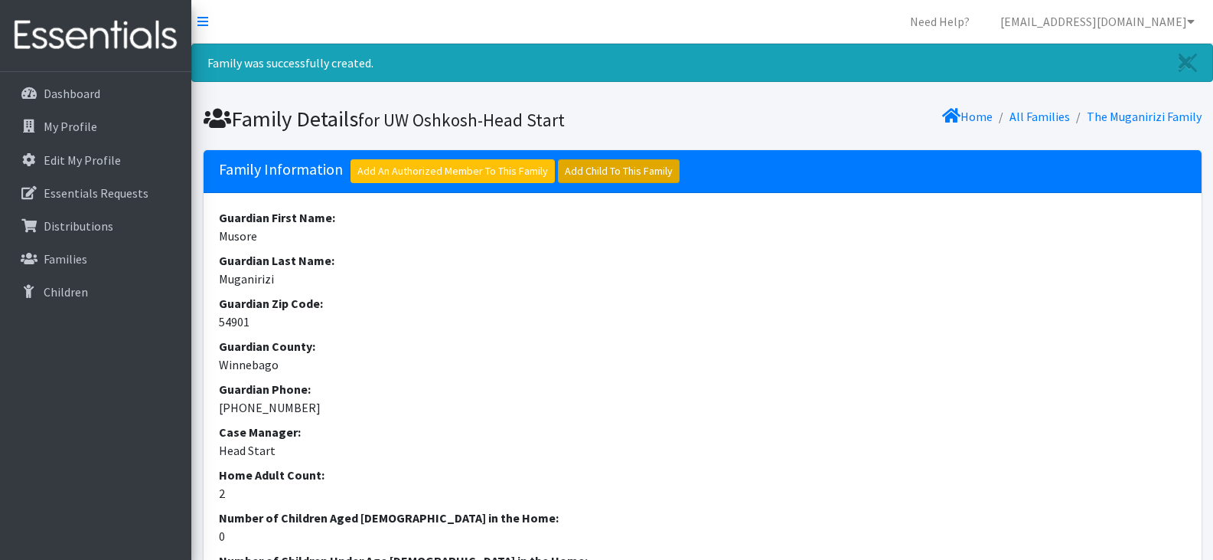
click at [639, 168] on link "Add Child To This Family" at bounding box center [619, 171] width 122 height 24
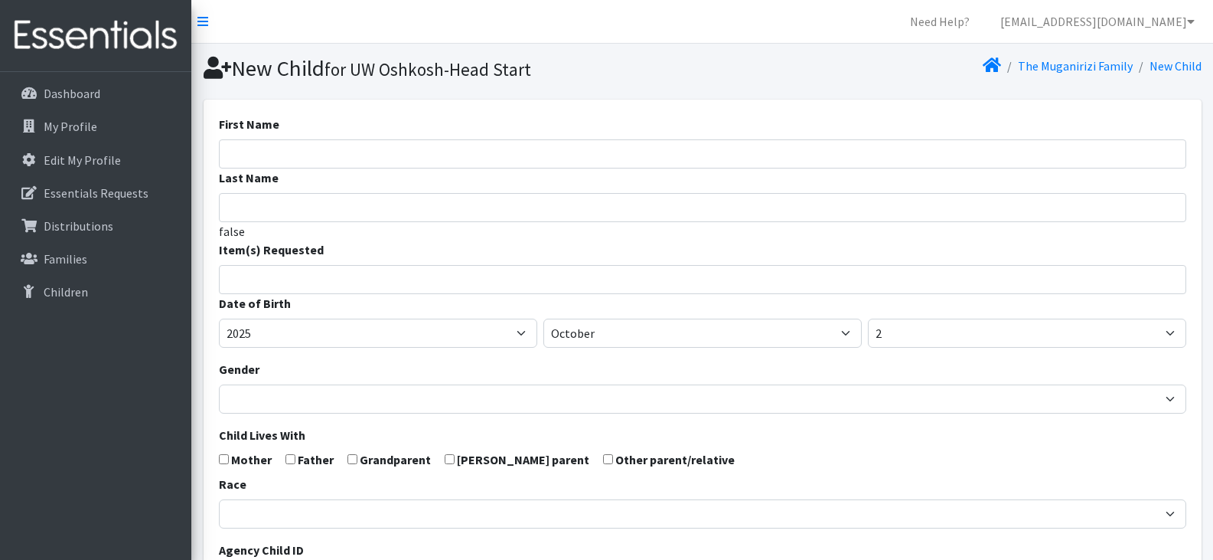
select select
click at [563, 156] on input "First Name" at bounding box center [703, 153] width 968 height 29
paste input "[PERSON_NAME]"
type input "[PERSON_NAME]"
click at [374, 211] on input "Last Name" at bounding box center [703, 207] width 968 height 29
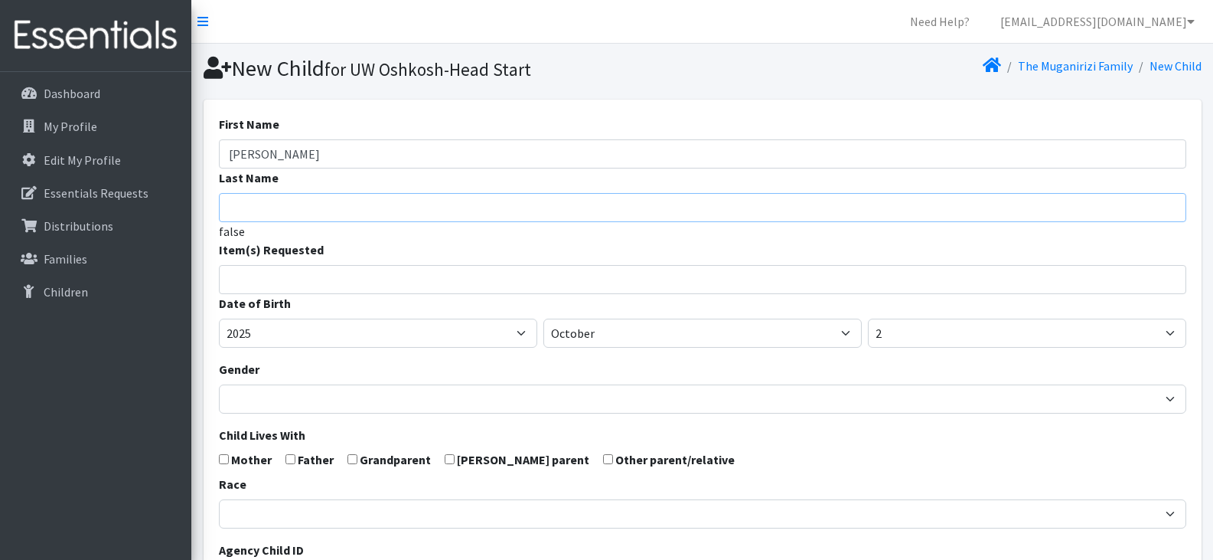
paste input "[PERSON_NAME]"
drag, startPoint x: 269, startPoint y: 207, endPoint x: 230, endPoint y: 207, distance: 39.0
click at [230, 207] on input "[PERSON_NAME]" at bounding box center [703, 207] width 968 height 29
type input "Muganirizi"
click at [263, 279] on input "search" at bounding box center [714, 277] width 962 height 14
